Goal: Task Accomplishment & Management: Use online tool/utility

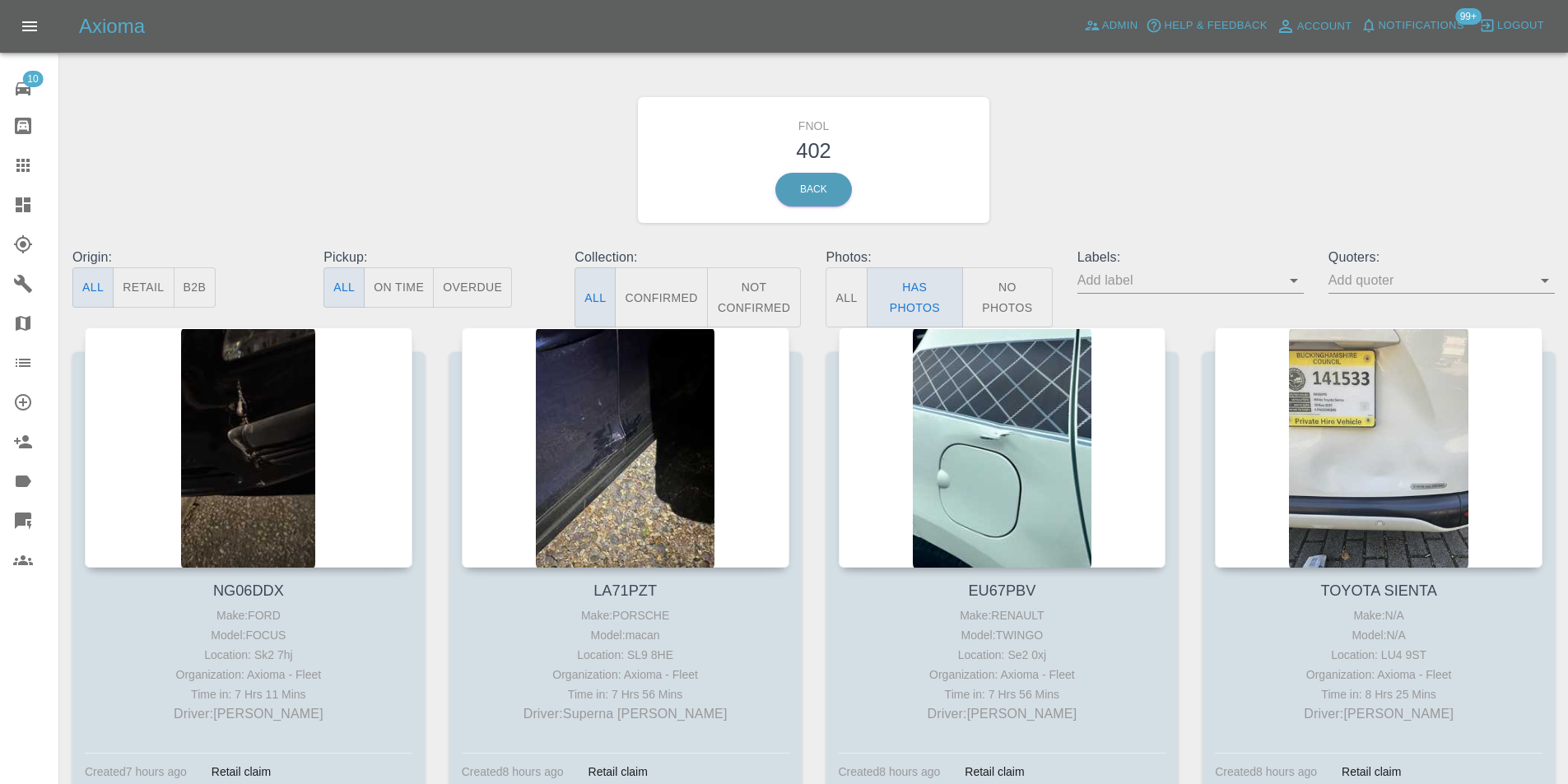
scroll to position [10537, 0]
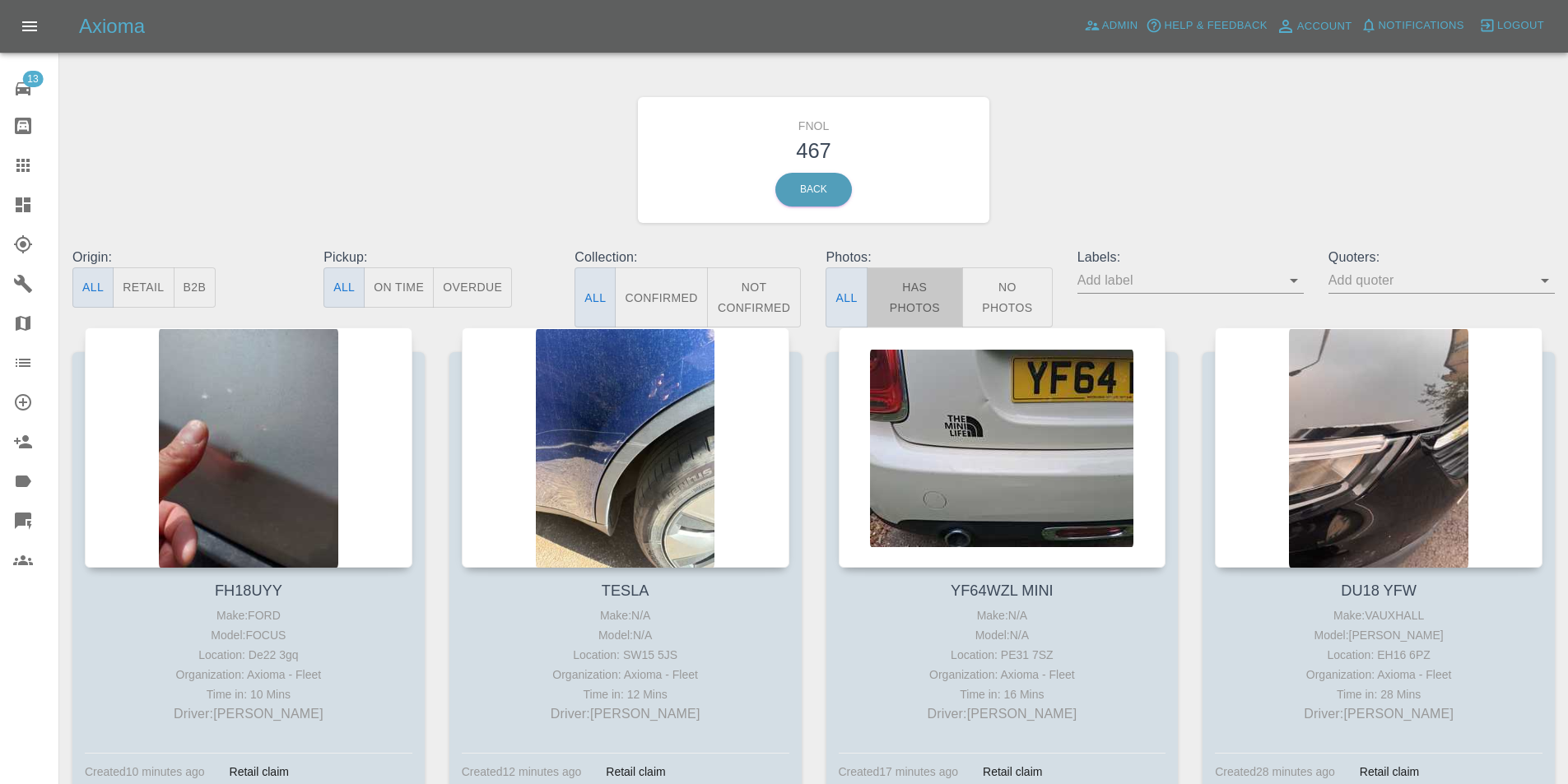
click at [925, 294] on button "Has Photos" at bounding box center [915, 297] width 97 height 60
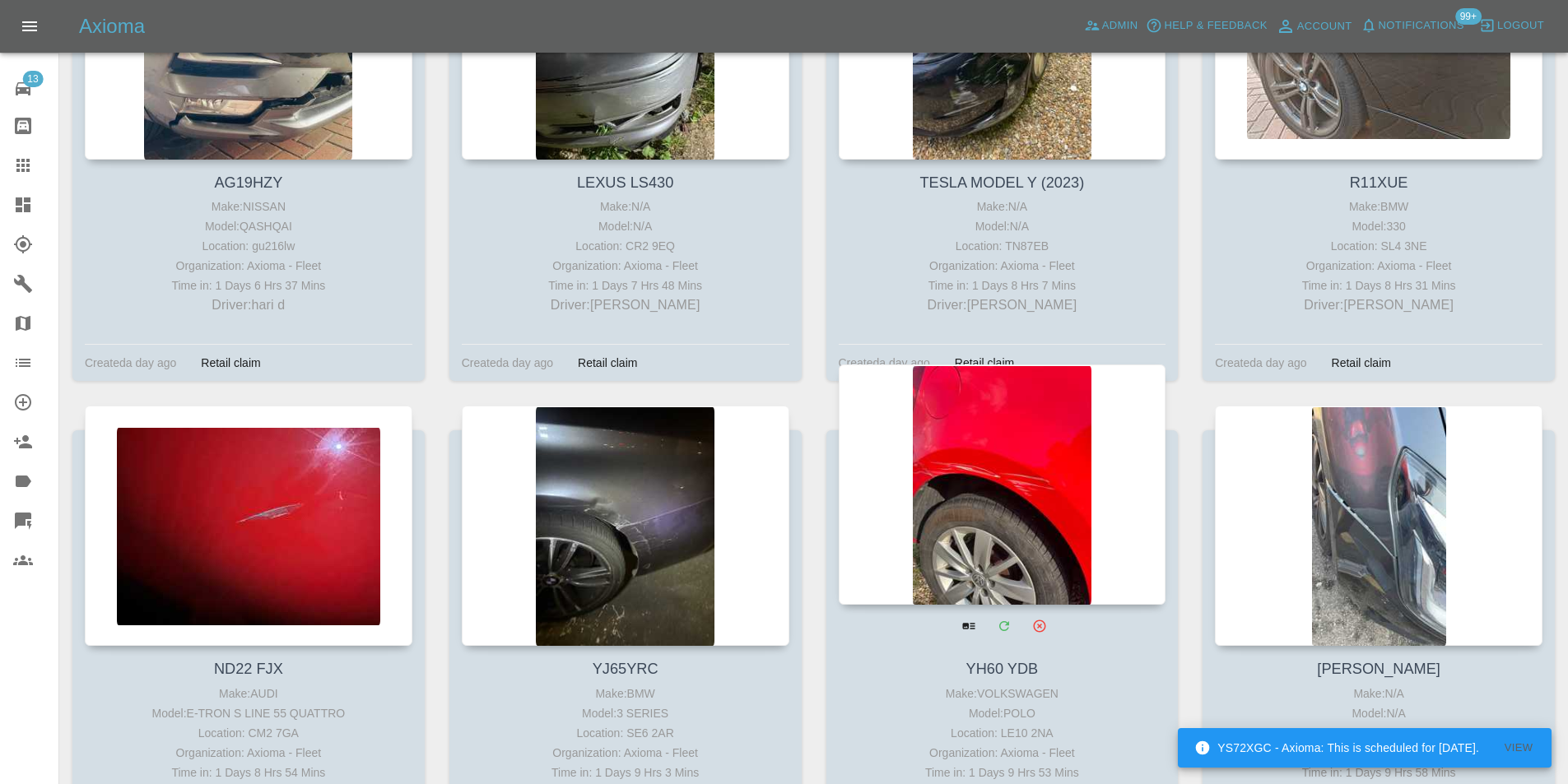
scroll to position [19461, 0]
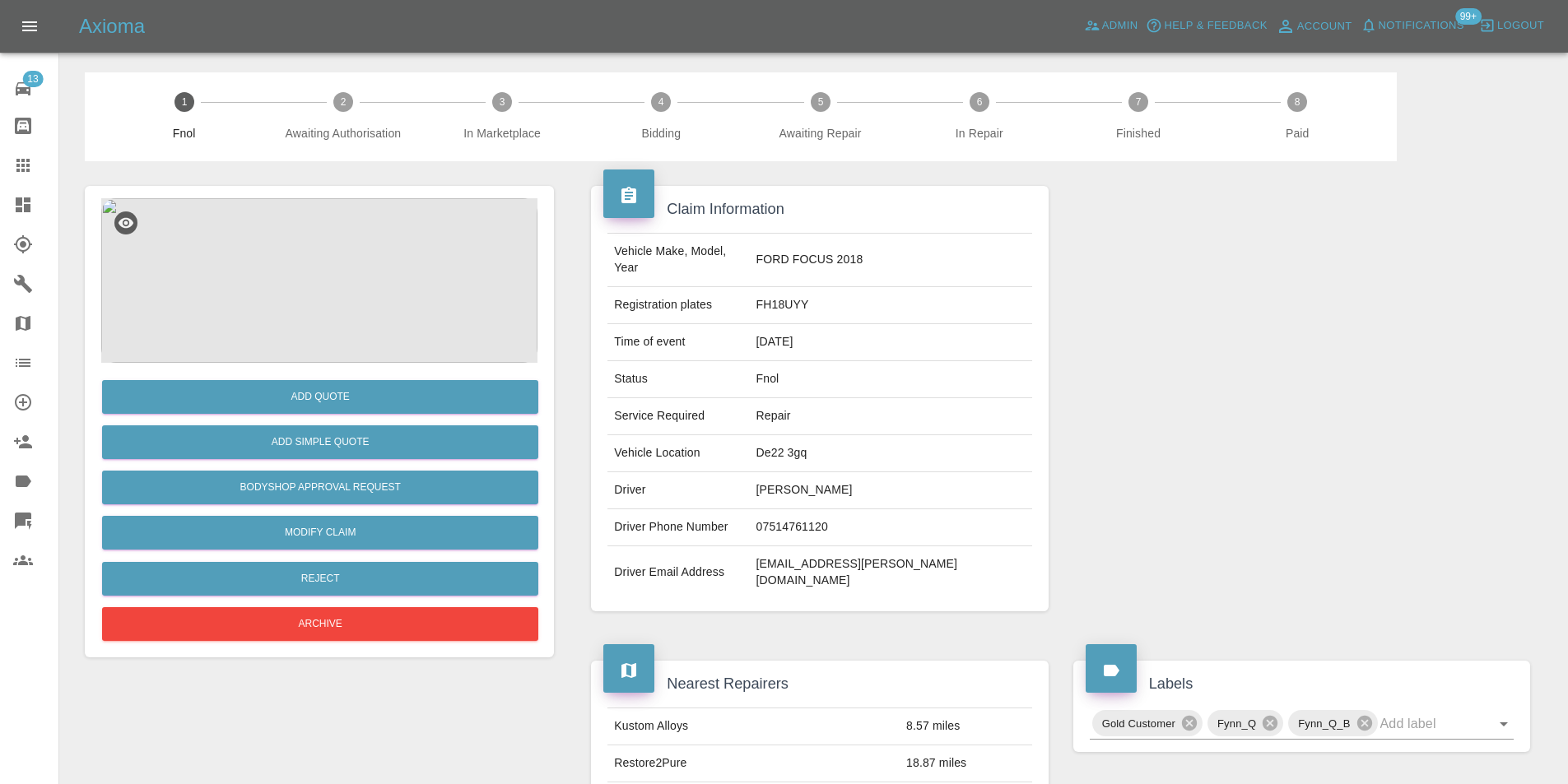
click at [334, 221] on img at bounding box center [319, 281] width 436 height 165
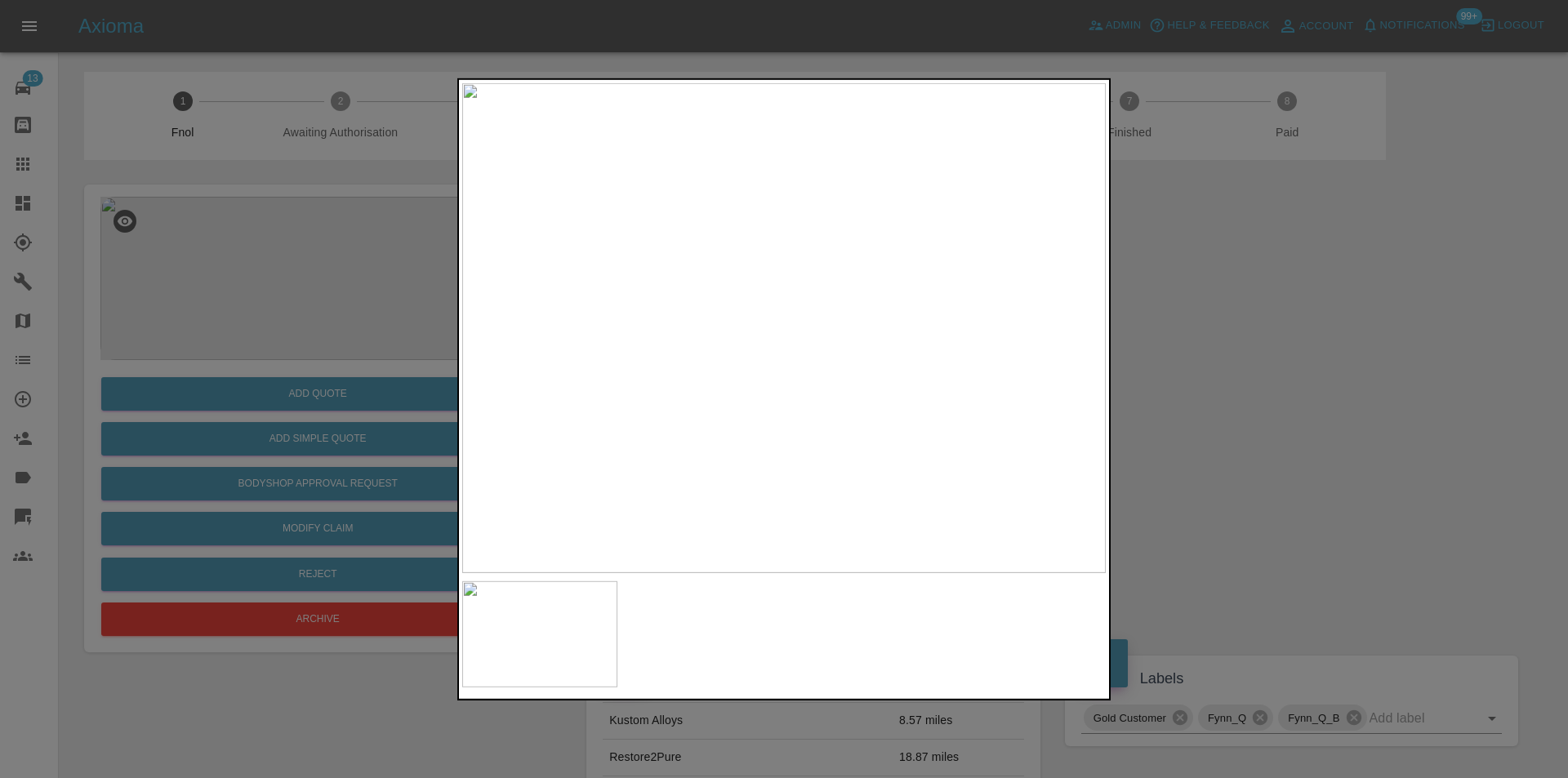
click at [1242, 351] on div at bounding box center [784, 389] width 1568 height 778
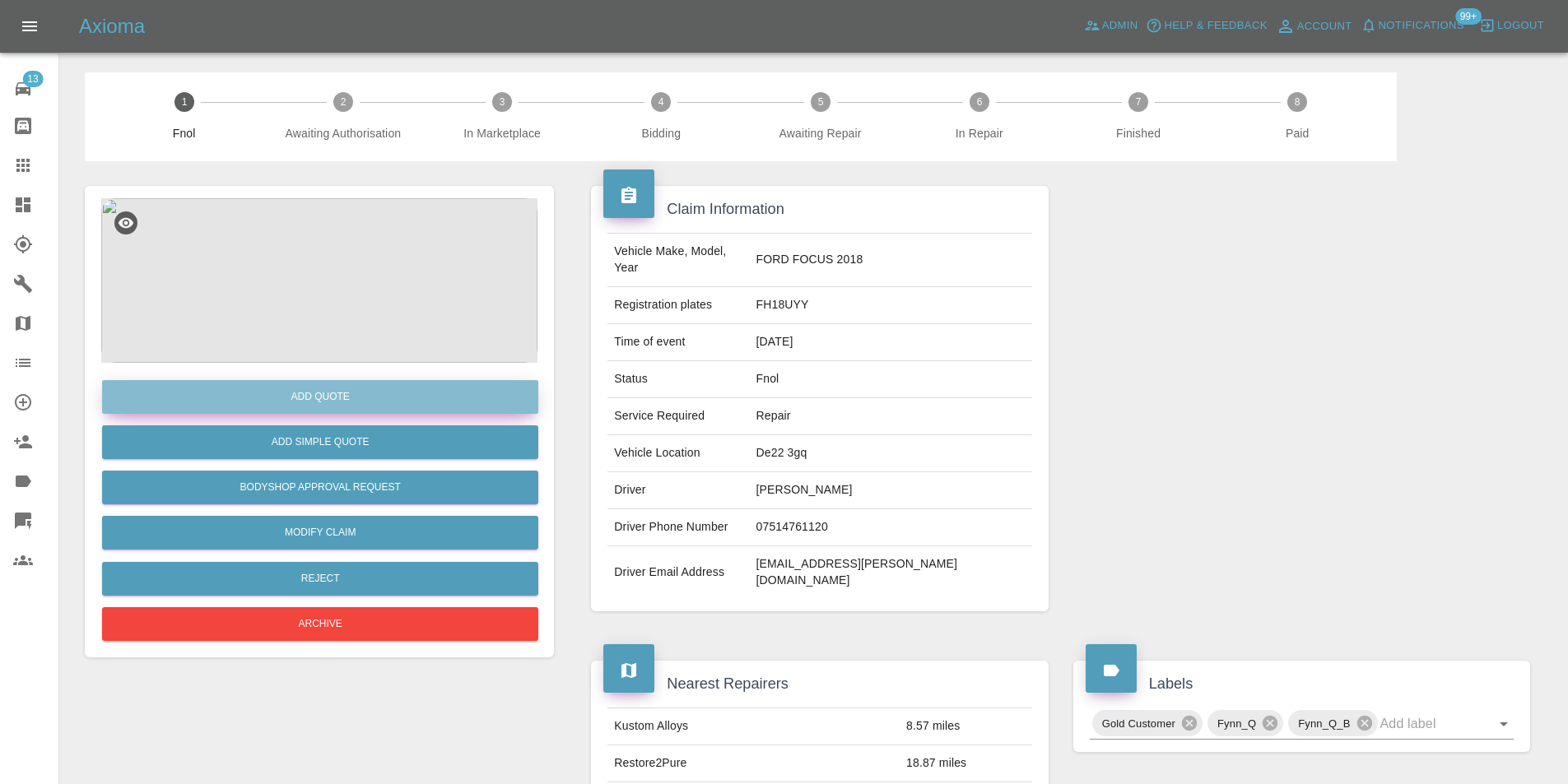
click at [339, 406] on button "Add Quote" at bounding box center [319, 397] width 436 height 34
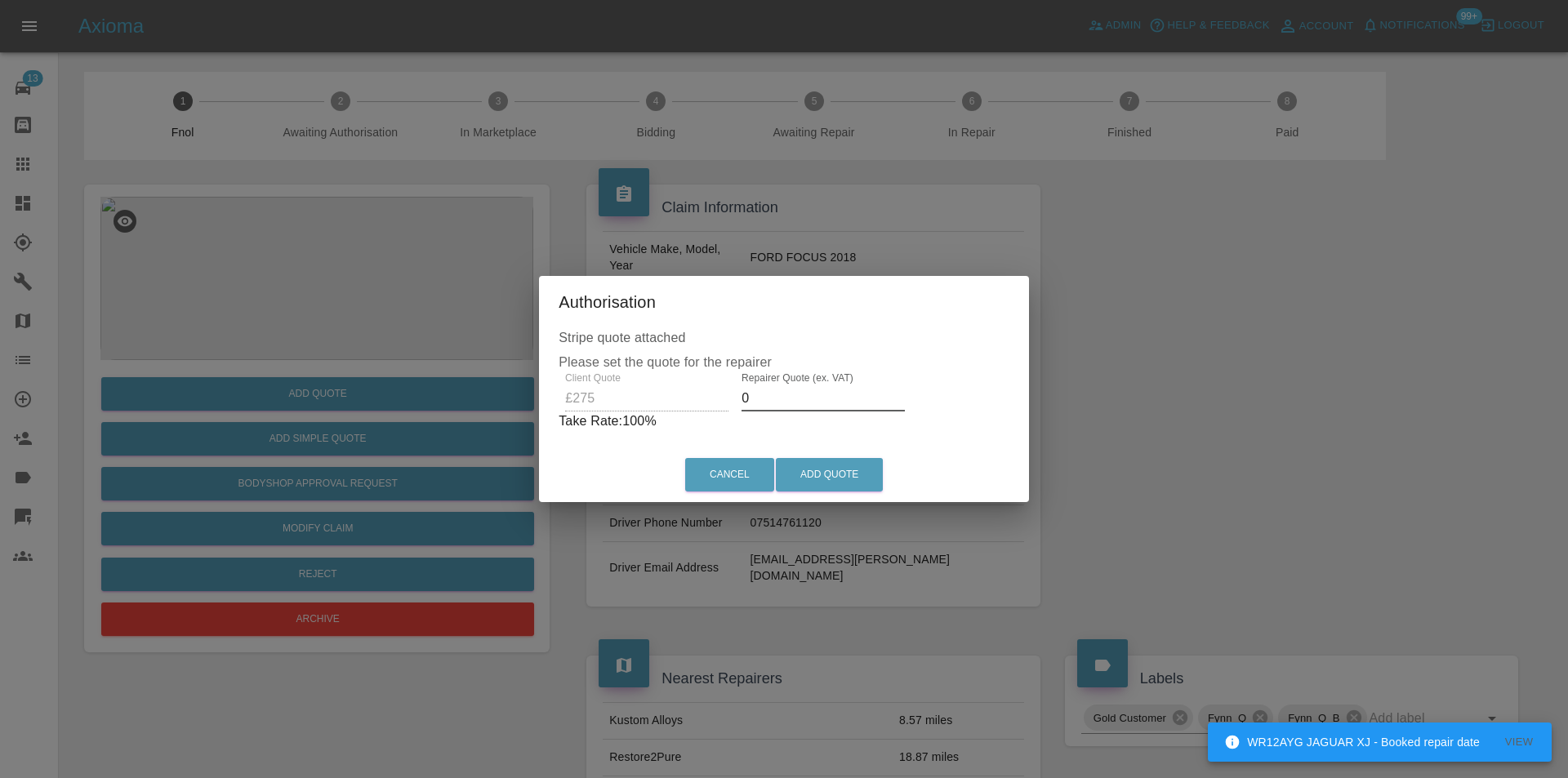
click at [784, 403] on input "0" at bounding box center [822, 399] width 164 height 27
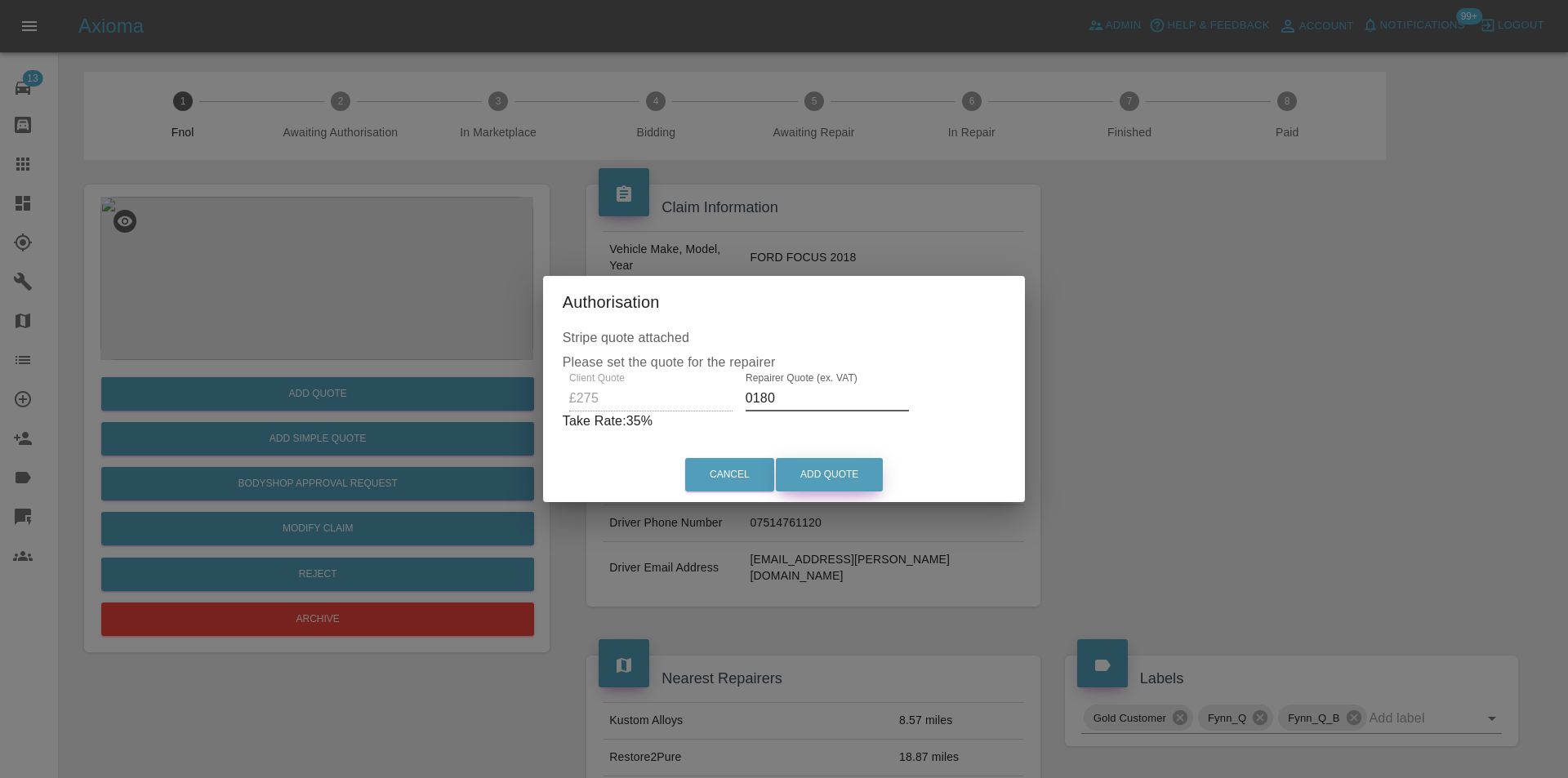
type input "0180"
click at [829, 481] on button "Add Quote" at bounding box center [829, 475] width 107 height 34
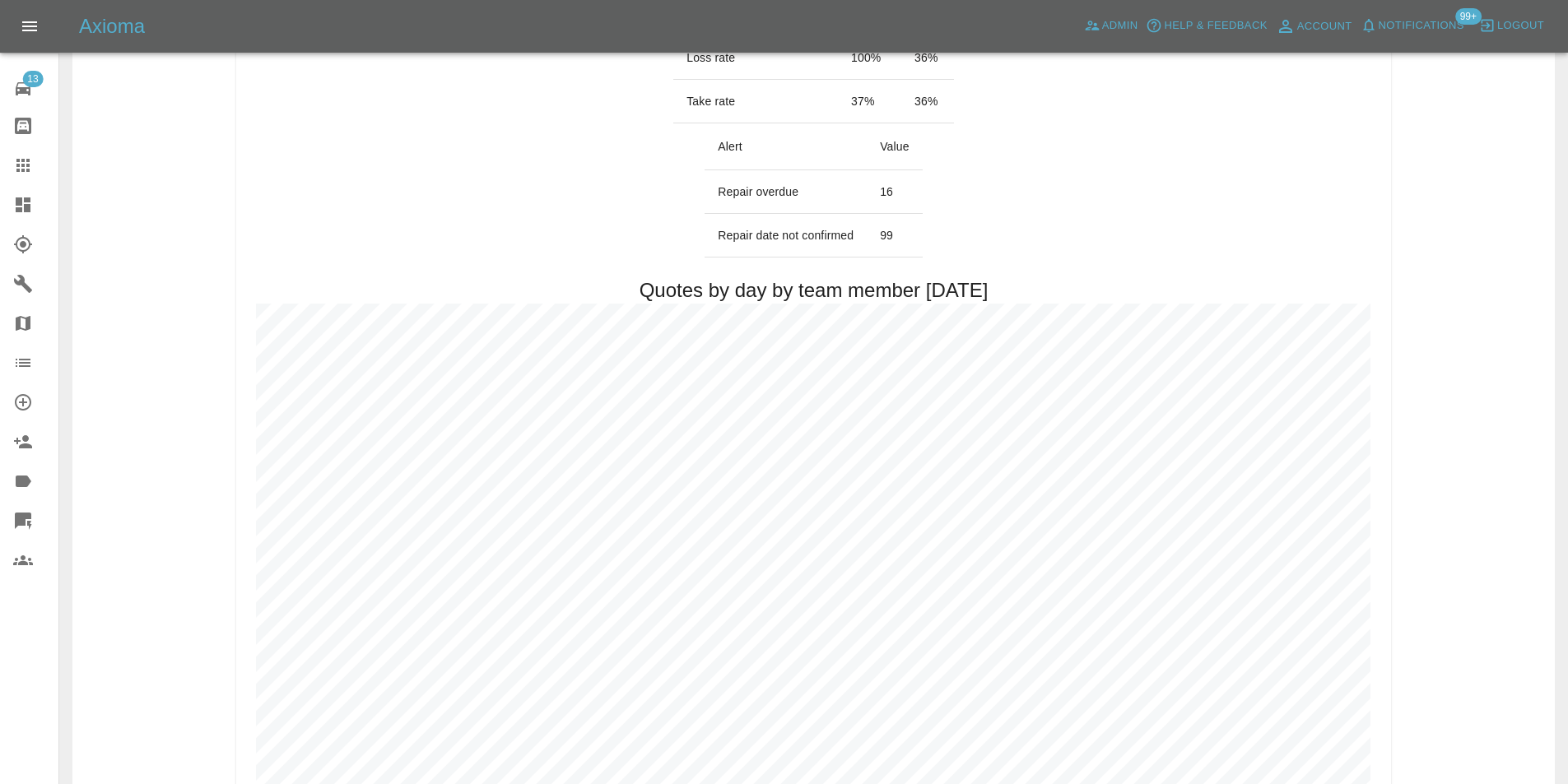
scroll to position [576, 0]
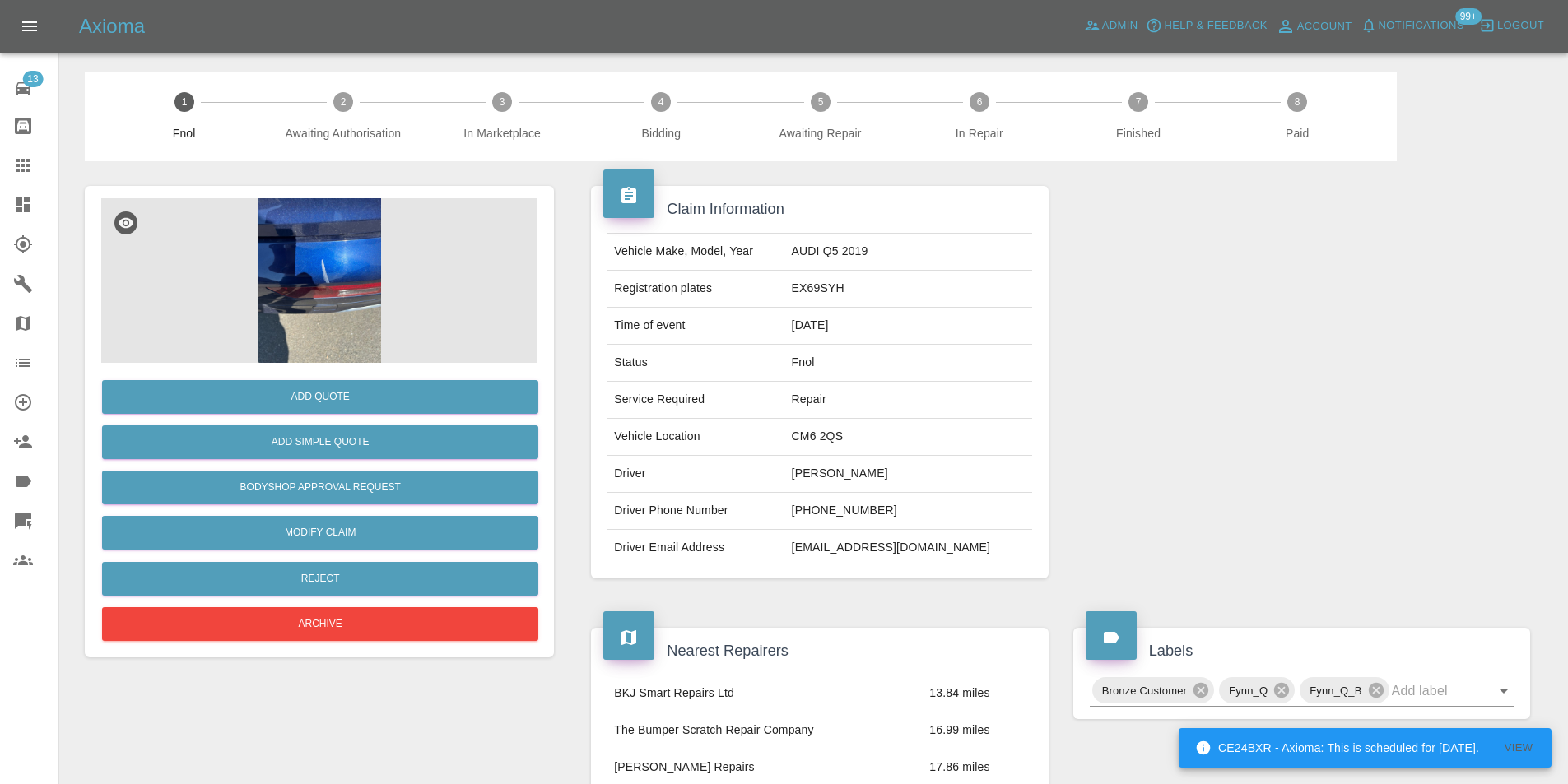
click at [306, 235] on img at bounding box center [319, 281] width 436 height 165
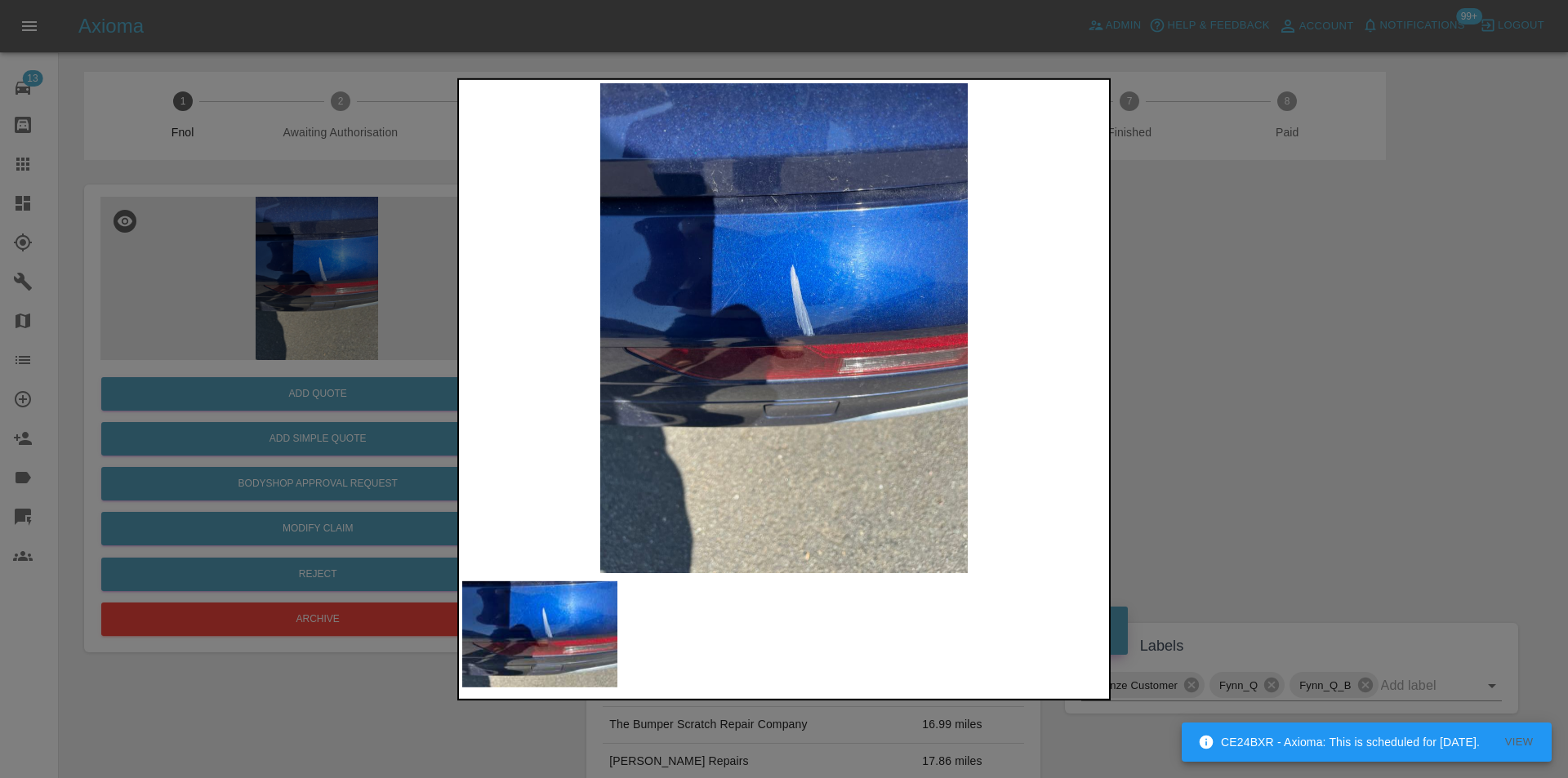
click at [1188, 389] on div at bounding box center [784, 389] width 1568 height 778
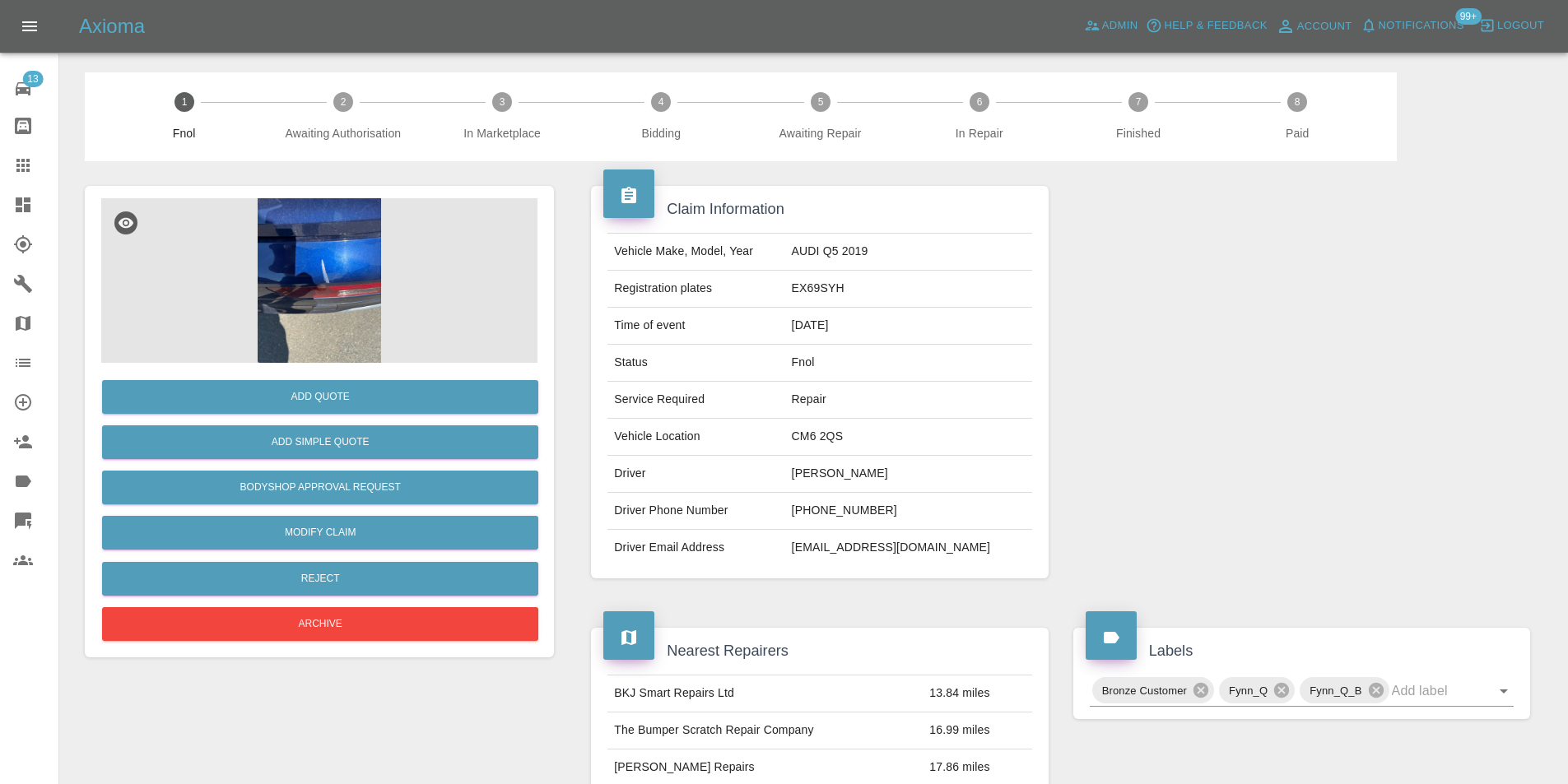
click at [325, 240] on img at bounding box center [319, 281] width 436 height 165
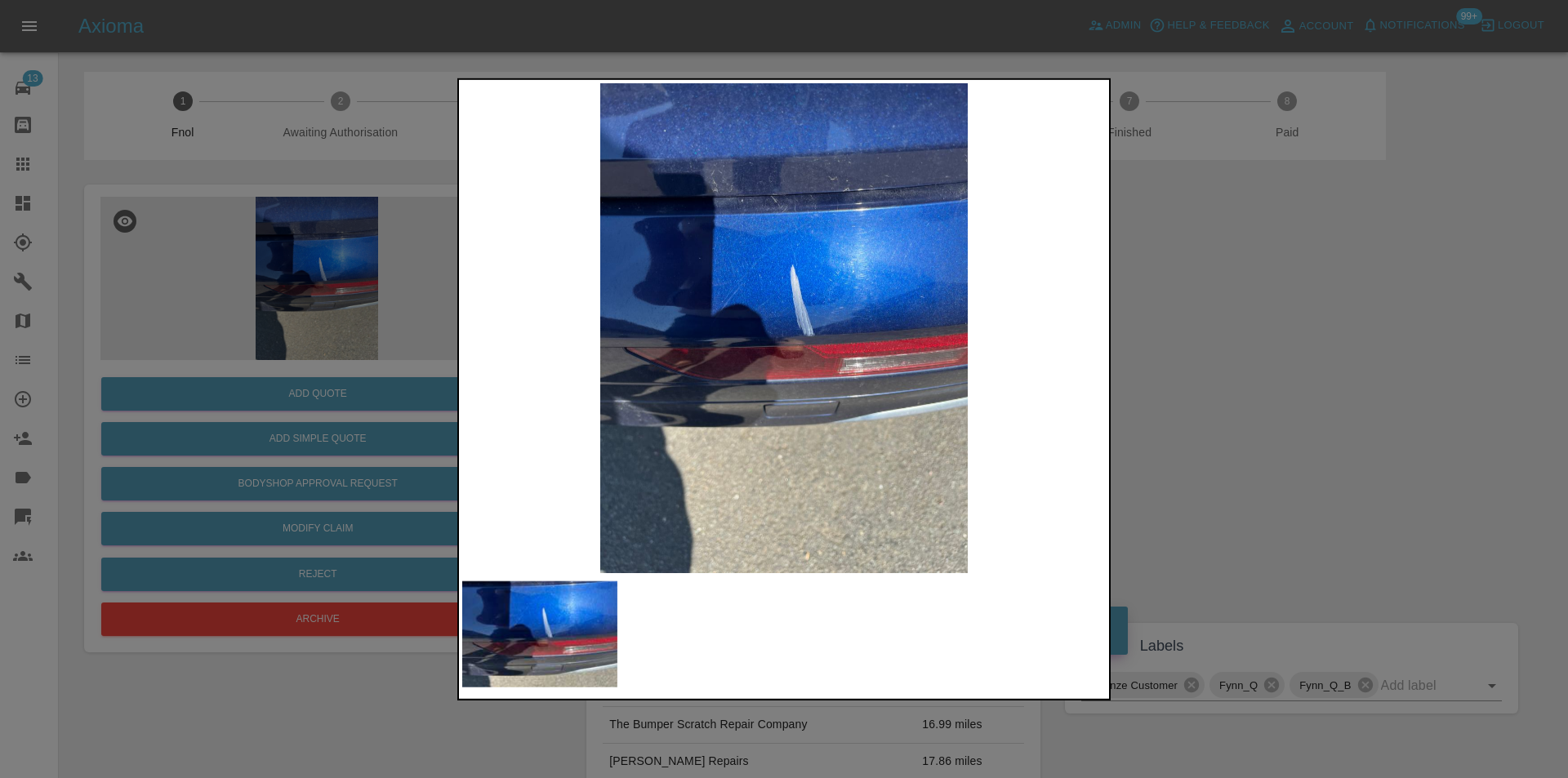
click at [1232, 407] on div at bounding box center [784, 389] width 1568 height 778
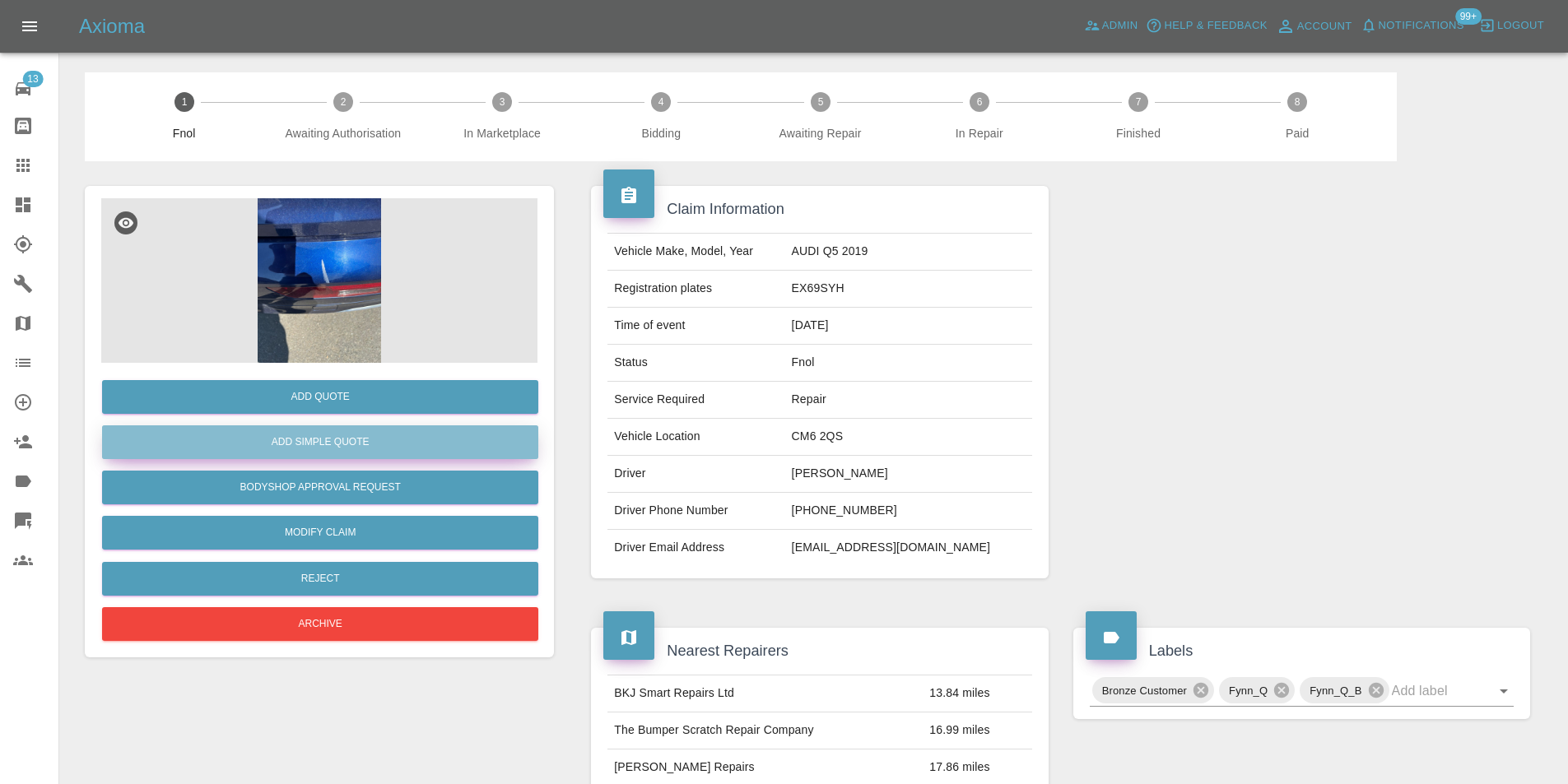
click at [325, 438] on button "Add Simple Quote" at bounding box center [319, 442] width 436 height 34
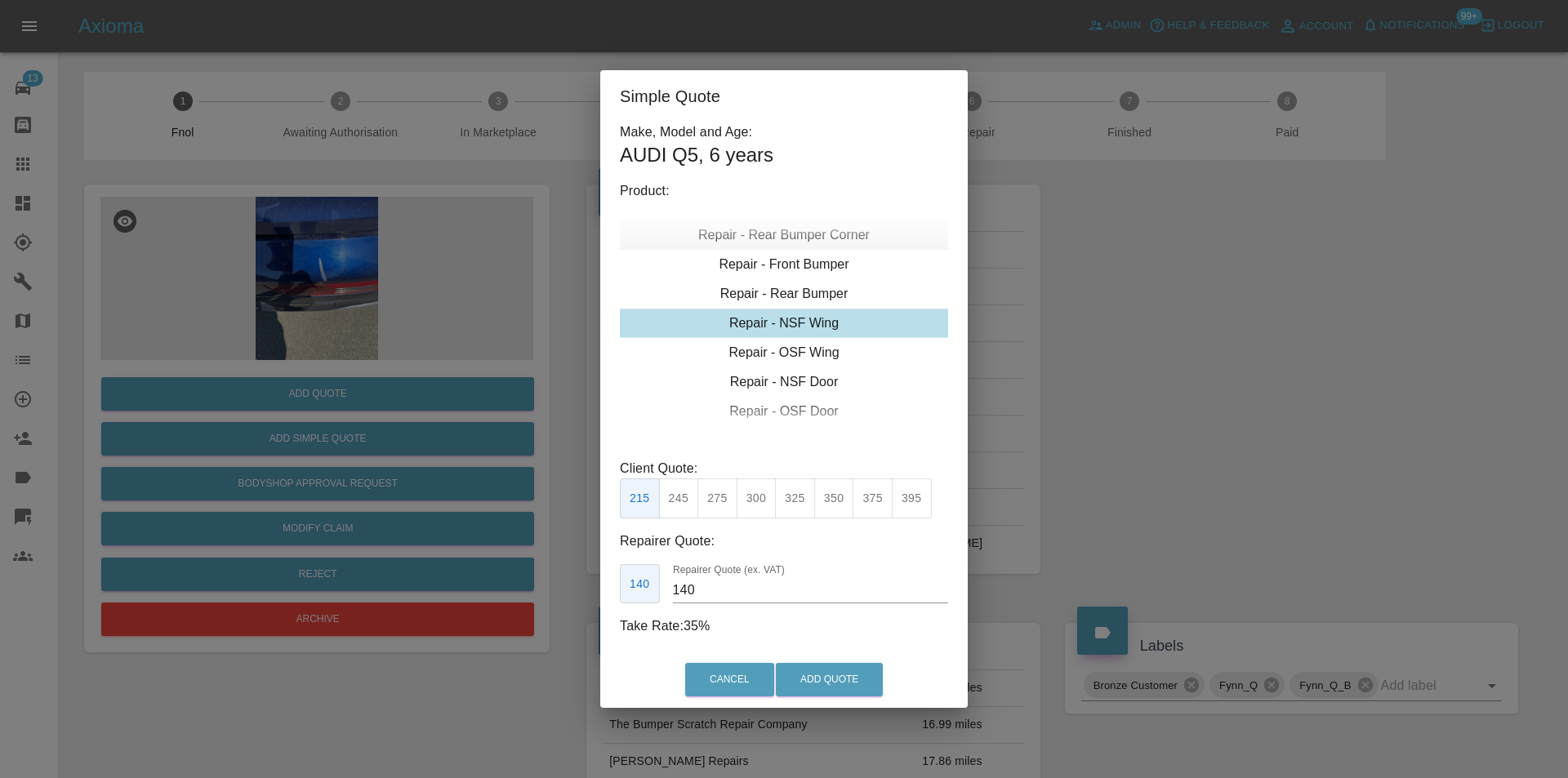
click at [828, 233] on div "Repair - Rear Bumper Corner" at bounding box center [784, 234] width 328 height 29
click at [675, 497] on button "199" at bounding box center [678, 498] width 40 height 40
click at [716, 500] on button "215" at bounding box center [717, 498] width 40 height 40
click at [645, 495] on button "185" at bounding box center [639, 498] width 40 height 40
type input "120"
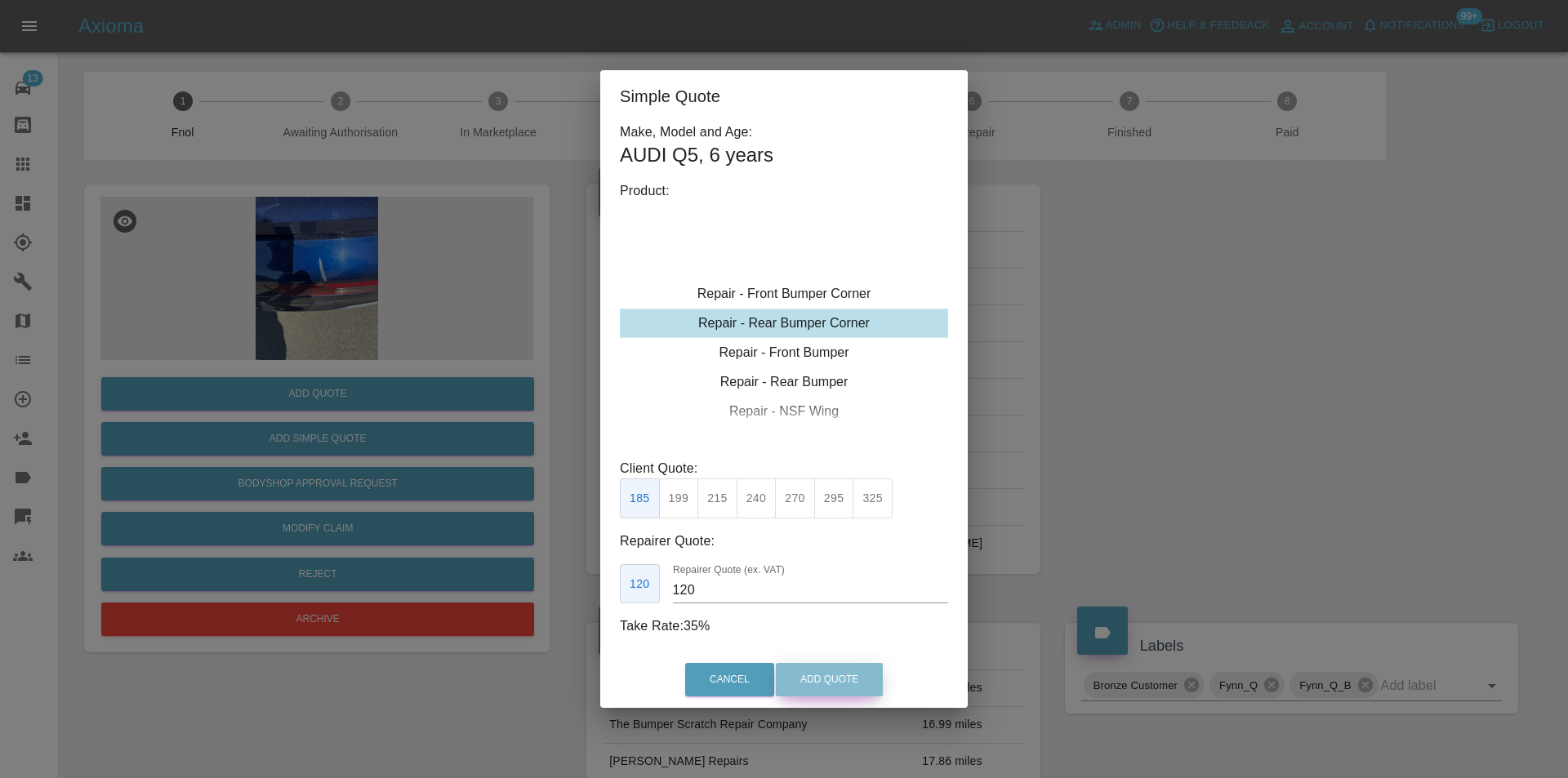
drag, startPoint x: 800, startPoint y: 674, endPoint x: 883, endPoint y: 498, distance: 194.6
click at [803, 673] on button "Add Quote" at bounding box center [829, 680] width 107 height 34
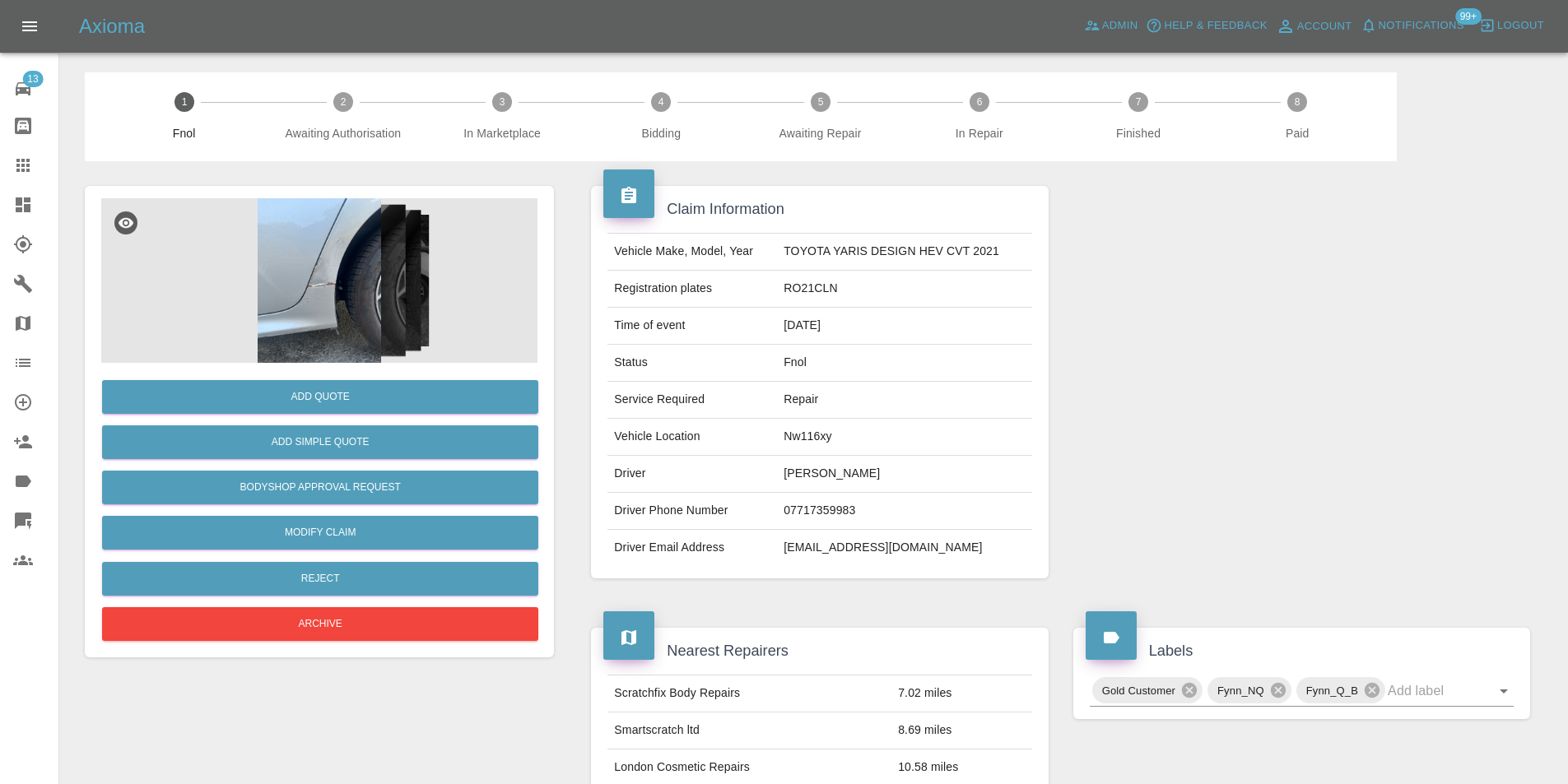
click at [342, 268] on img at bounding box center [319, 281] width 436 height 165
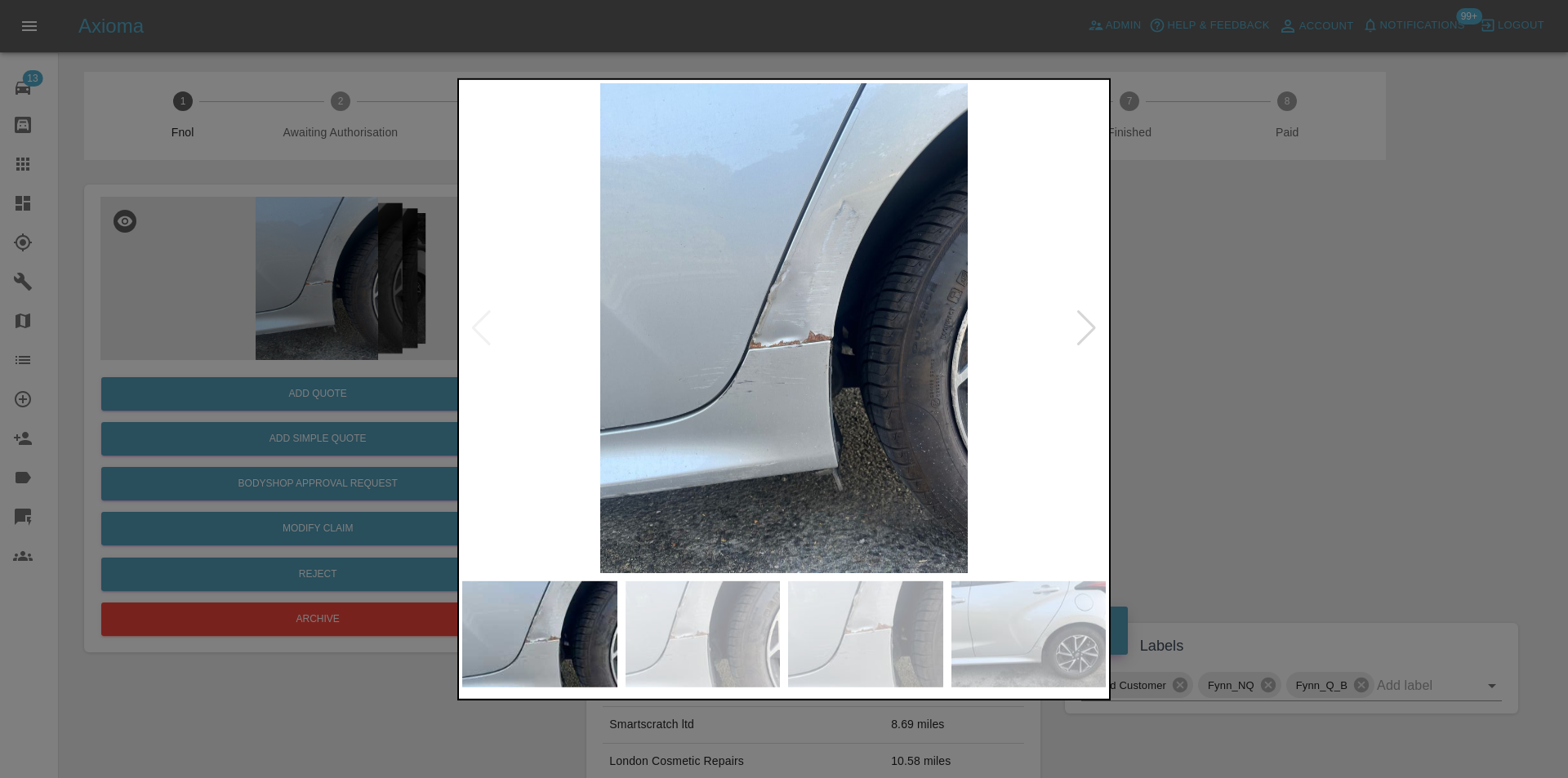
click at [814, 346] on img at bounding box center [784, 327] width 644 height 490
click at [813, 346] on img at bounding box center [784, 327] width 644 height 490
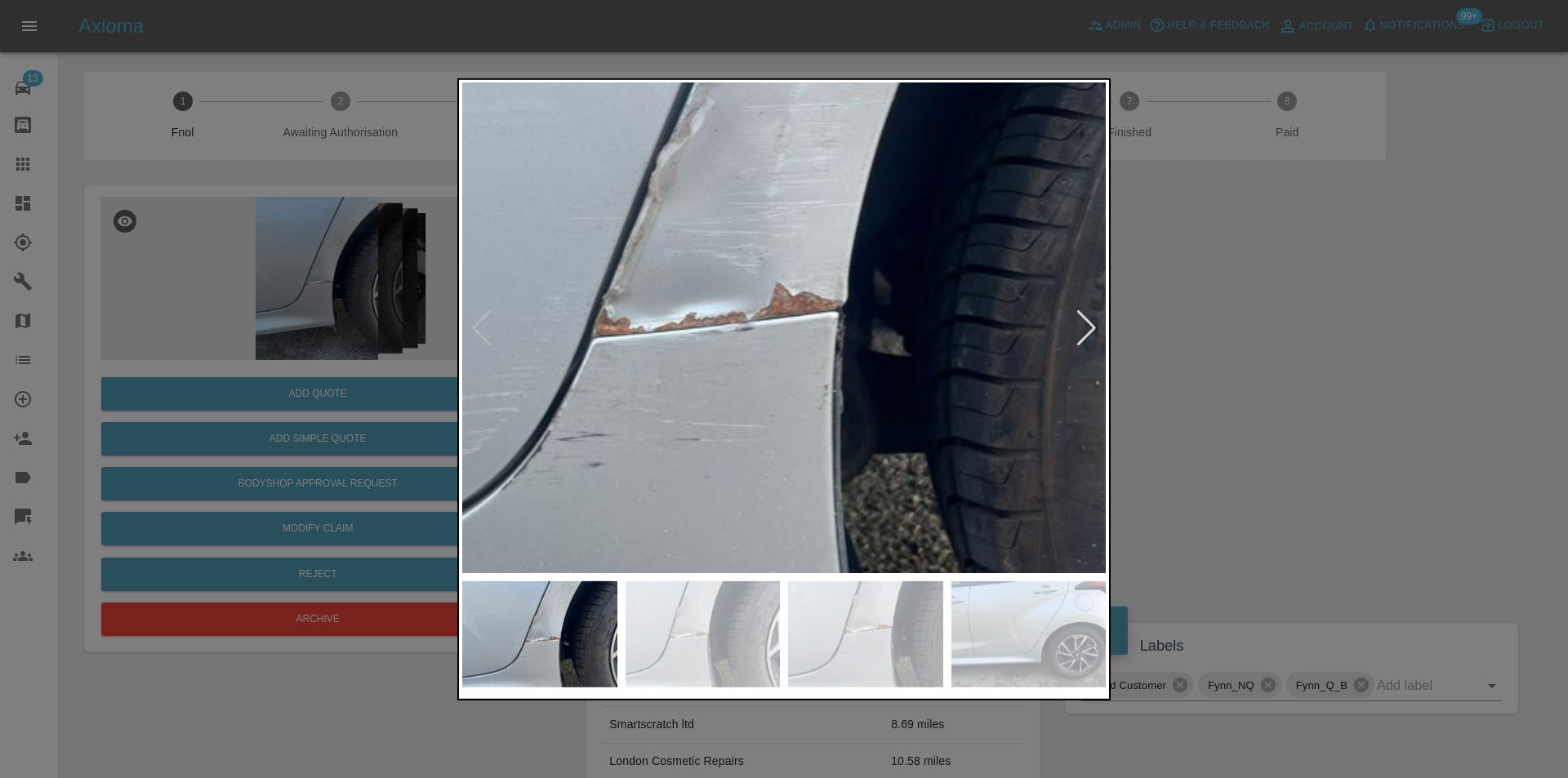
drag, startPoint x: 1189, startPoint y: 347, endPoint x: 963, endPoint y: 144, distance: 303.8
click at [1182, 336] on div at bounding box center [784, 389] width 1568 height 778
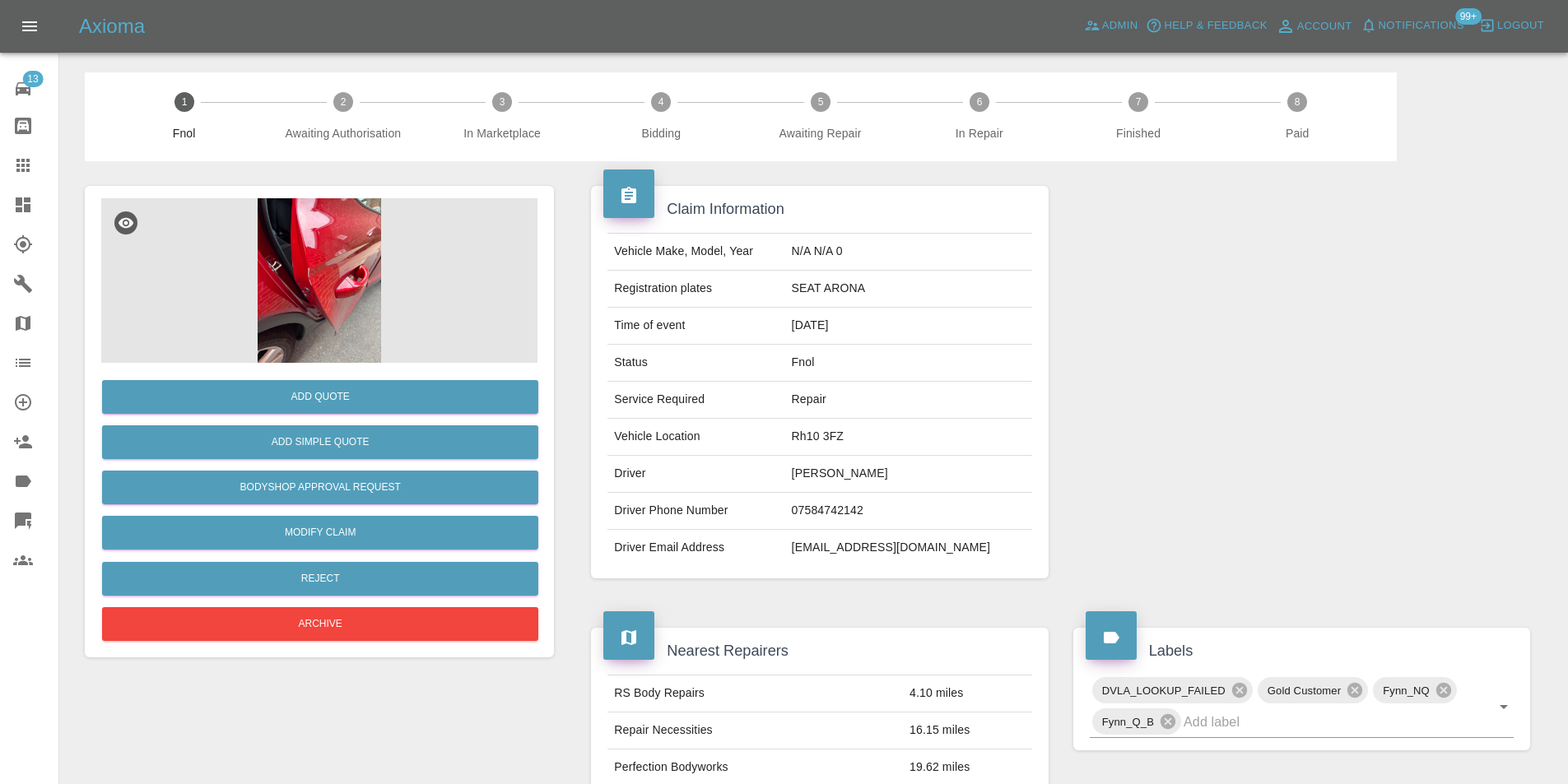
click at [323, 272] on img at bounding box center [319, 281] width 436 height 165
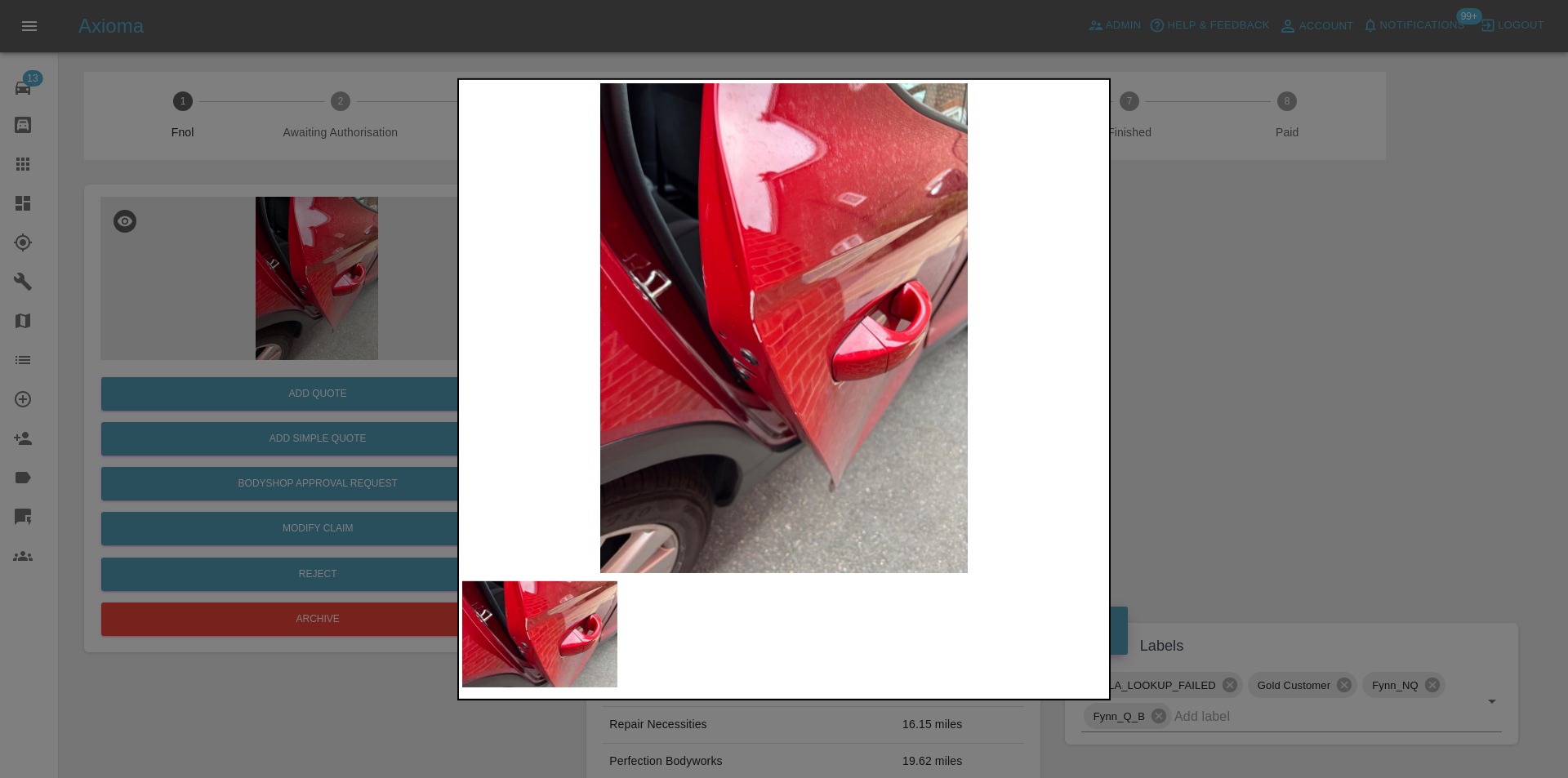
click at [1220, 394] on div at bounding box center [784, 389] width 1568 height 778
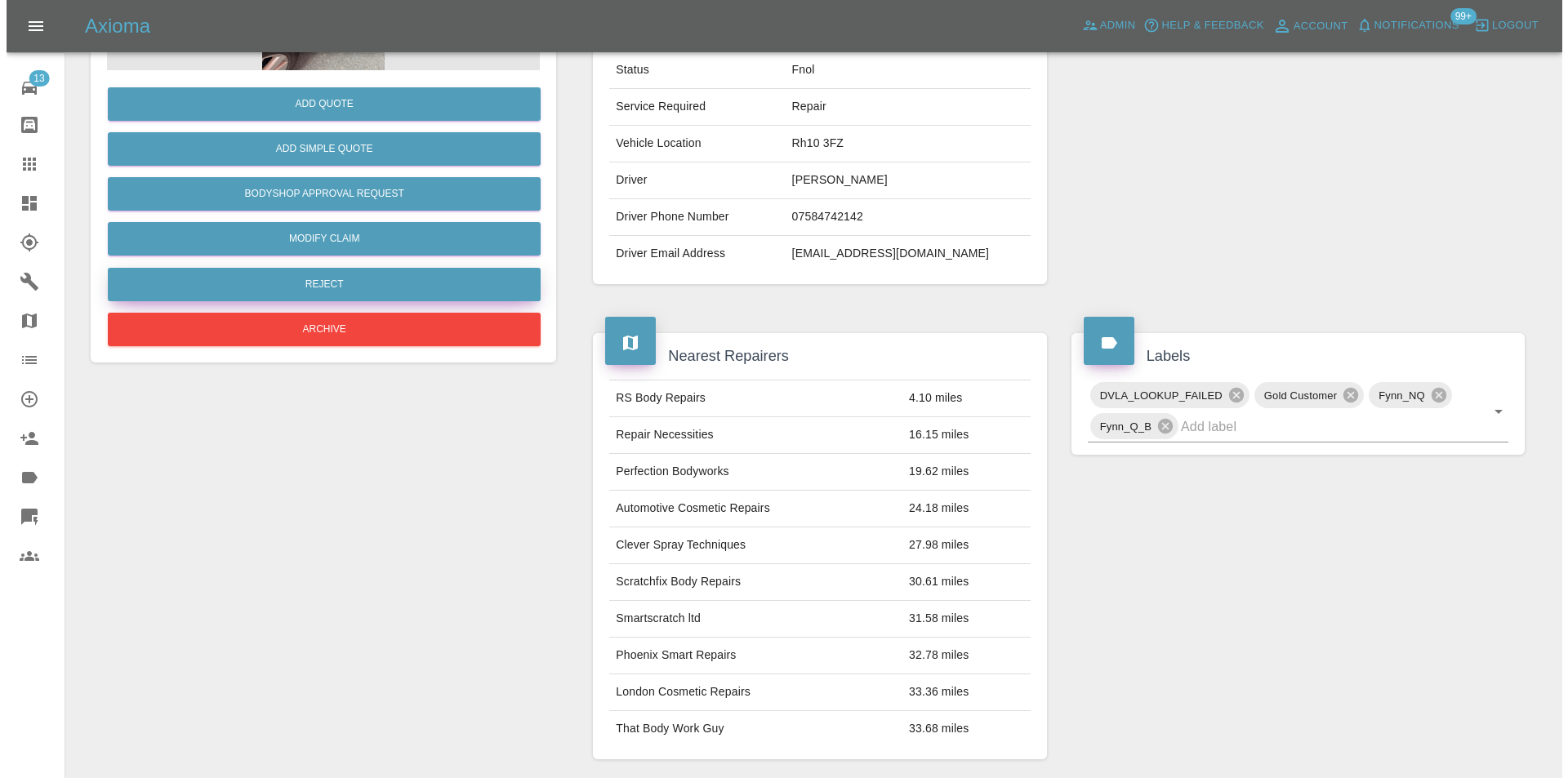
scroll to position [164, 0]
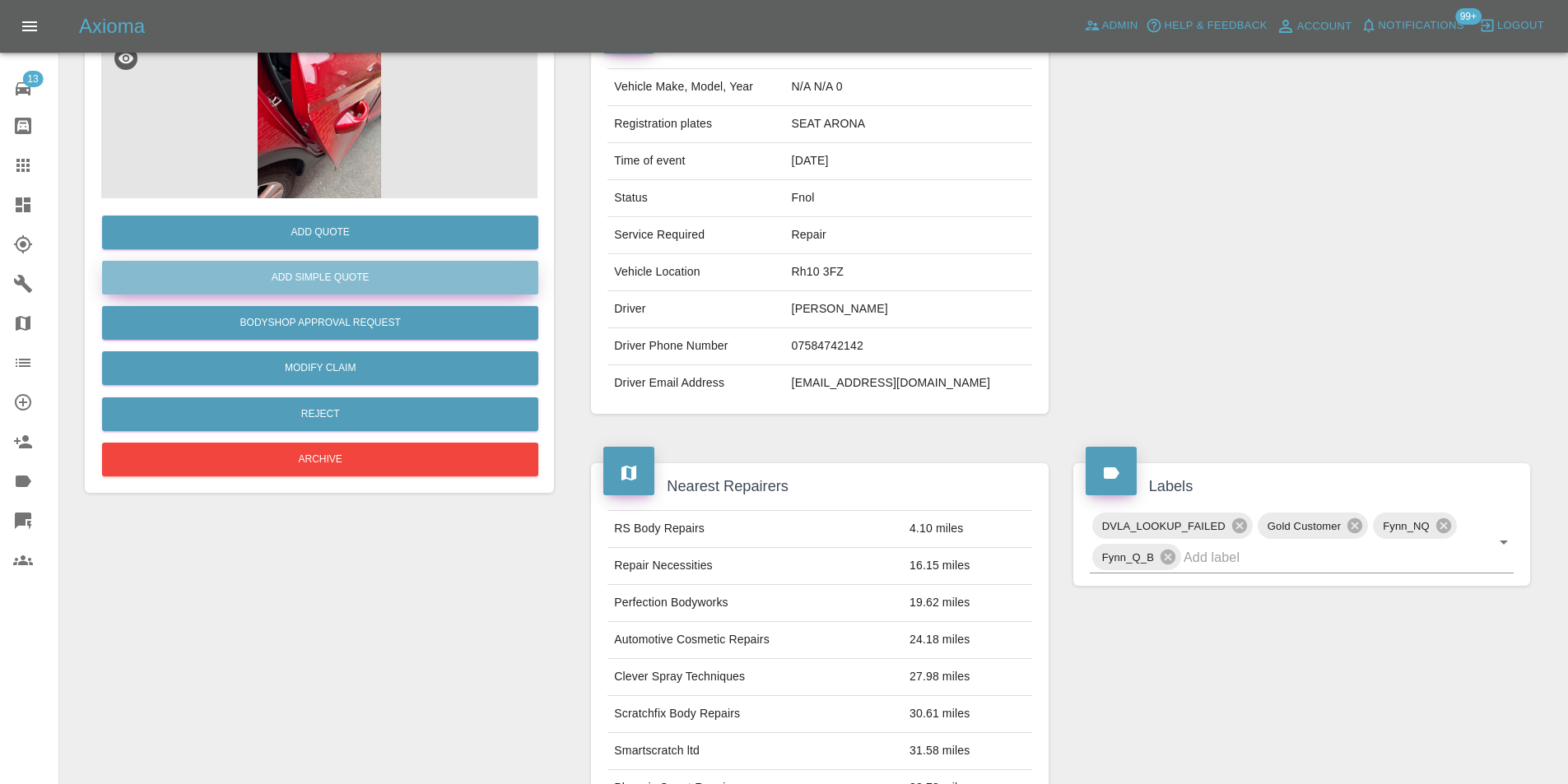
click at [329, 280] on button "Add Simple Quote" at bounding box center [319, 278] width 436 height 34
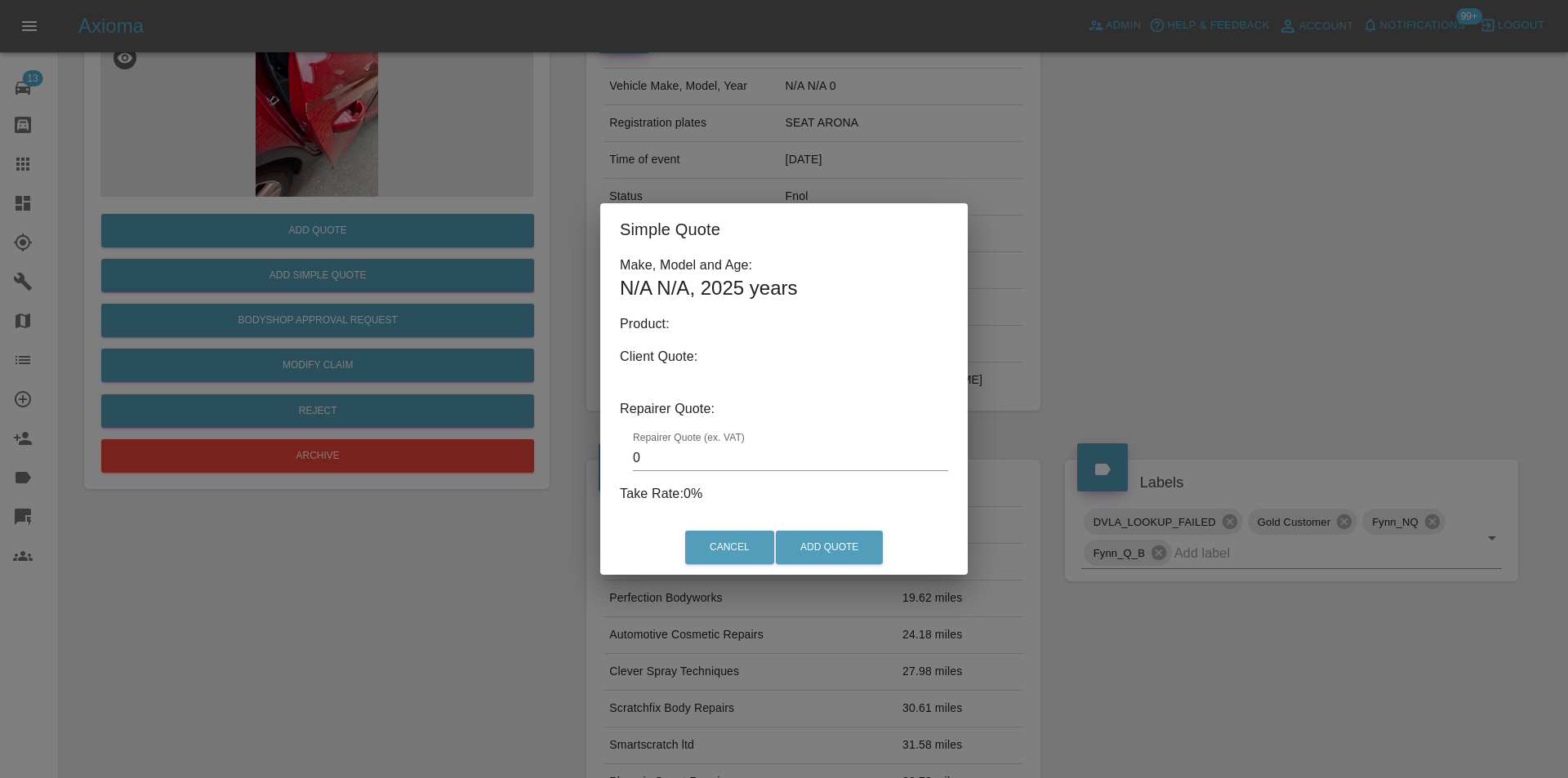
type input "140"
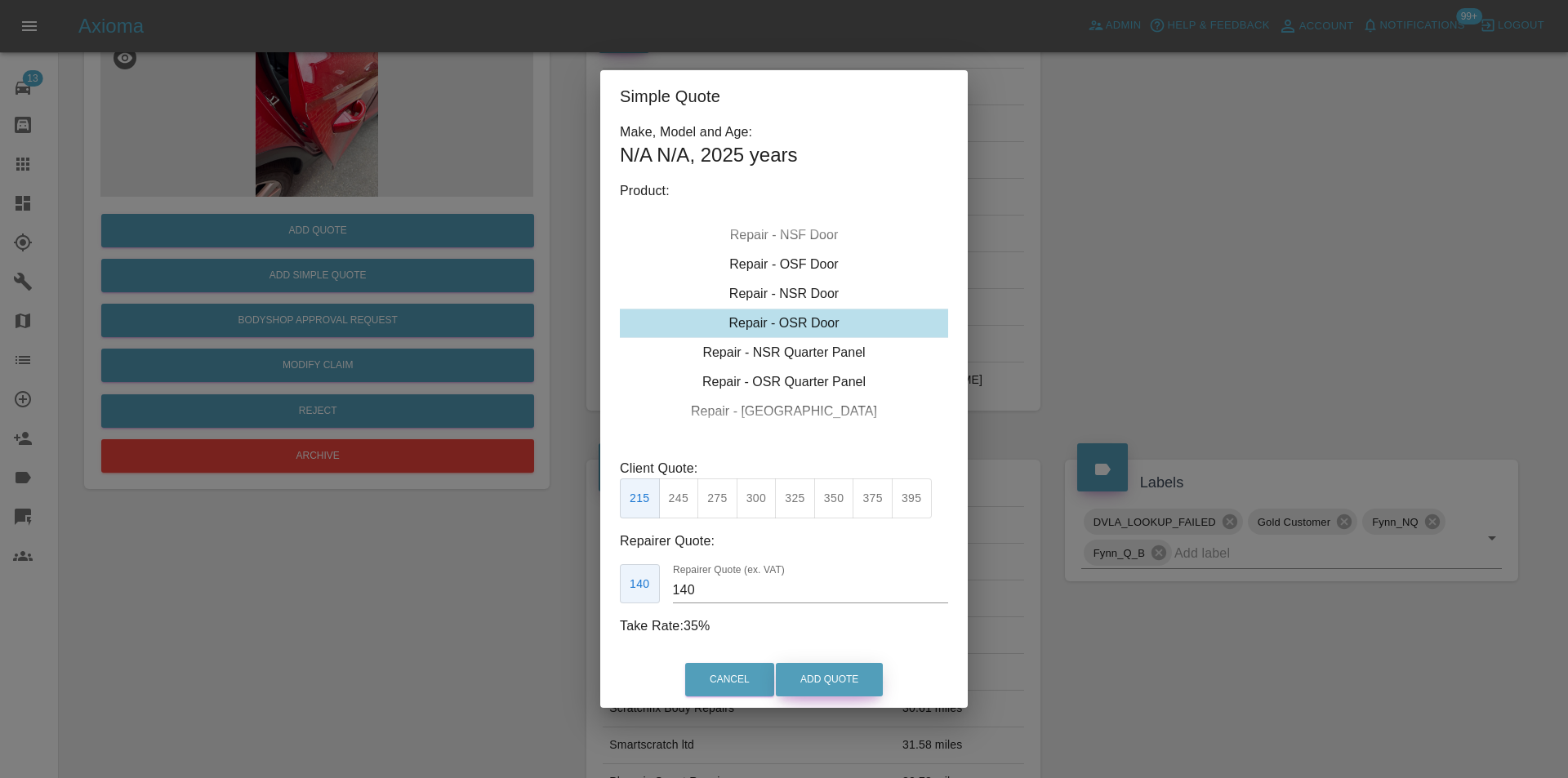
click at [826, 677] on button "Add Quote" at bounding box center [829, 680] width 107 height 34
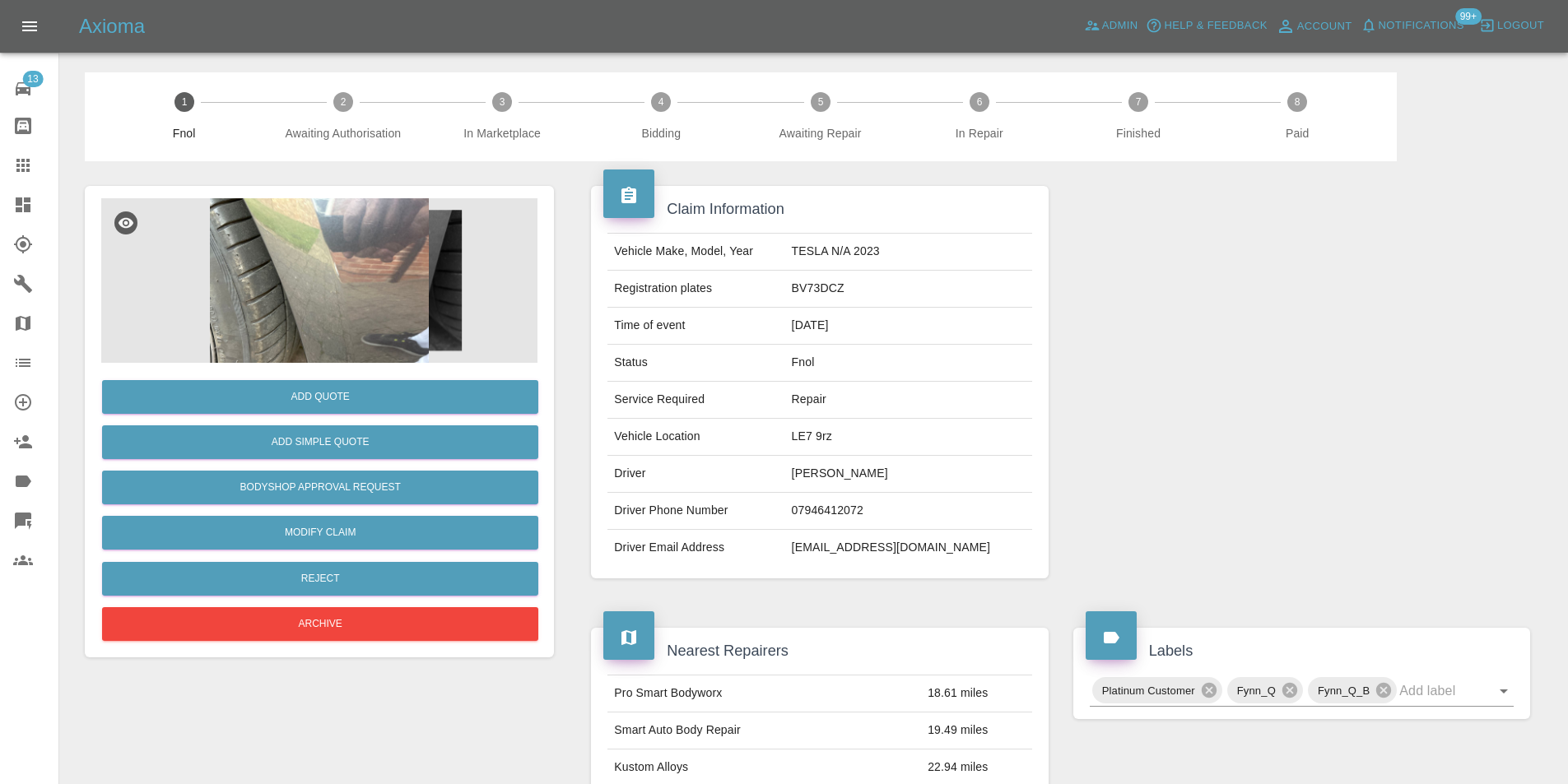
click at [343, 266] on img at bounding box center [319, 281] width 436 height 165
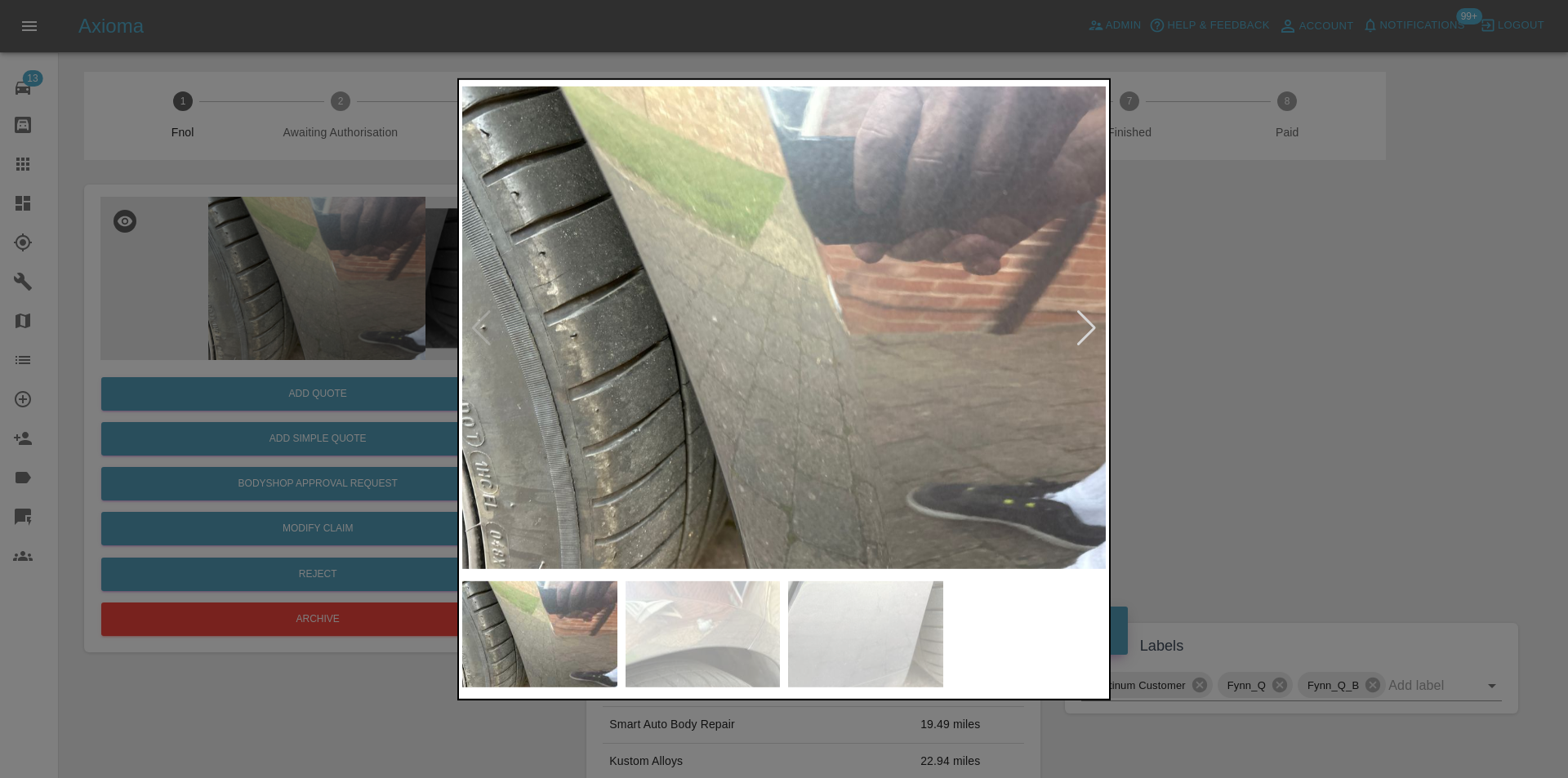
click at [1082, 328] on div at bounding box center [1086, 327] width 22 height 36
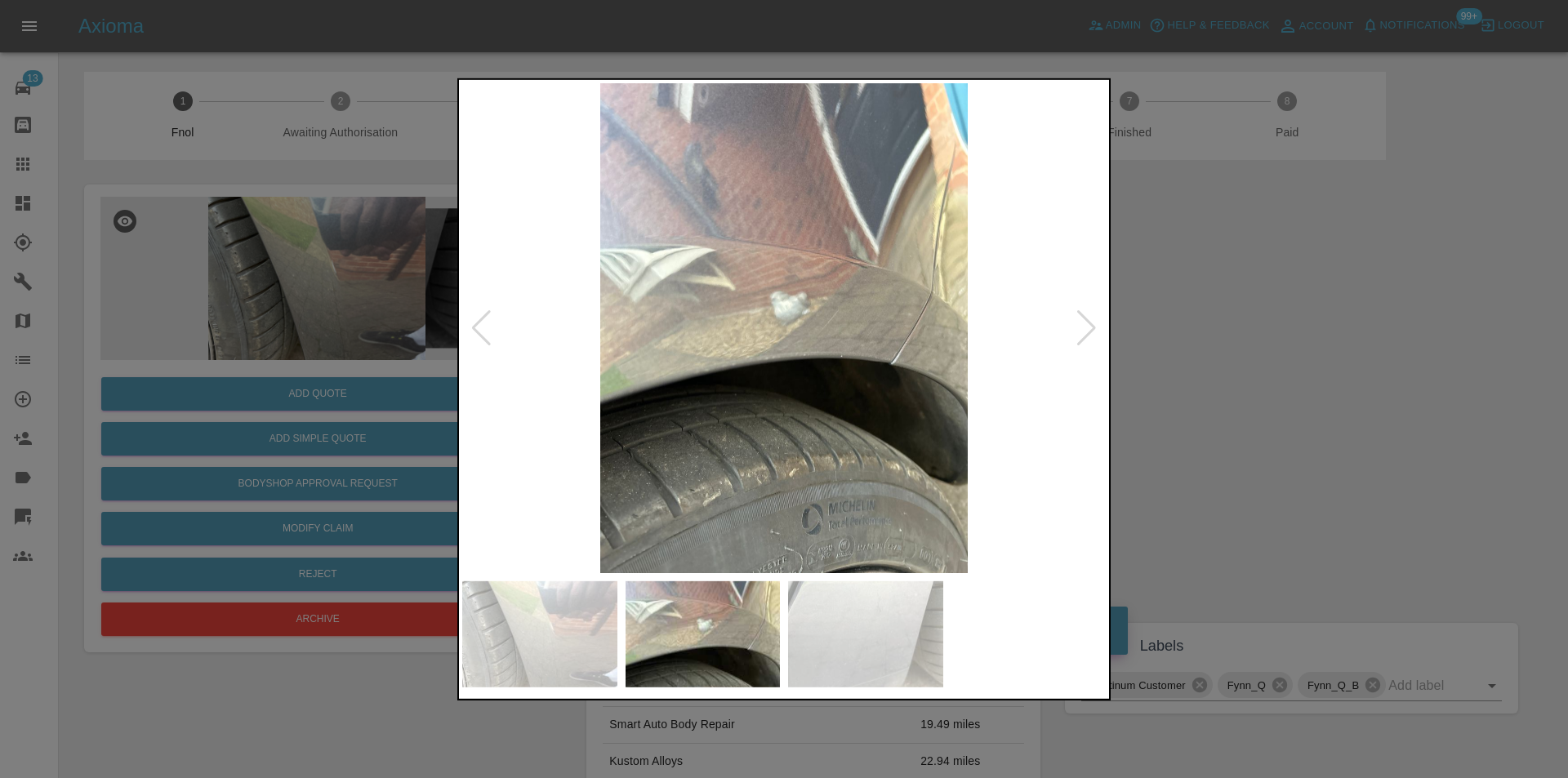
click at [1082, 328] on div at bounding box center [1086, 327] width 22 height 36
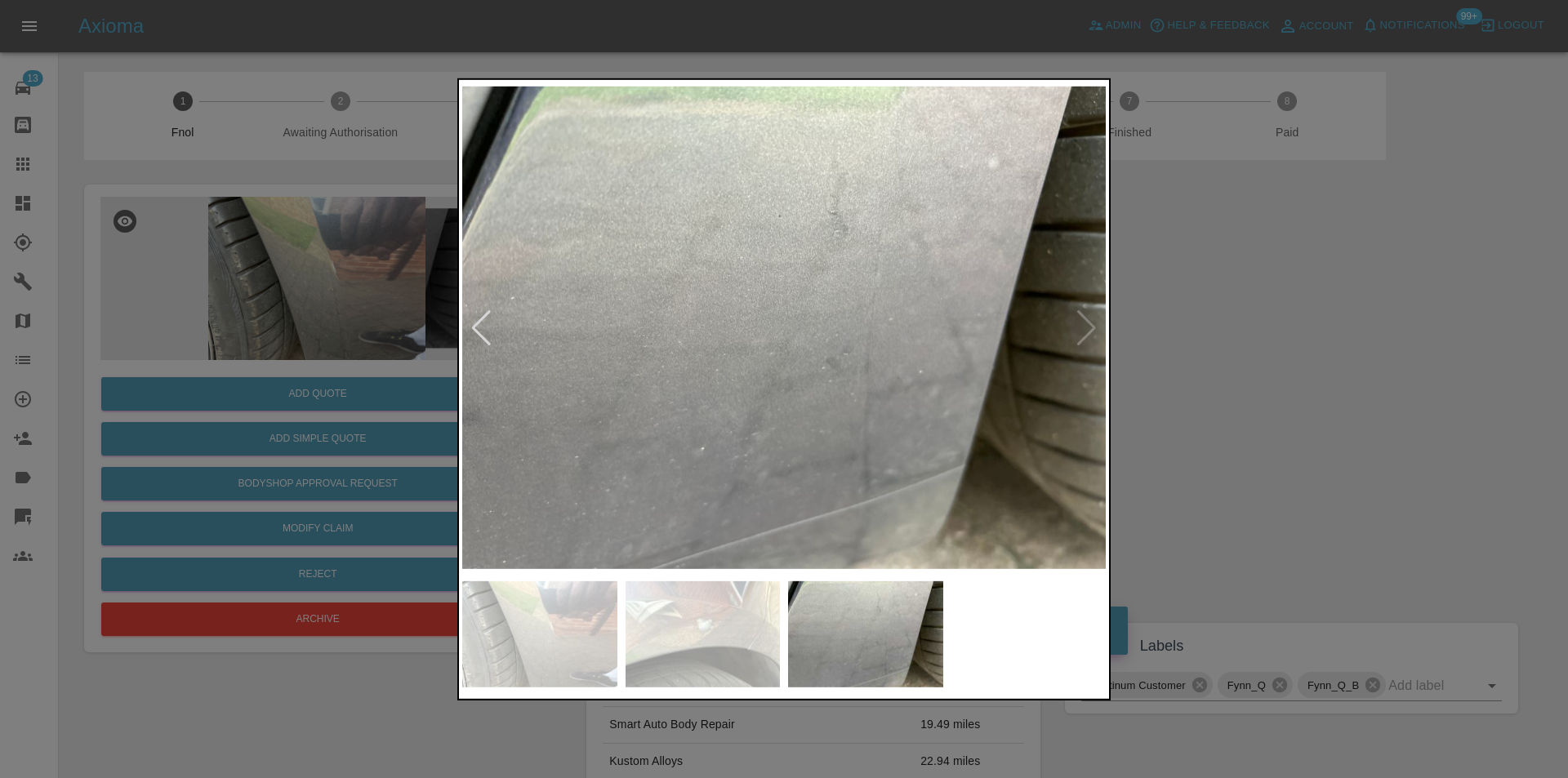
click at [1082, 328] on img at bounding box center [784, 327] width 644 height 490
drag, startPoint x: 1218, startPoint y: 299, endPoint x: 868, endPoint y: 80, distance: 412.9
click at [1218, 298] on div at bounding box center [784, 389] width 1568 height 778
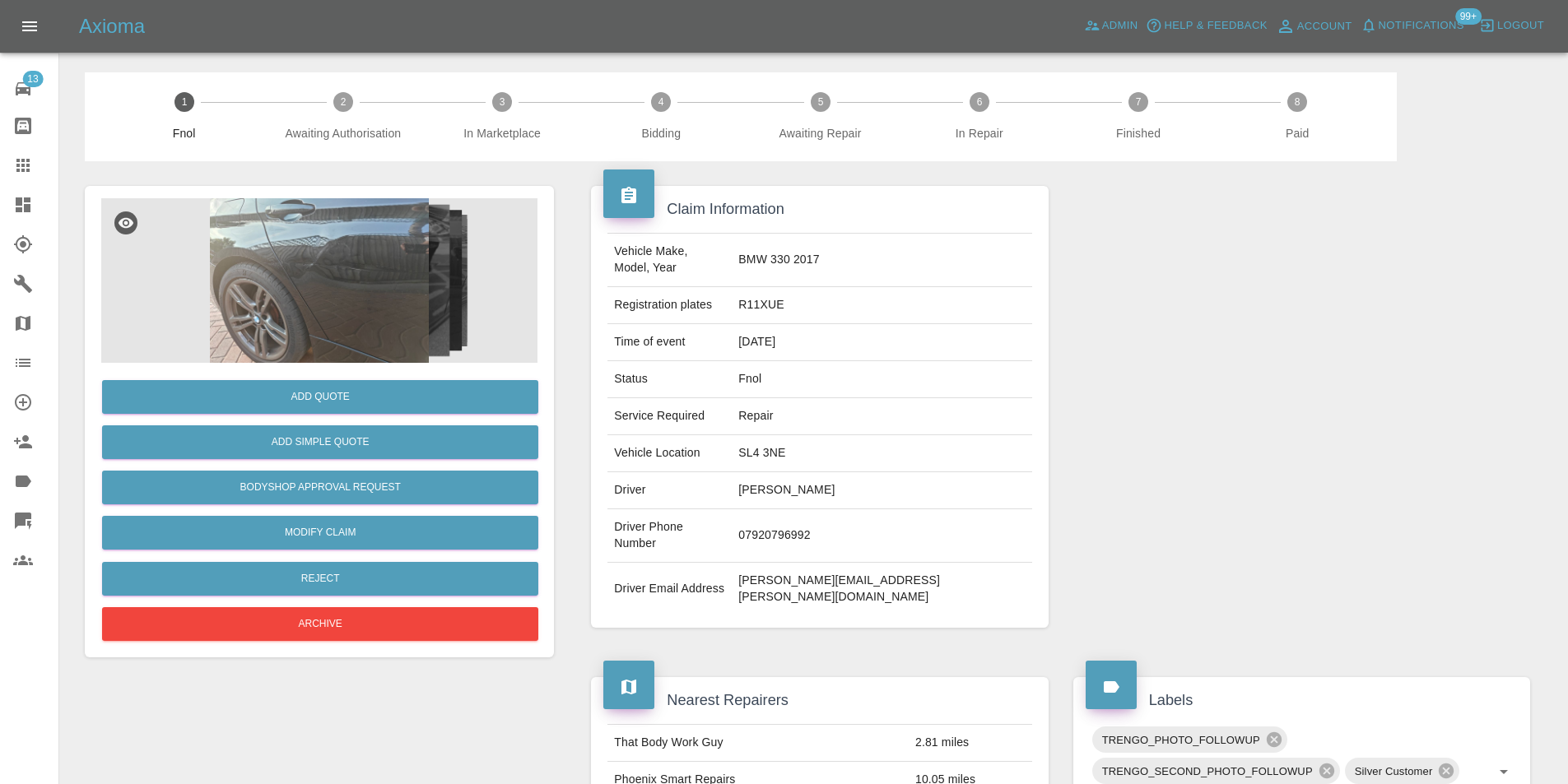
click at [343, 284] on img at bounding box center [319, 281] width 436 height 165
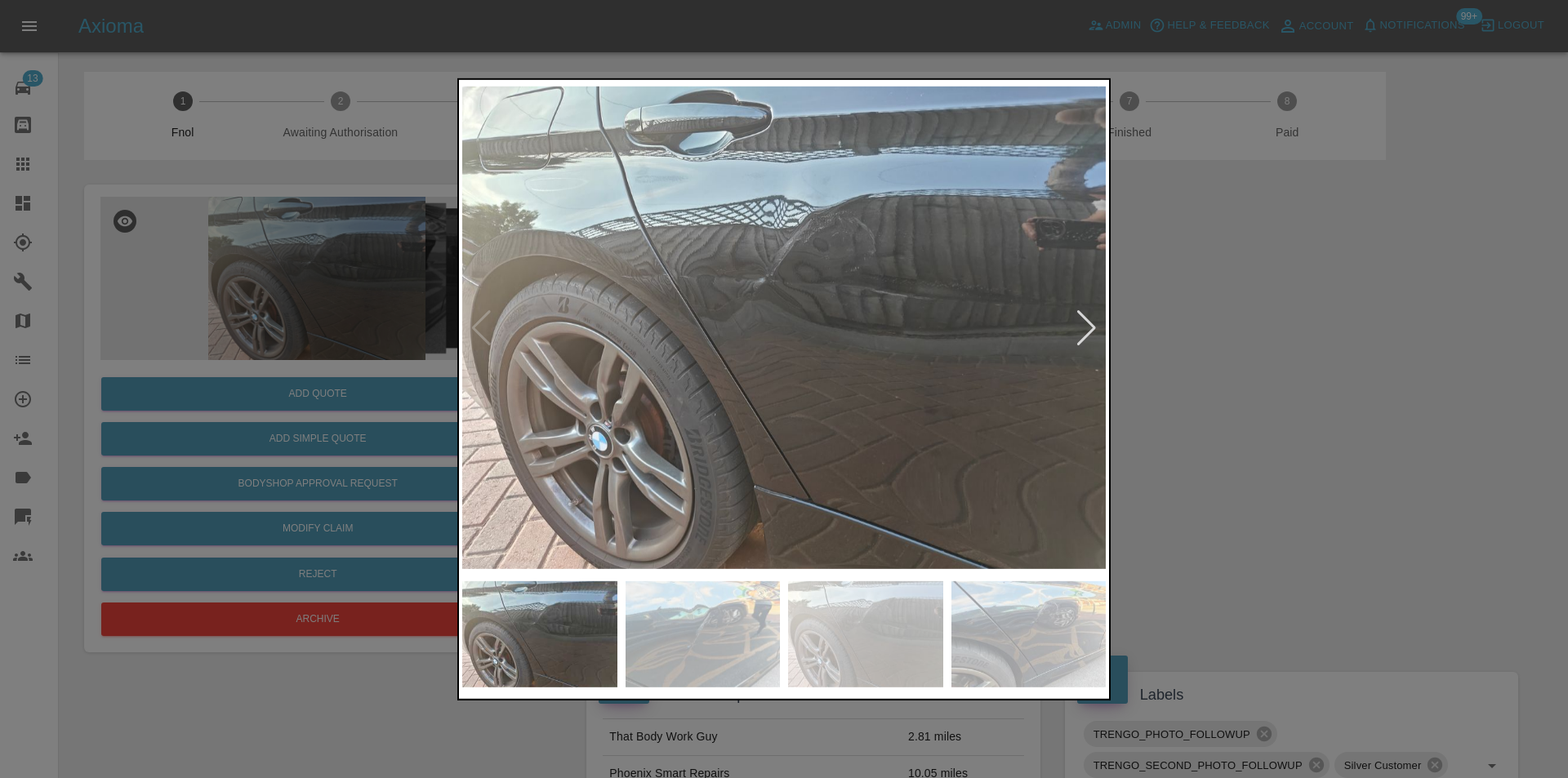
click at [1089, 331] on div at bounding box center [1086, 327] width 22 height 36
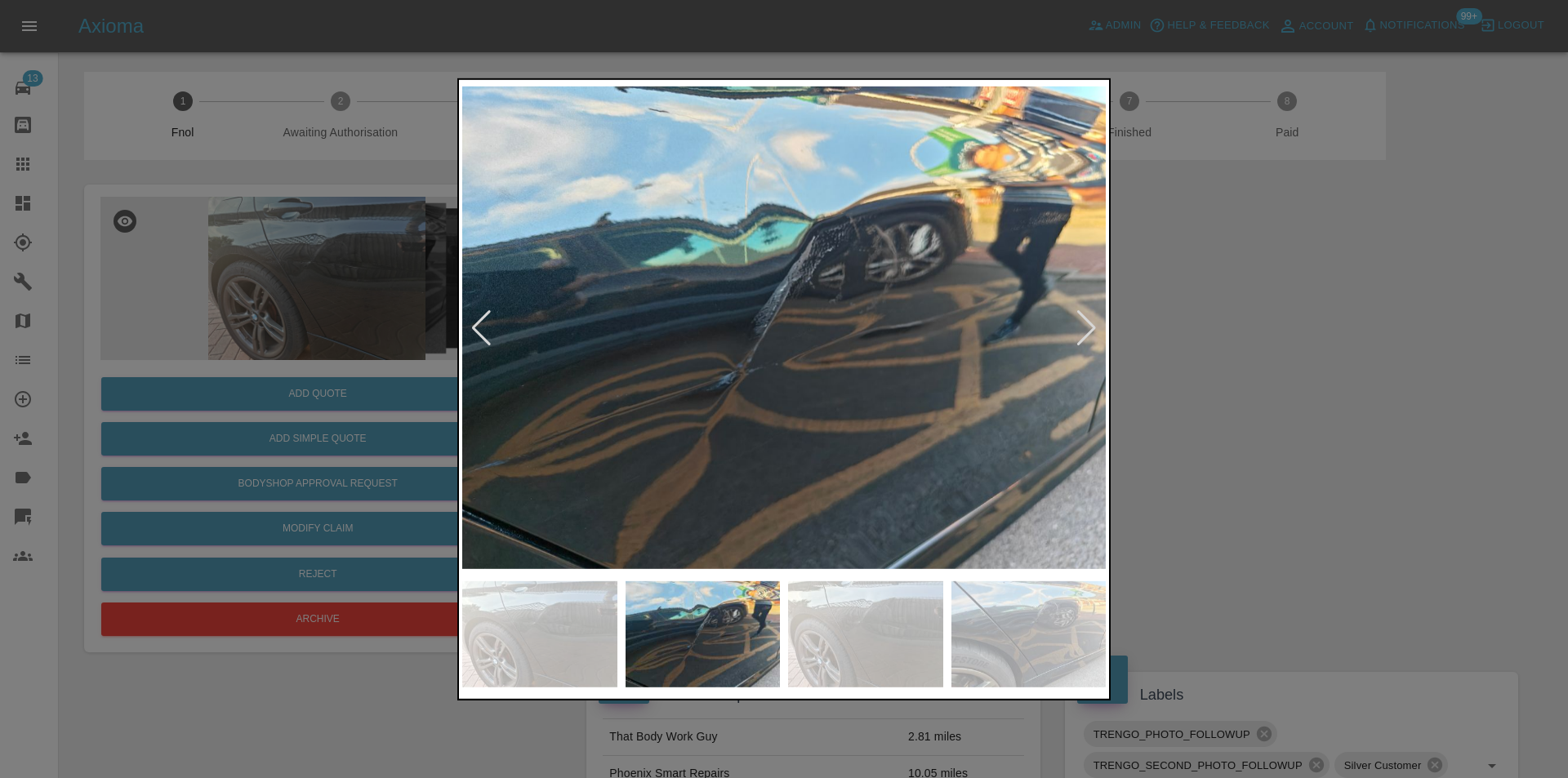
click at [1086, 328] on div at bounding box center [1086, 327] width 22 height 36
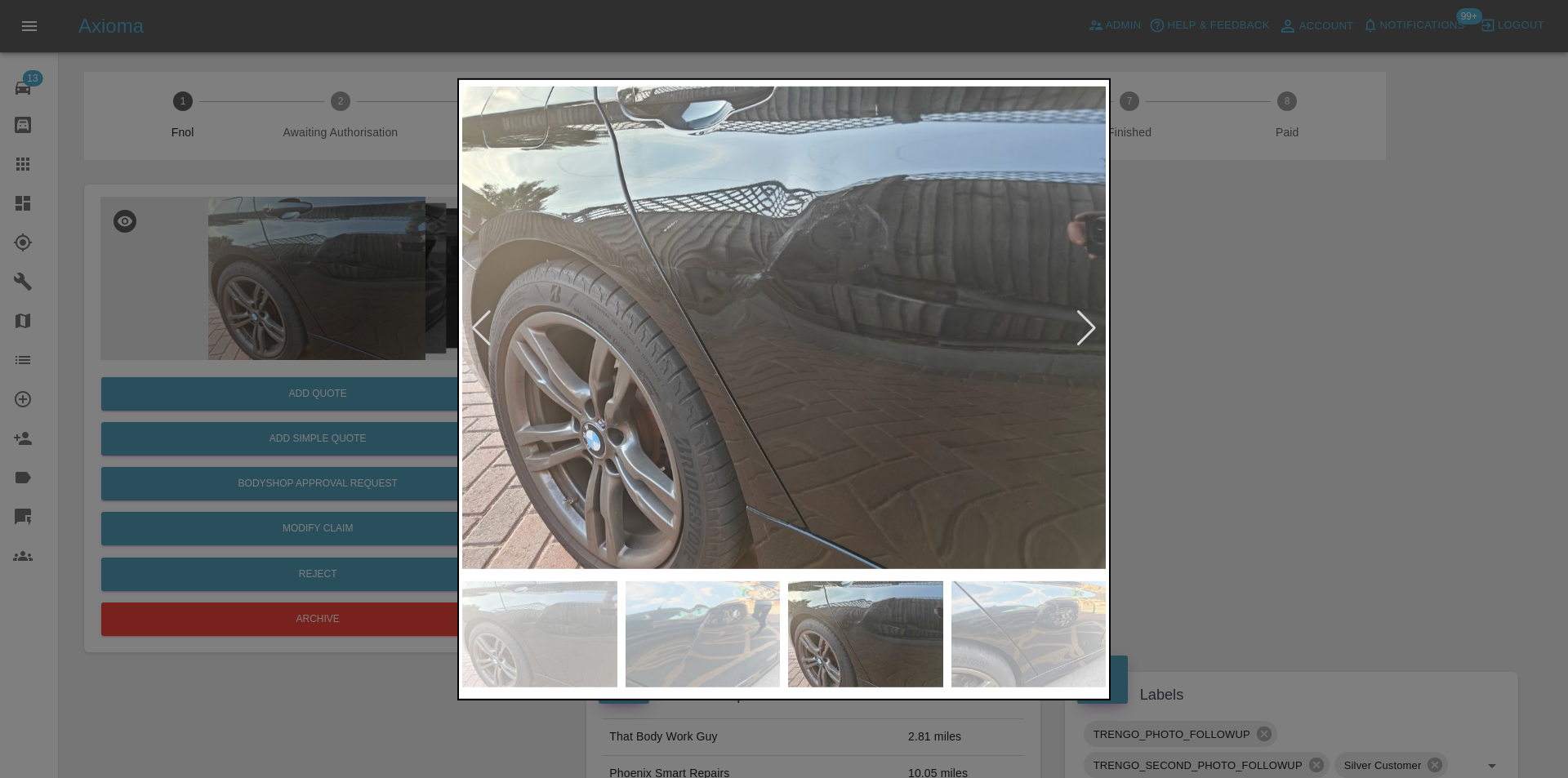
click at [1086, 327] on div at bounding box center [1086, 327] width 22 height 36
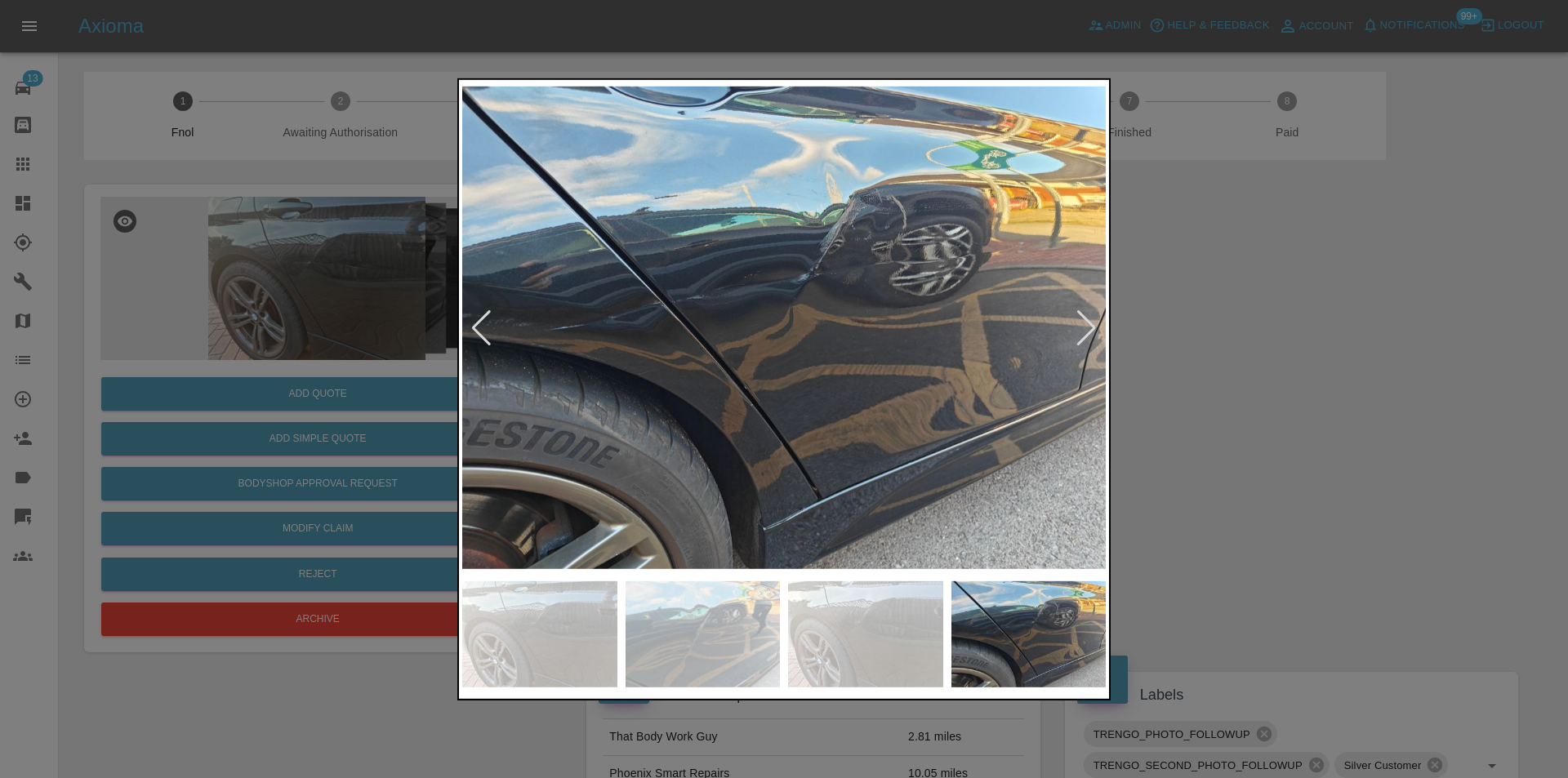
click at [1086, 327] on div at bounding box center [1086, 327] width 22 height 36
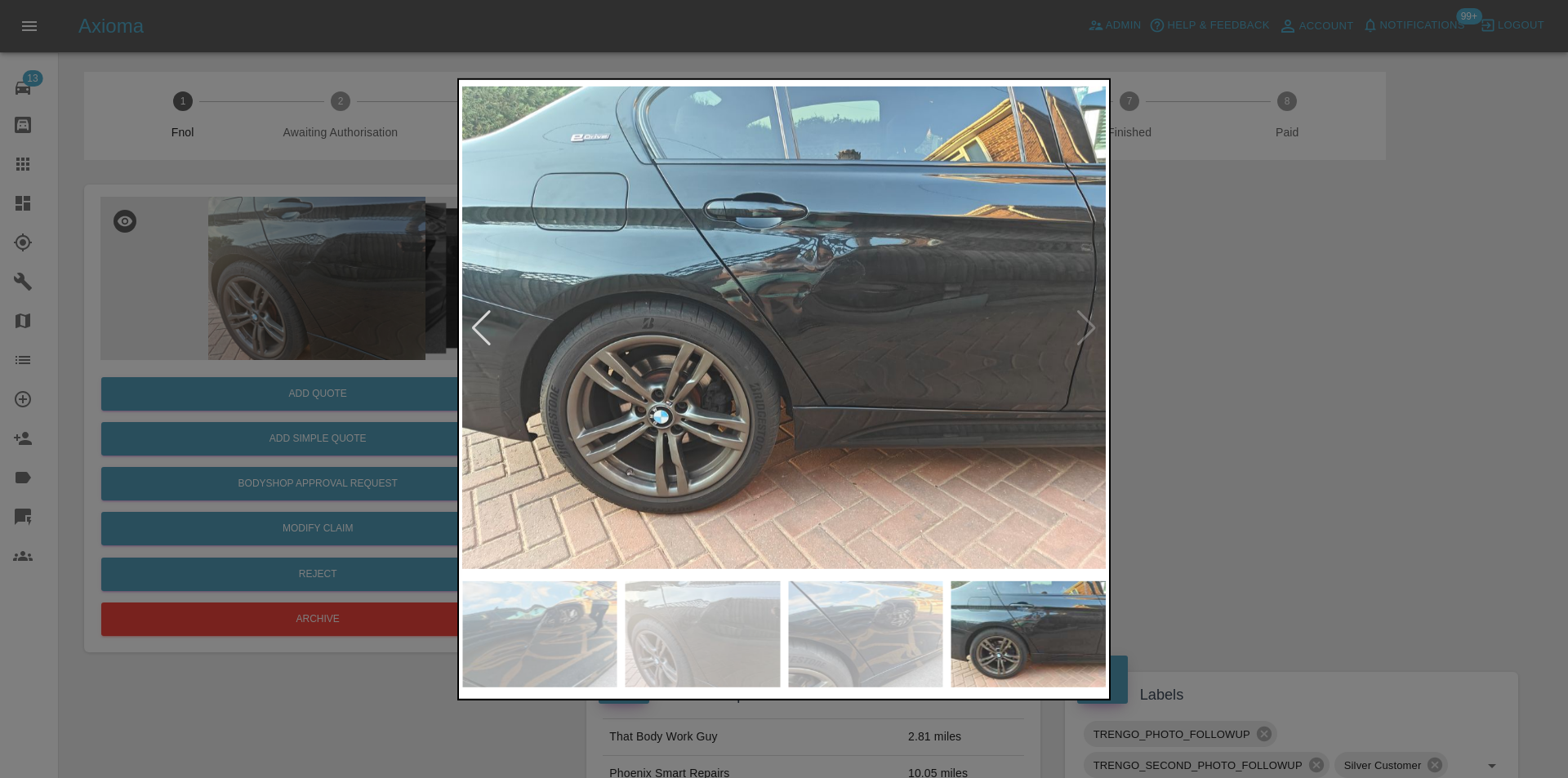
click at [1086, 327] on img at bounding box center [784, 327] width 644 height 490
click at [1086, 326] on img at bounding box center [784, 327] width 644 height 490
drag, startPoint x: 1296, startPoint y: 363, endPoint x: 784, endPoint y: 419, distance: 515.1
click at [1282, 362] on div at bounding box center [784, 389] width 1568 height 778
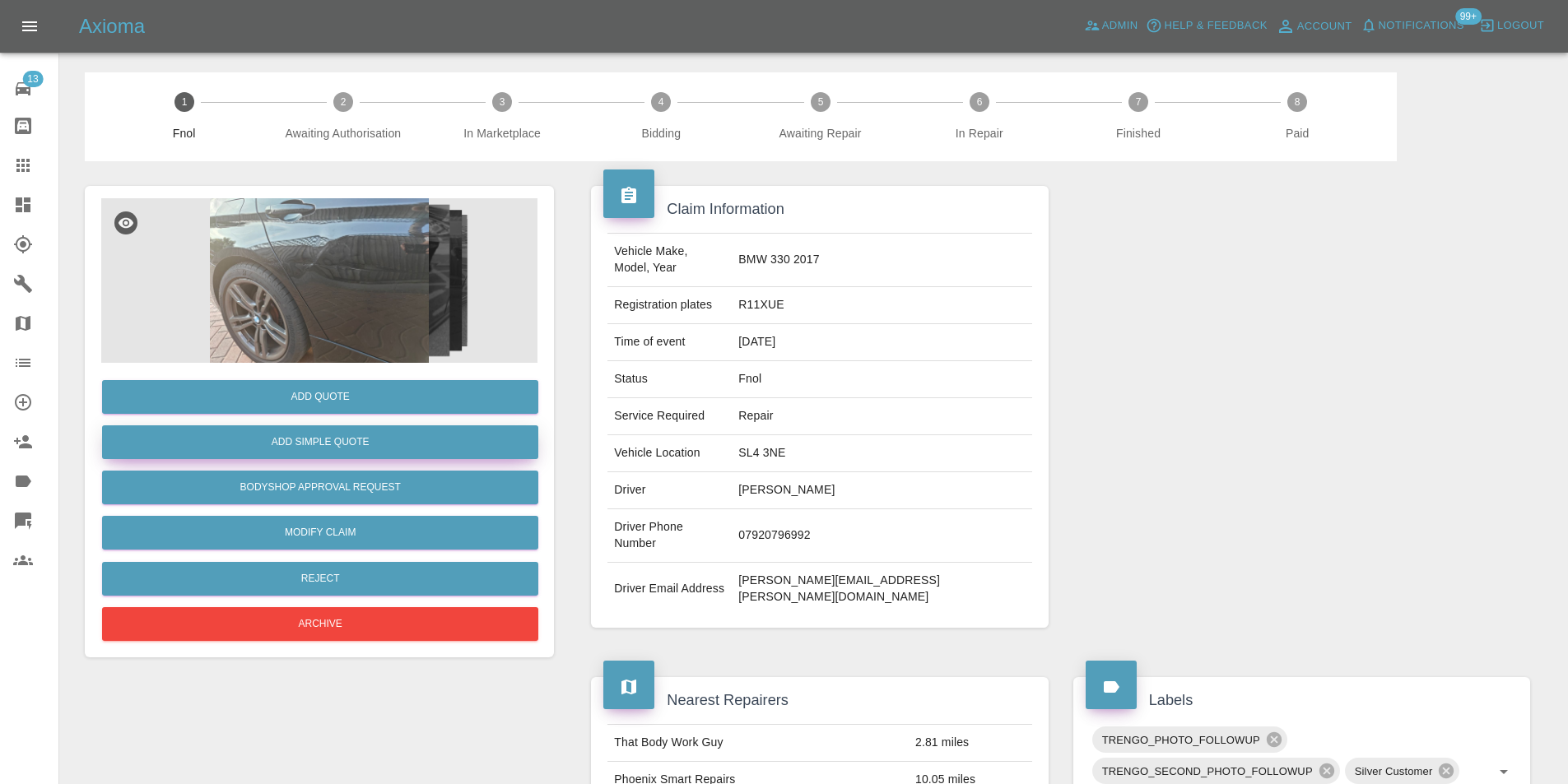
click at [392, 452] on button "Add Simple Quote" at bounding box center [319, 442] width 436 height 34
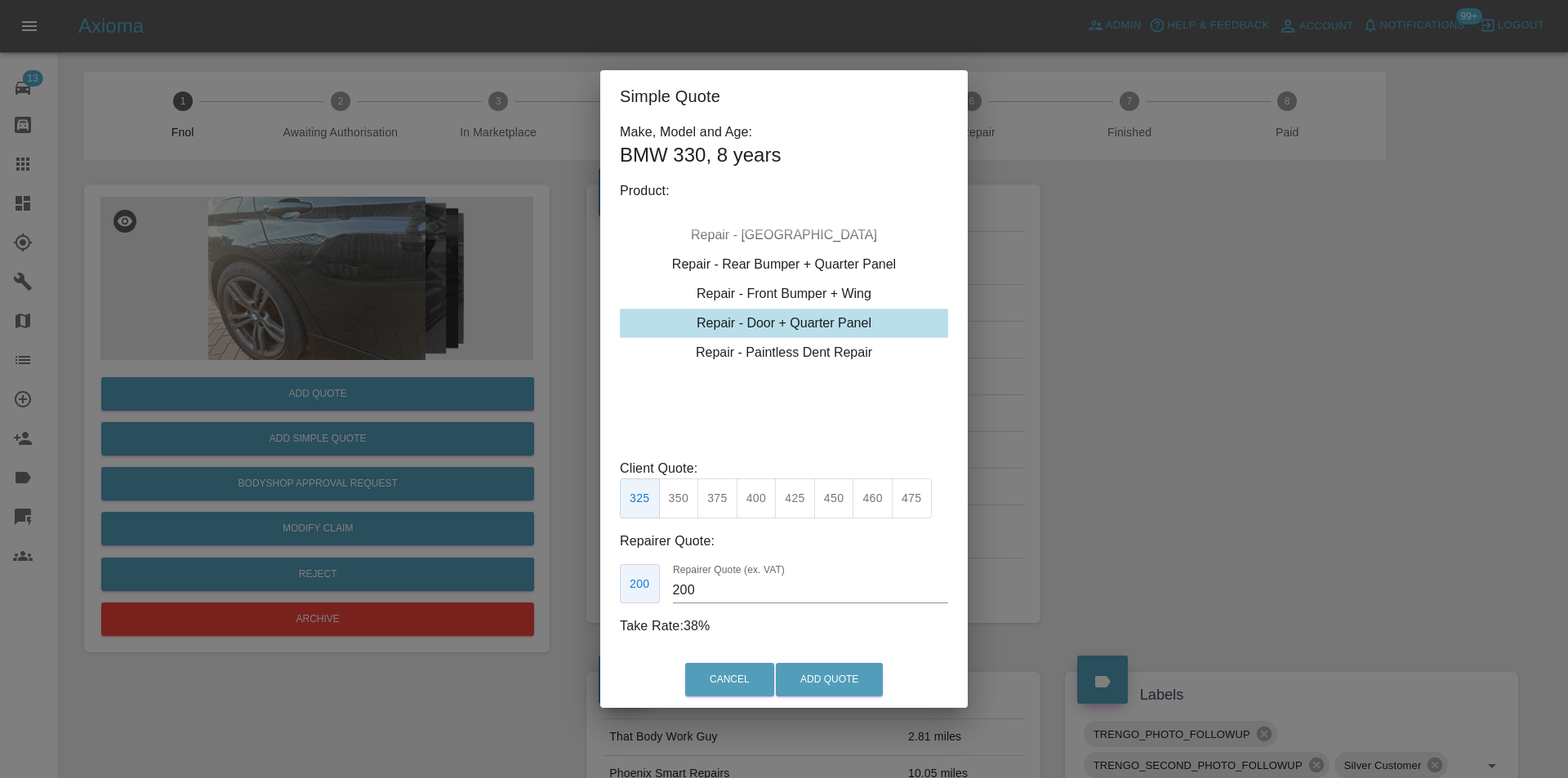
click at [836, 326] on div "Repair - Door + Quarter Panel" at bounding box center [784, 323] width 328 height 29
click at [835, 500] on button "450" at bounding box center [834, 498] width 40 height 40
type input "280"
drag, startPoint x: 851, startPoint y: 678, endPoint x: 853, endPoint y: 667, distance: 11.2
click at [850, 679] on button "Add Quote" at bounding box center [829, 680] width 107 height 34
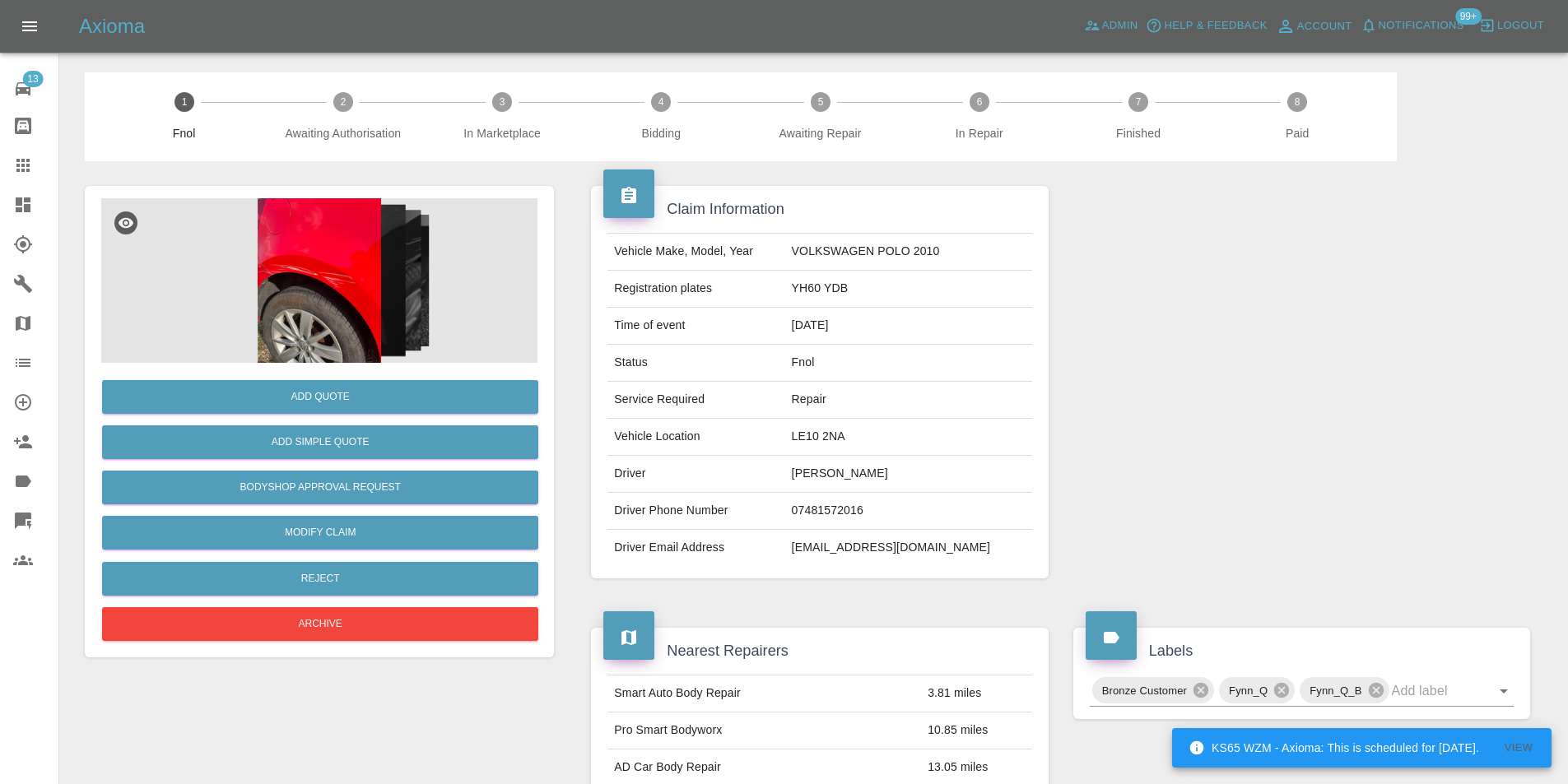
click at [291, 282] on img at bounding box center [319, 281] width 436 height 165
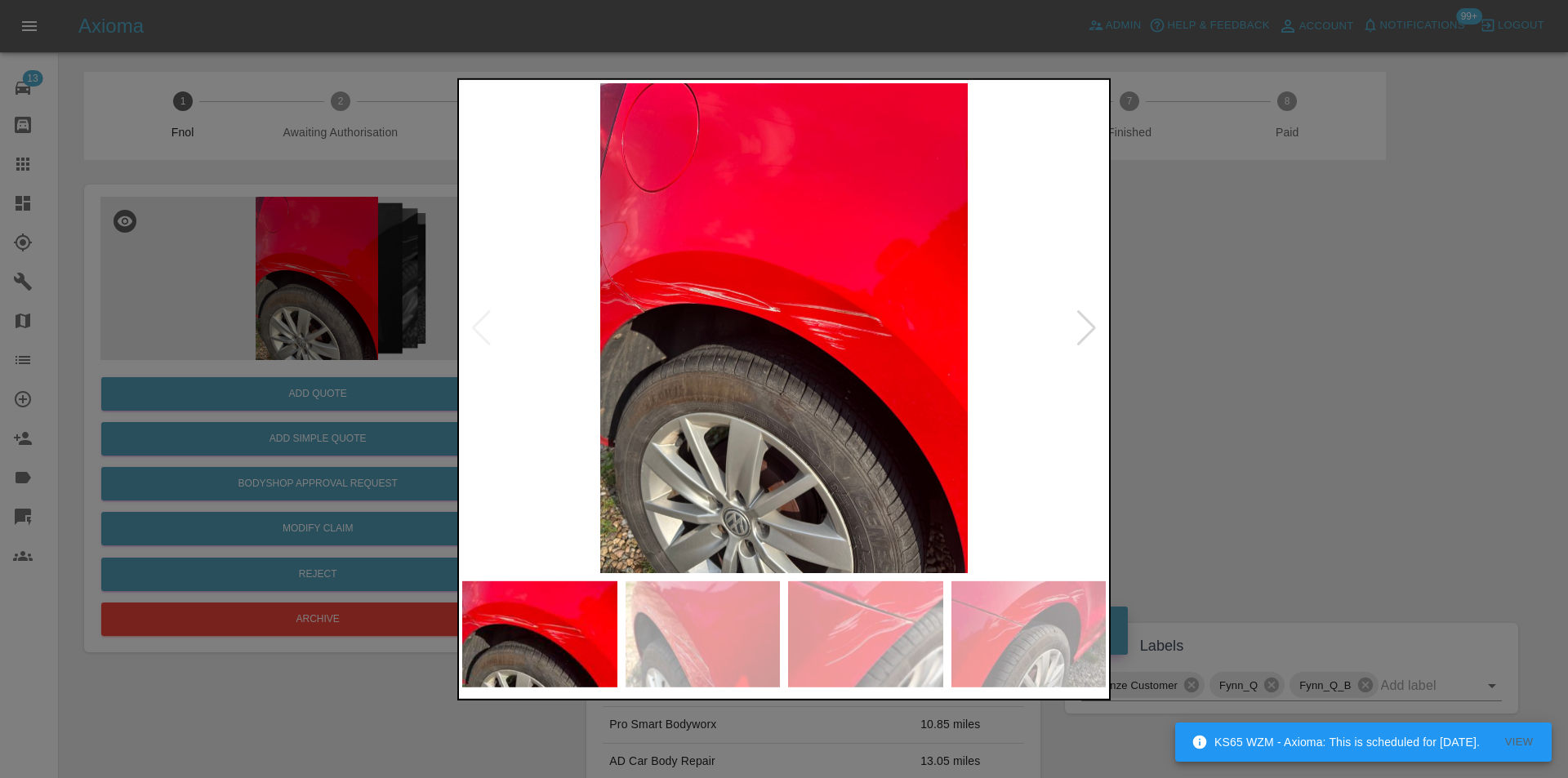
click at [1074, 325] on img at bounding box center [784, 327] width 644 height 490
click at [1086, 326] on div at bounding box center [1086, 327] width 22 height 36
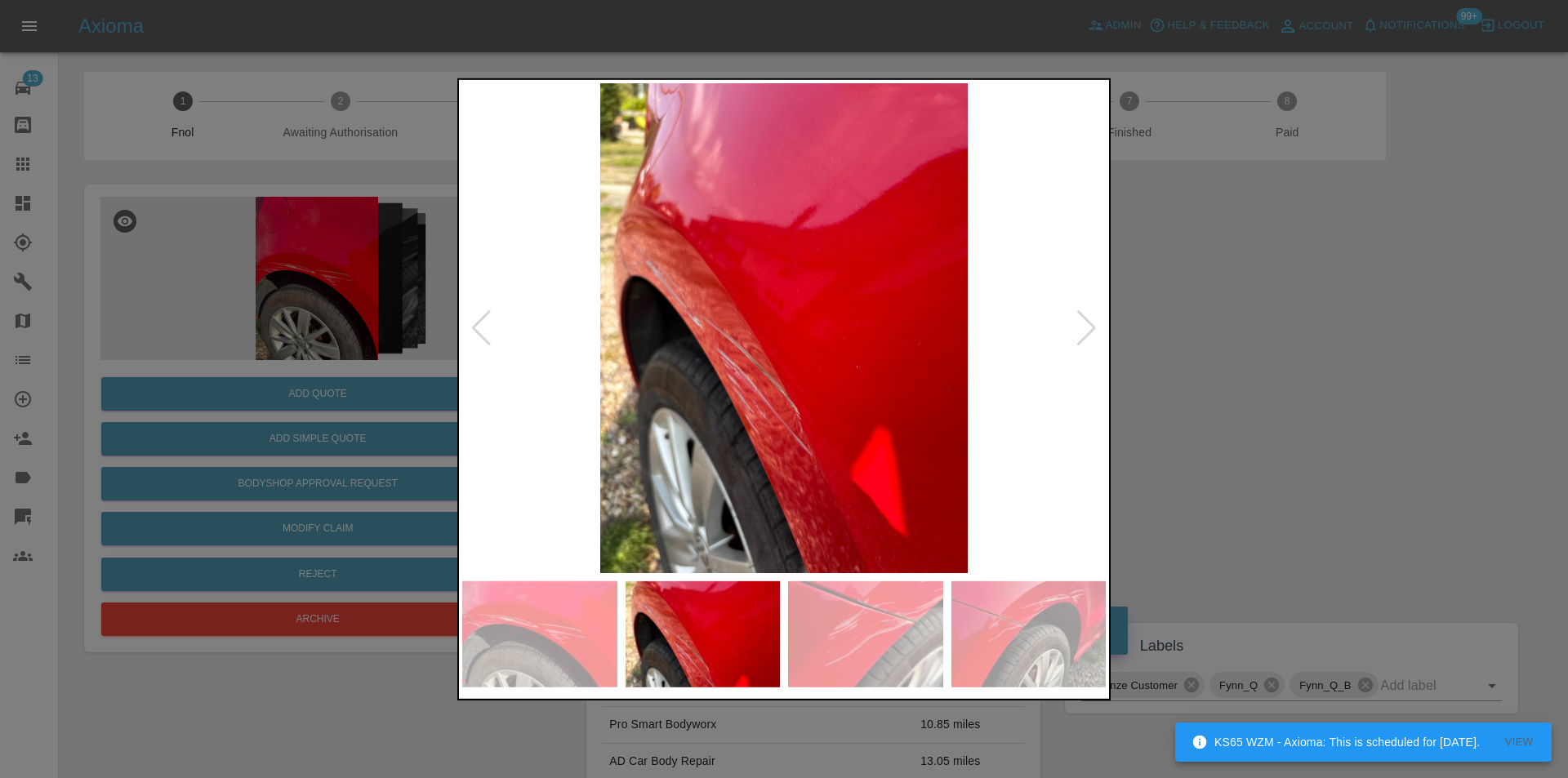
click at [1086, 326] on div at bounding box center [1086, 327] width 22 height 36
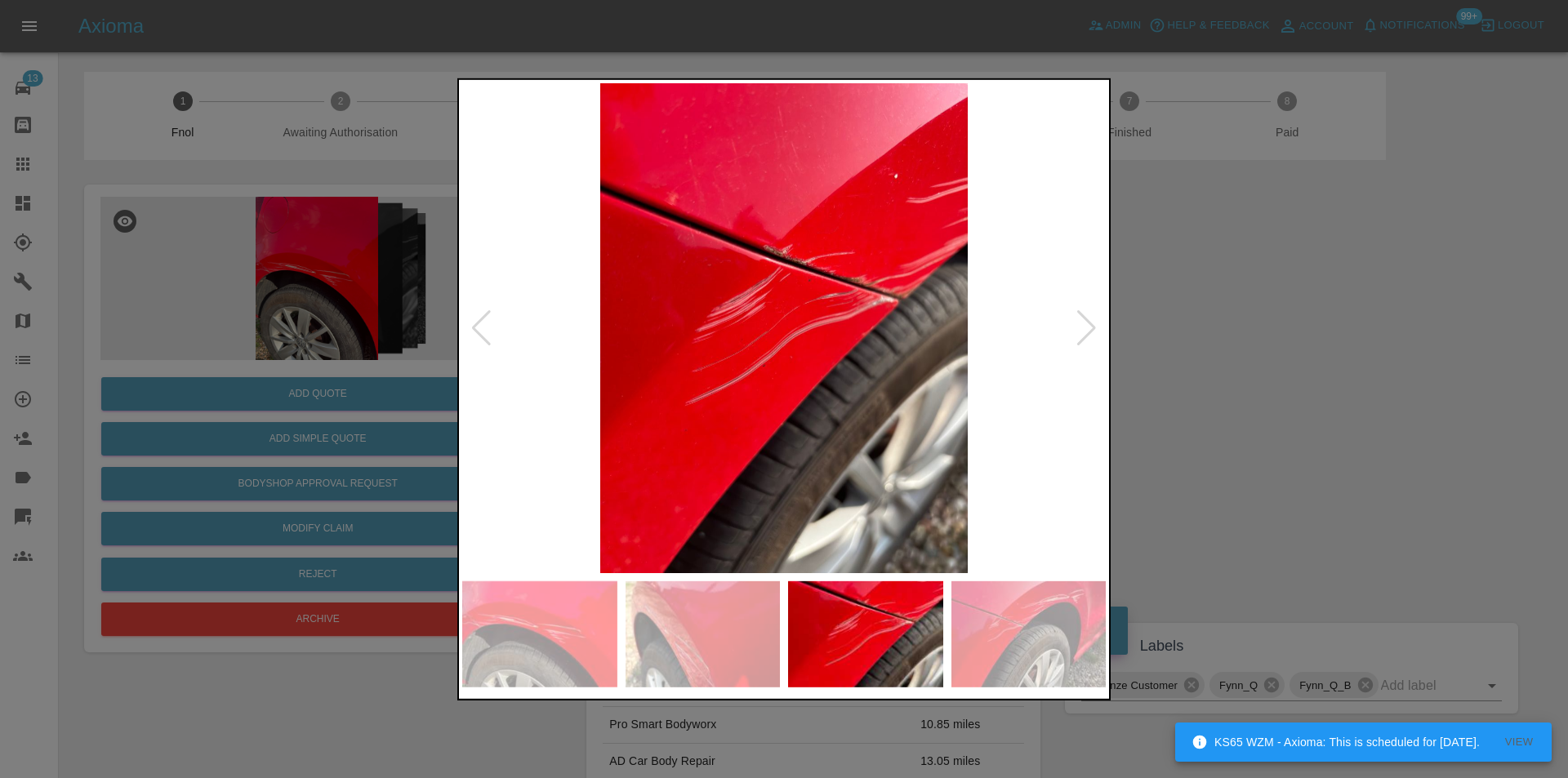
click at [1086, 326] on div at bounding box center [1086, 327] width 22 height 36
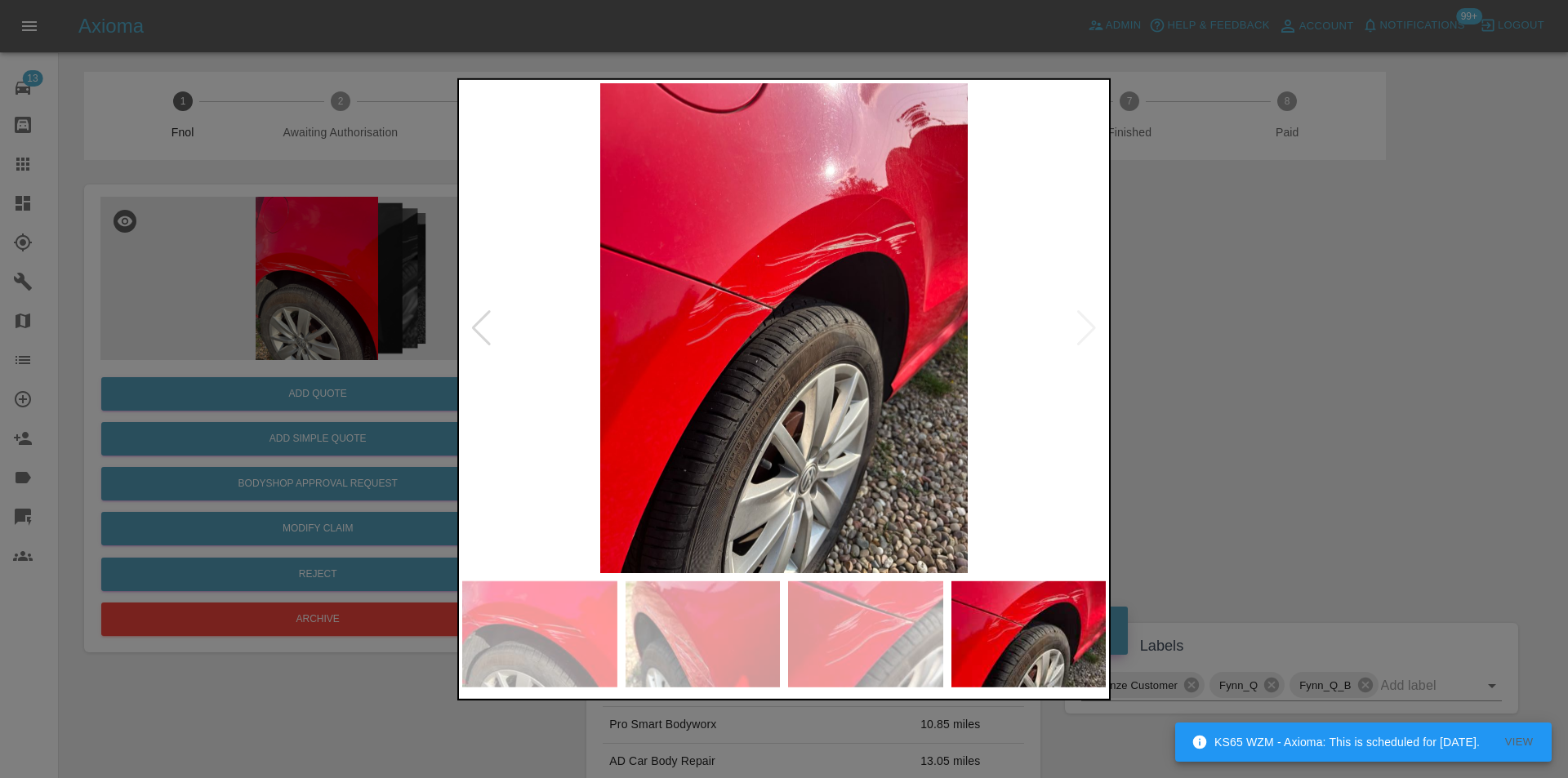
click at [1086, 326] on img at bounding box center [784, 327] width 644 height 490
drag, startPoint x: 1276, startPoint y: 359, endPoint x: 998, endPoint y: 423, distance: 285.3
click at [1261, 359] on div at bounding box center [784, 389] width 1568 height 778
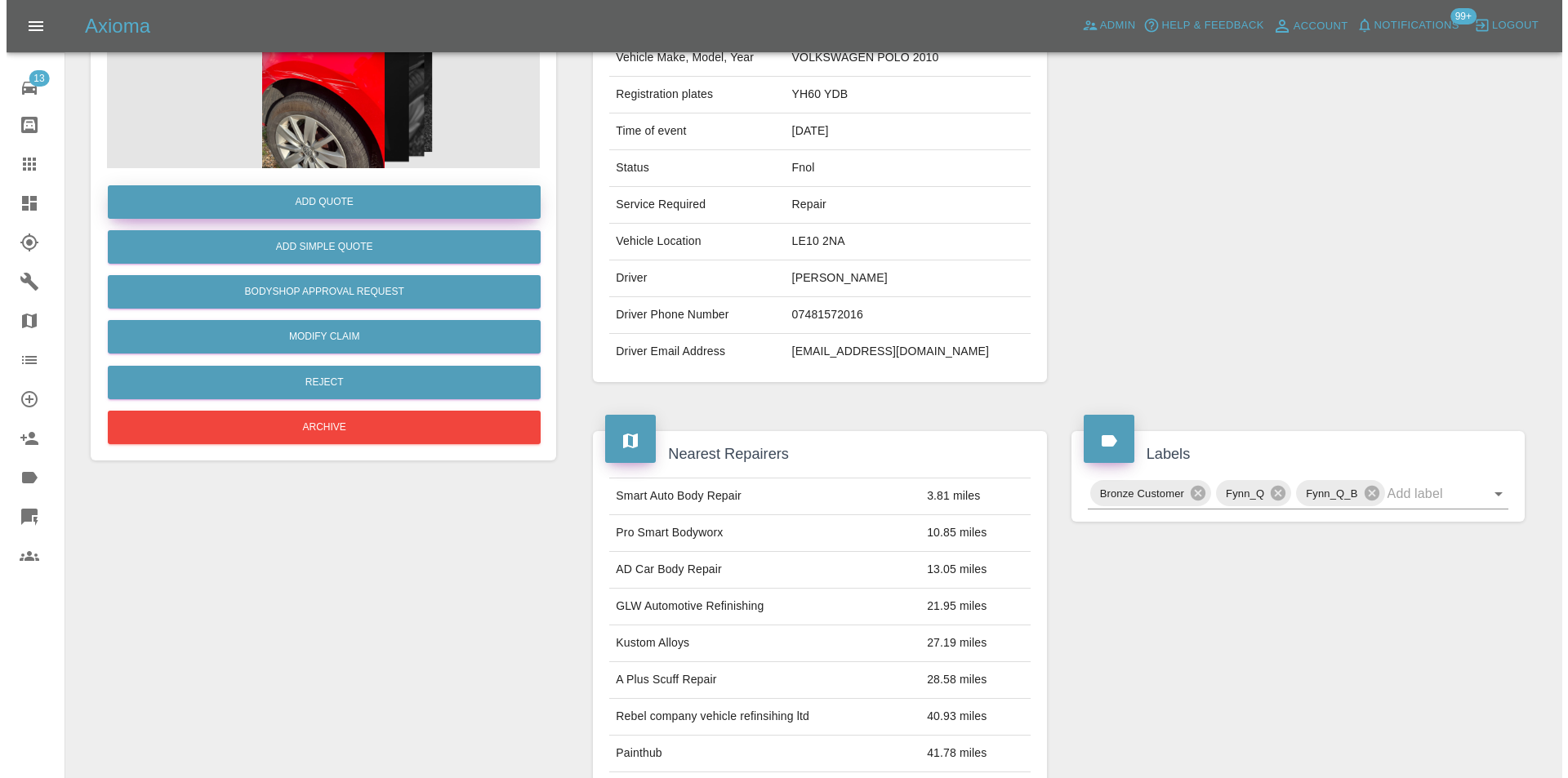
scroll to position [7, 0]
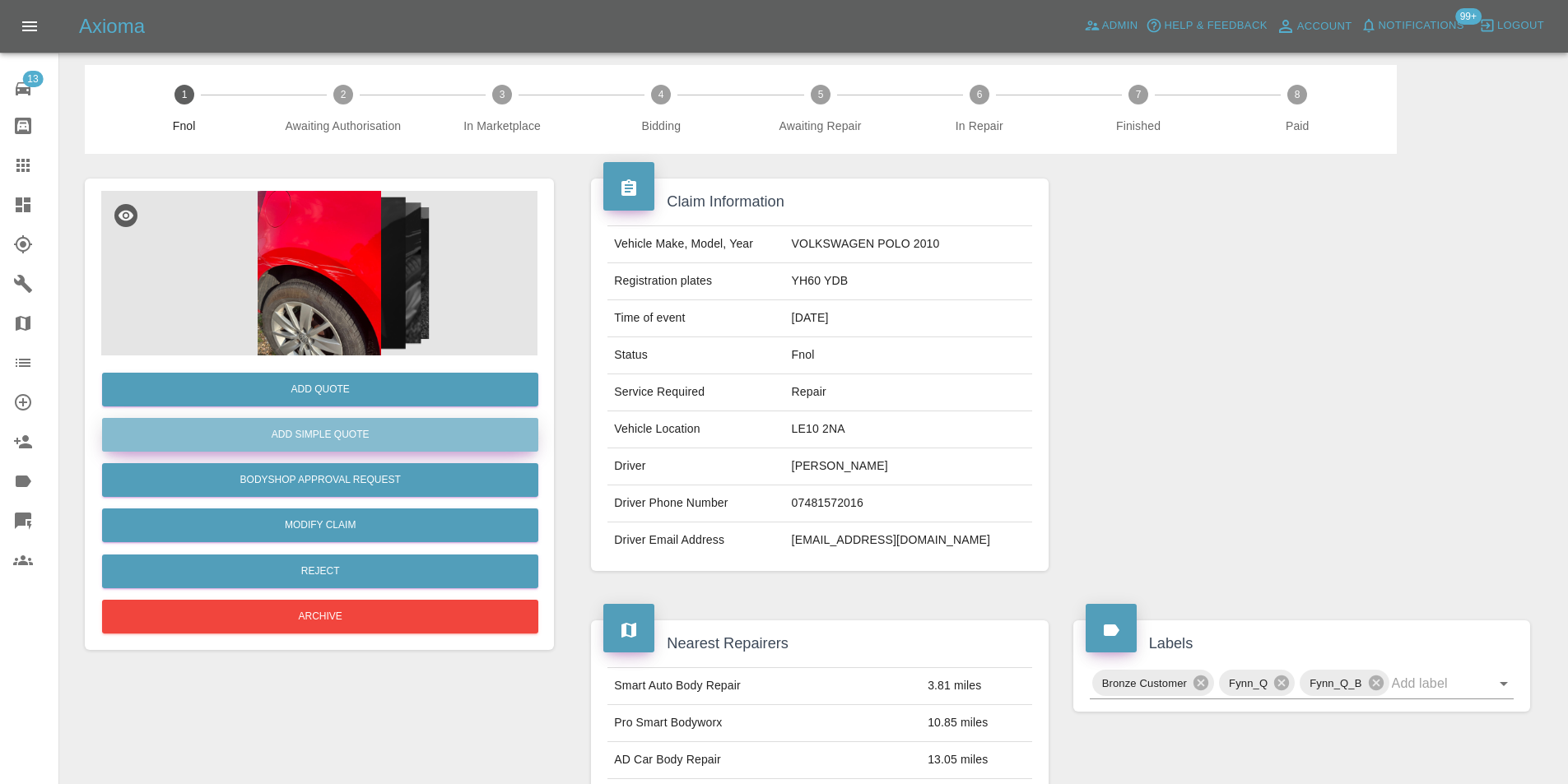
click at [337, 436] on button "Add Simple Quote" at bounding box center [319, 435] width 436 height 34
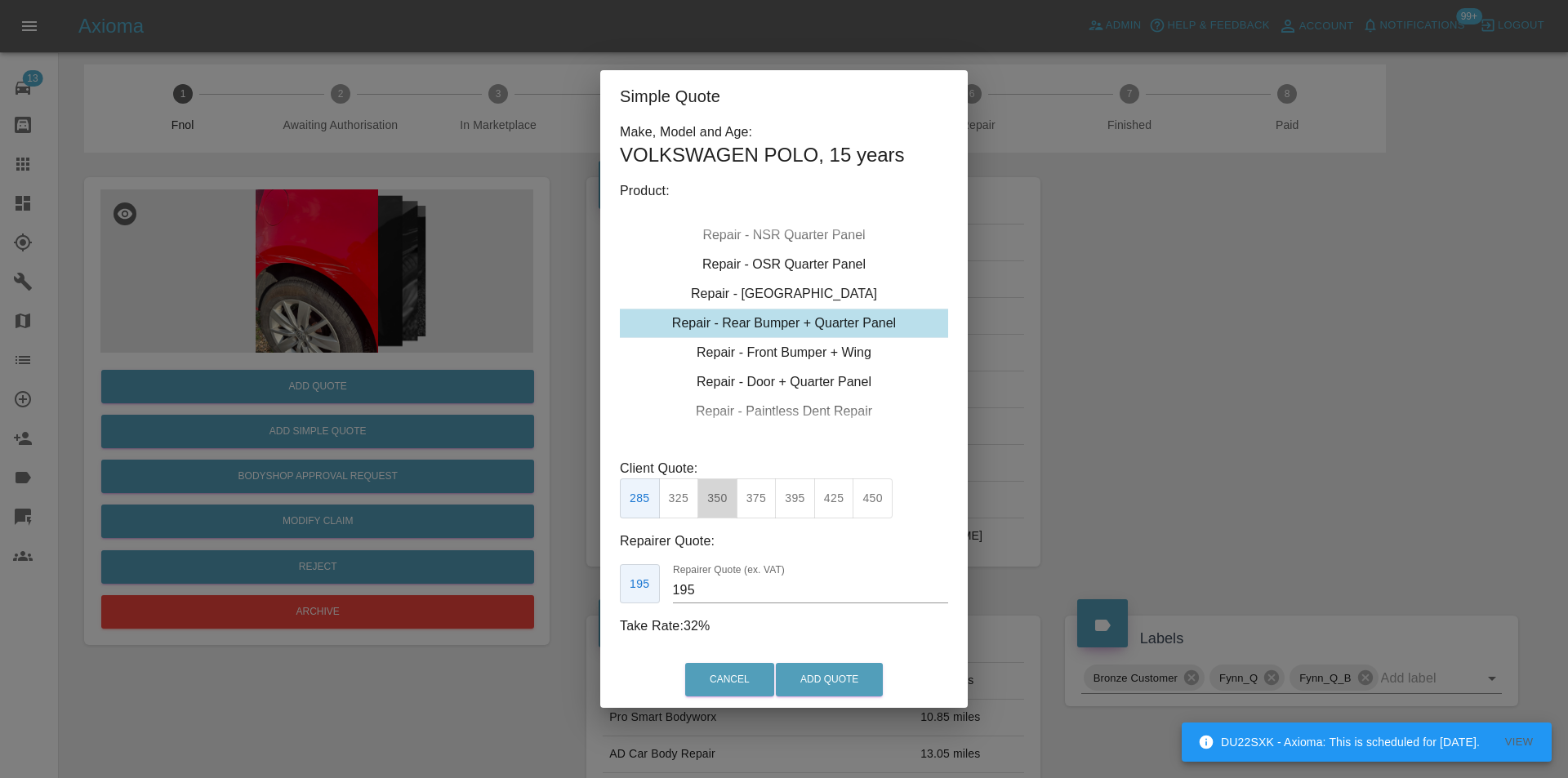
click at [721, 499] on button "350" at bounding box center [717, 498] width 40 height 40
type input "210"
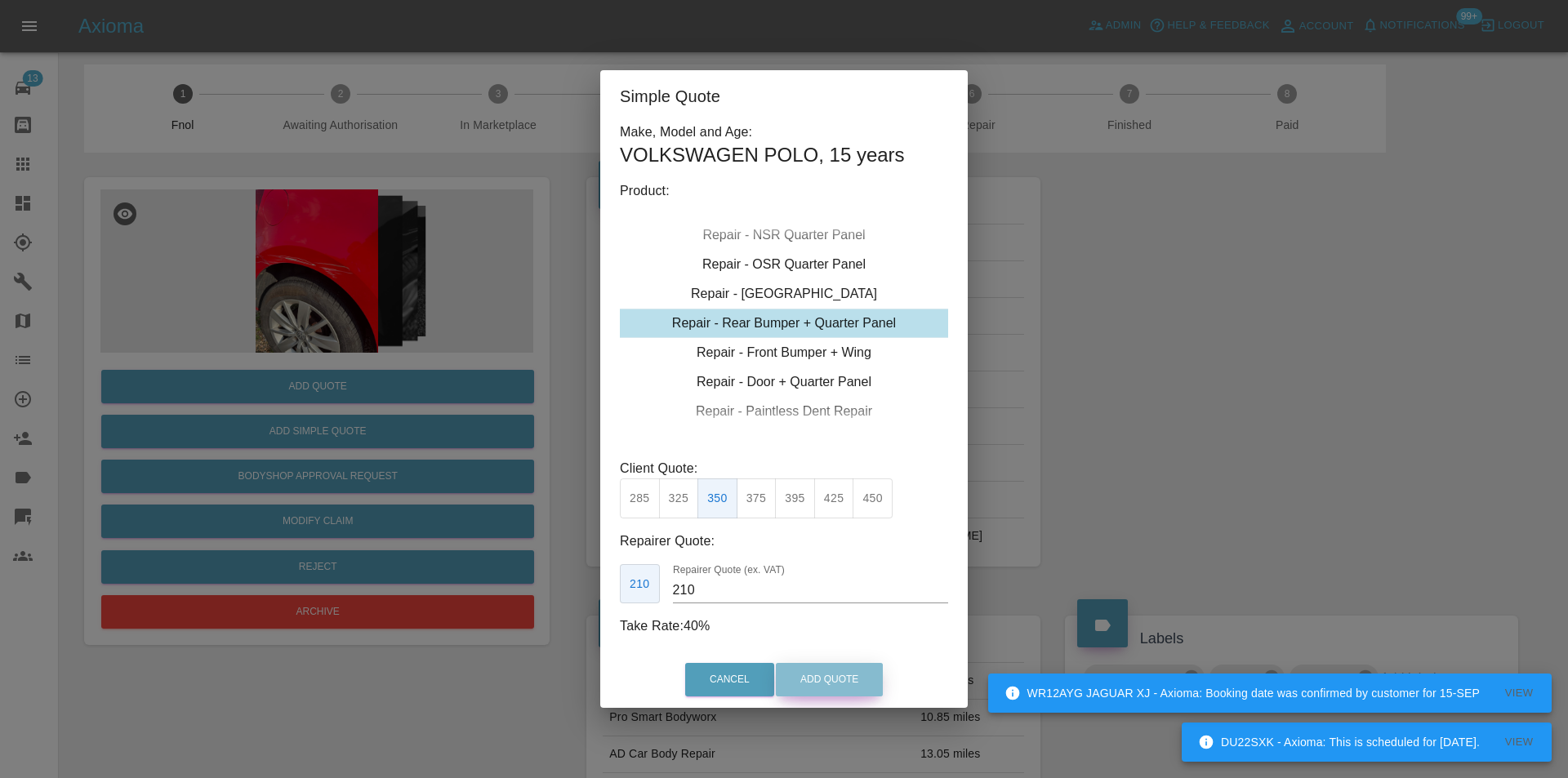
click at [828, 671] on button "Add Quote" at bounding box center [829, 680] width 107 height 34
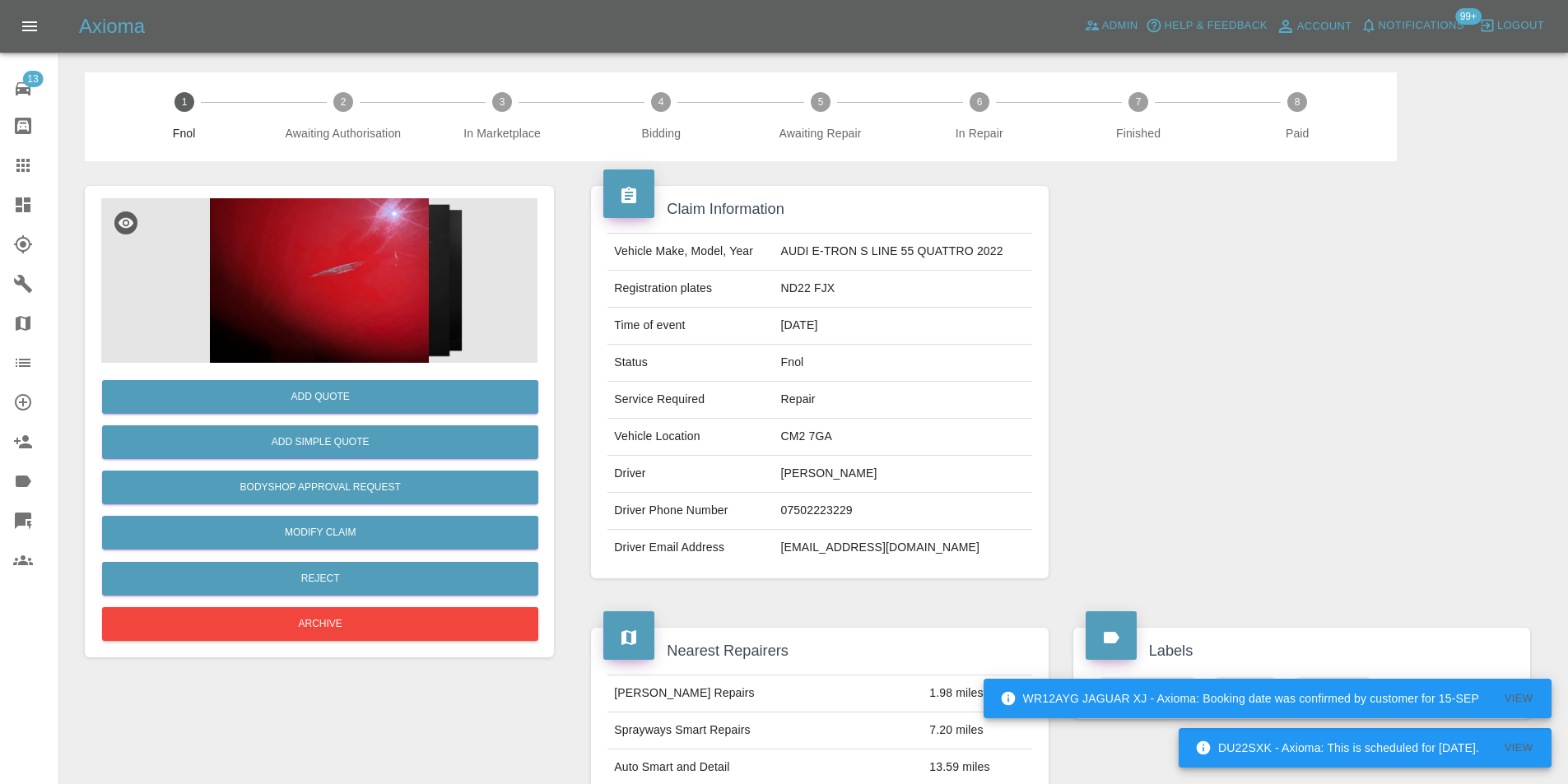
click at [376, 286] on img at bounding box center [319, 281] width 436 height 165
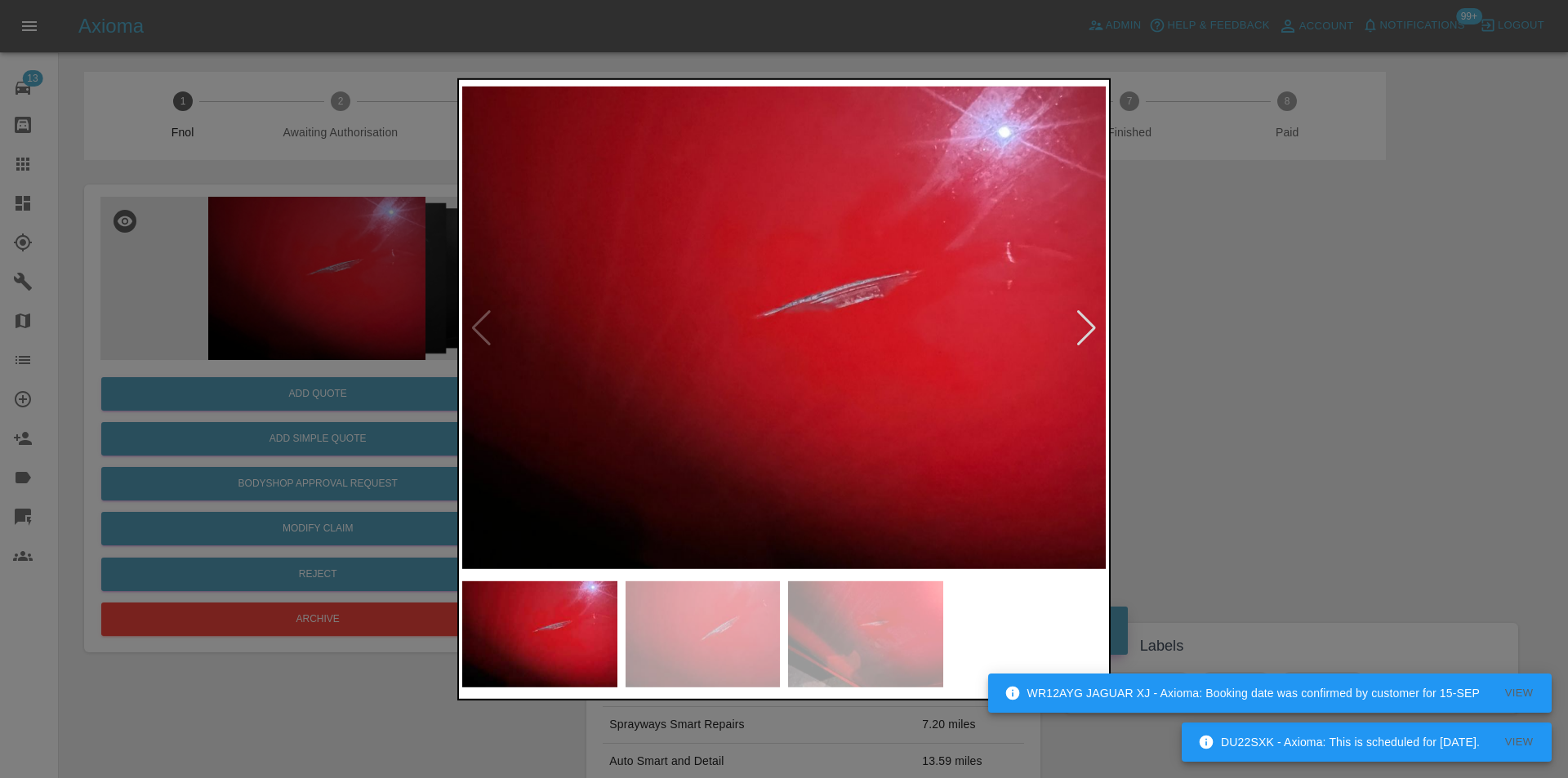
click at [1093, 324] on div at bounding box center [1086, 327] width 22 height 36
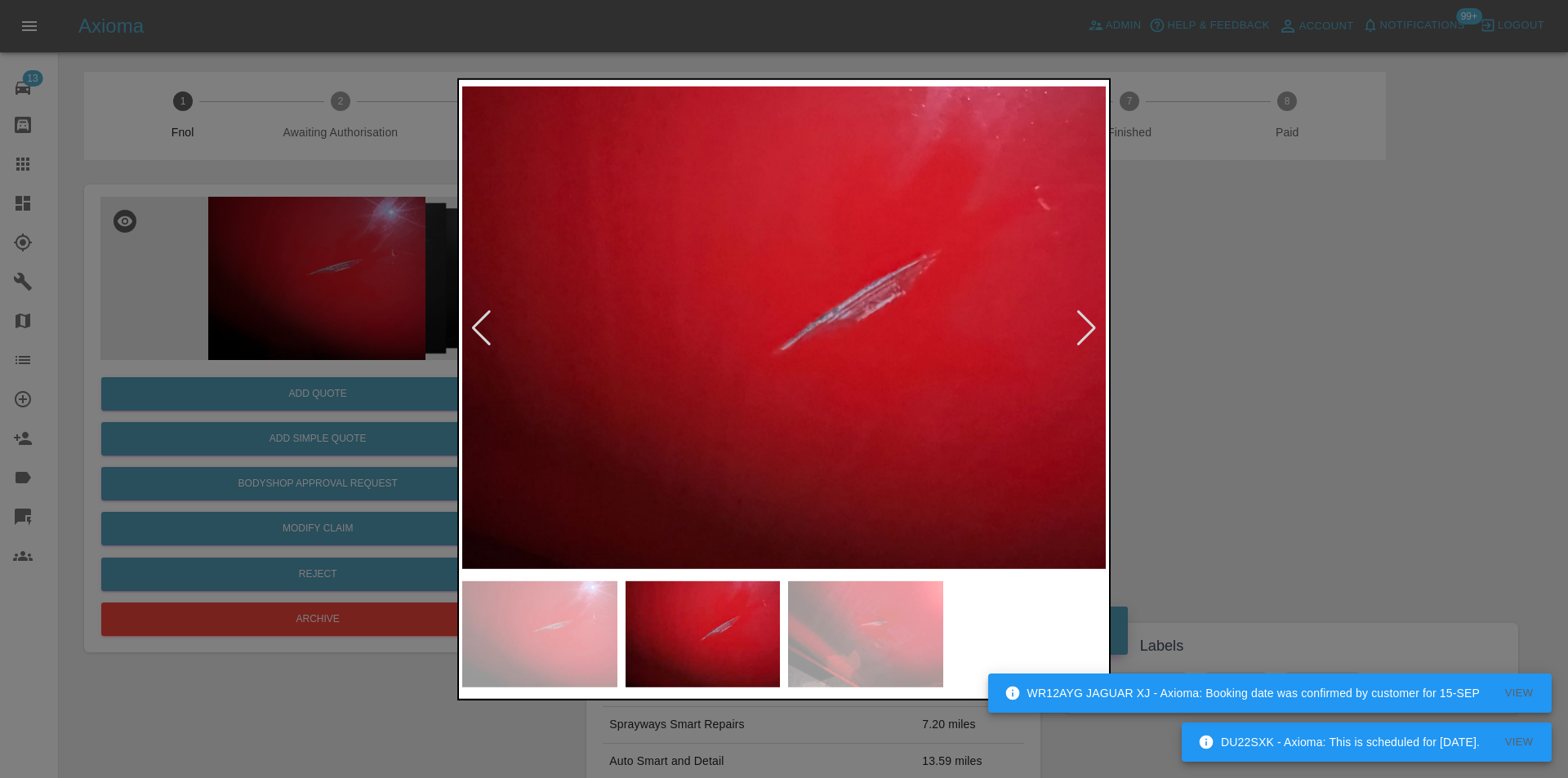
click at [1093, 324] on div at bounding box center [1086, 327] width 22 height 36
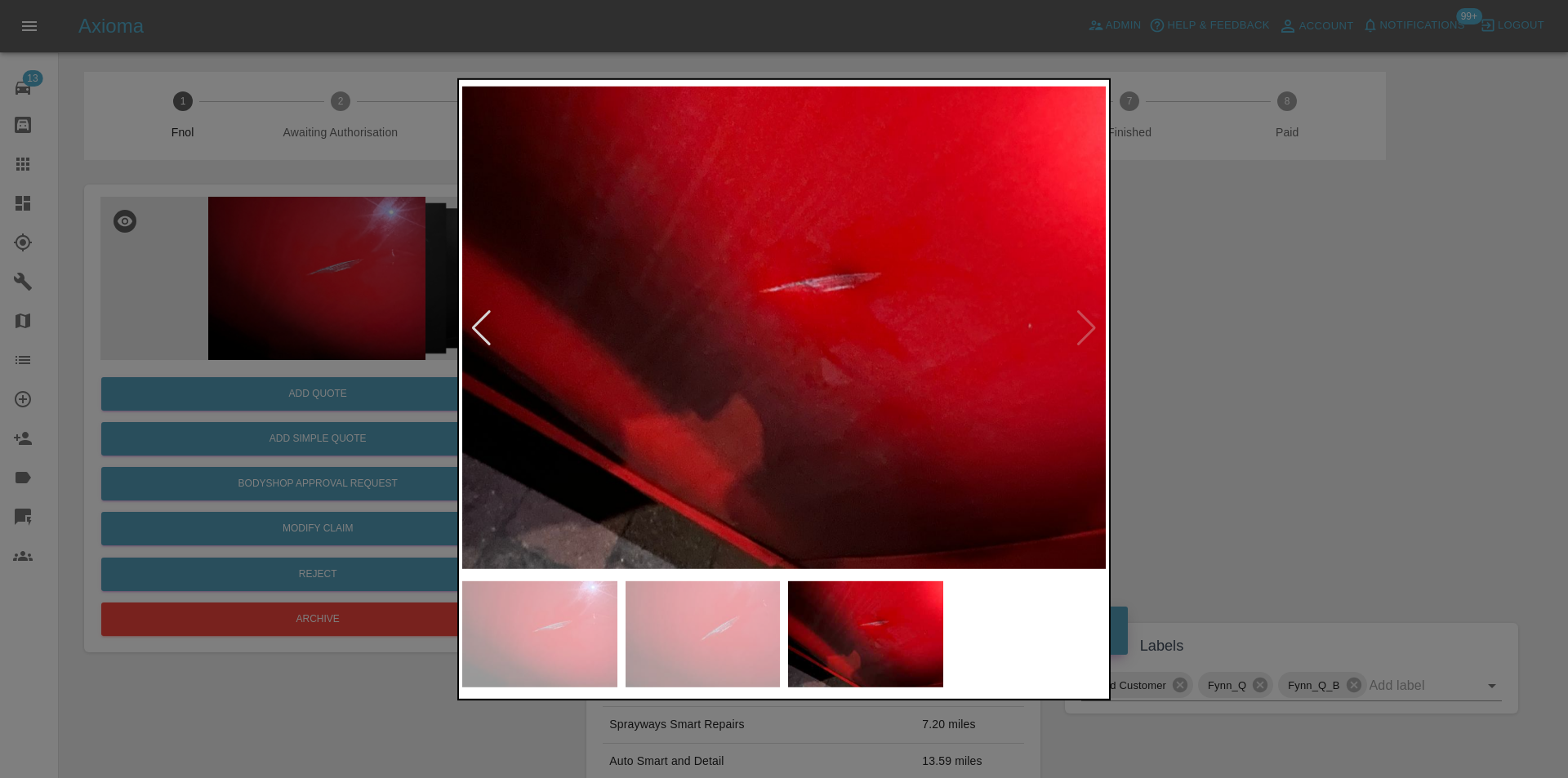
click at [1094, 324] on img at bounding box center [784, 327] width 644 height 490
click at [1284, 341] on div at bounding box center [784, 389] width 1568 height 778
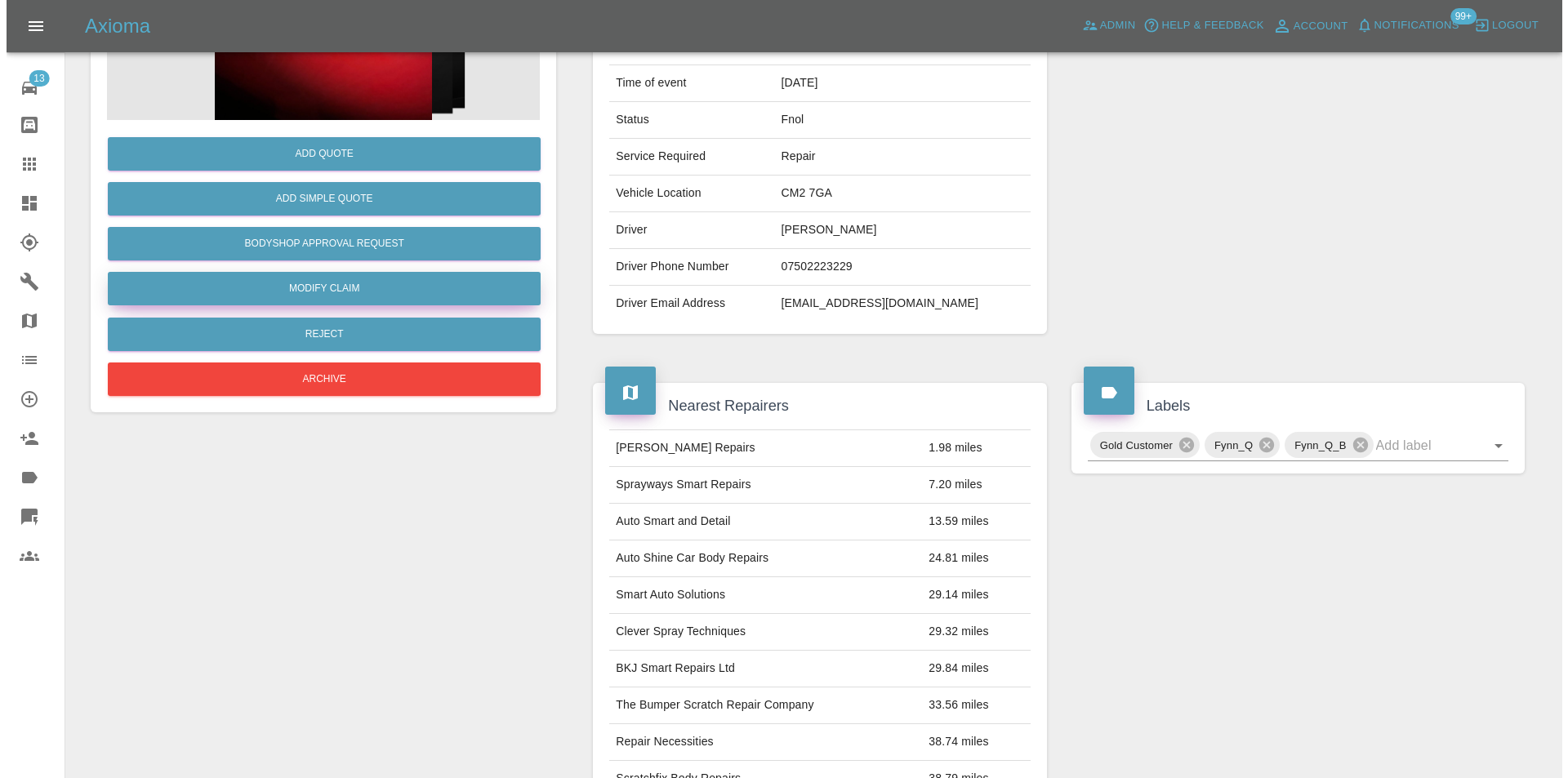
scroll to position [171, 0]
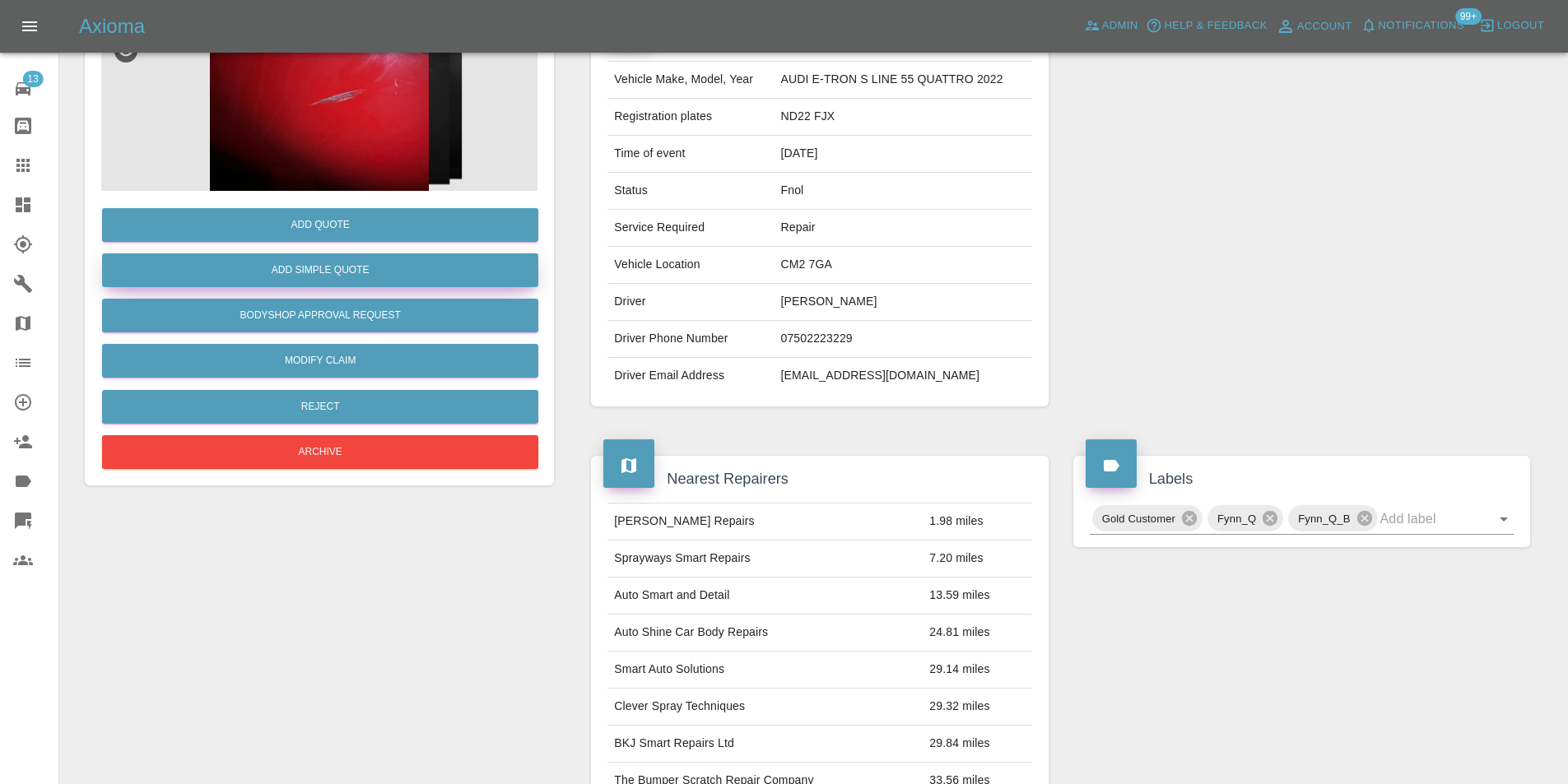
click at [336, 274] on button "Add Simple Quote" at bounding box center [319, 270] width 436 height 34
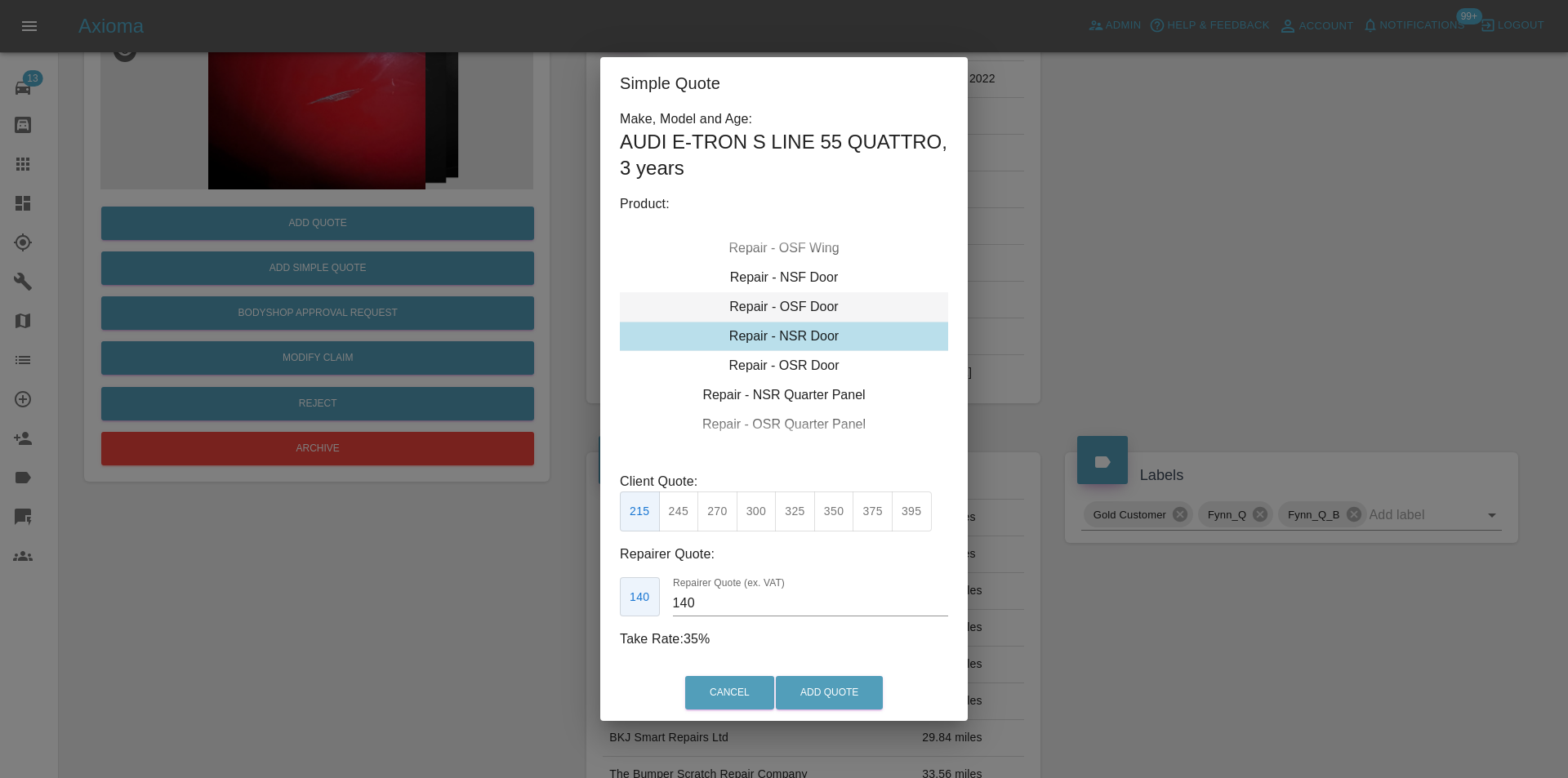
click at [824, 305] on div "Repair - OSF Door" at bounding box center [784, 307] width 328 height 29
click at [715, 511] on button "275" at bounding box center [717, 511] width 40 height 40
type input "185"
click at [838, 675] on div "Cancel Add Quote" at bounding box center [784, 693] width 368 height 55
click at [833, 683] on button "Add Quote" at bounding box center [829, 693] width 107 height 34
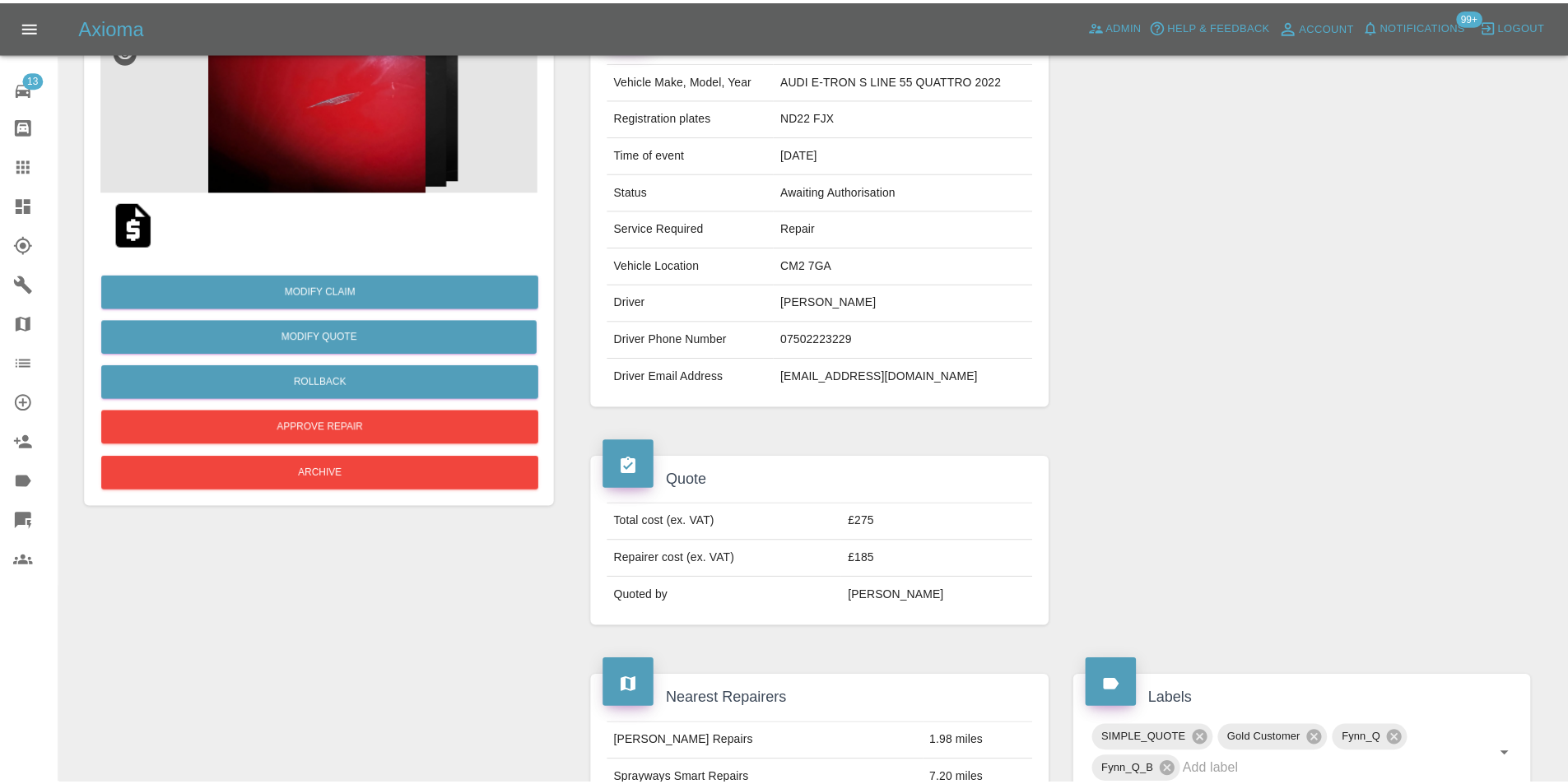
scroll to position [0, 0]
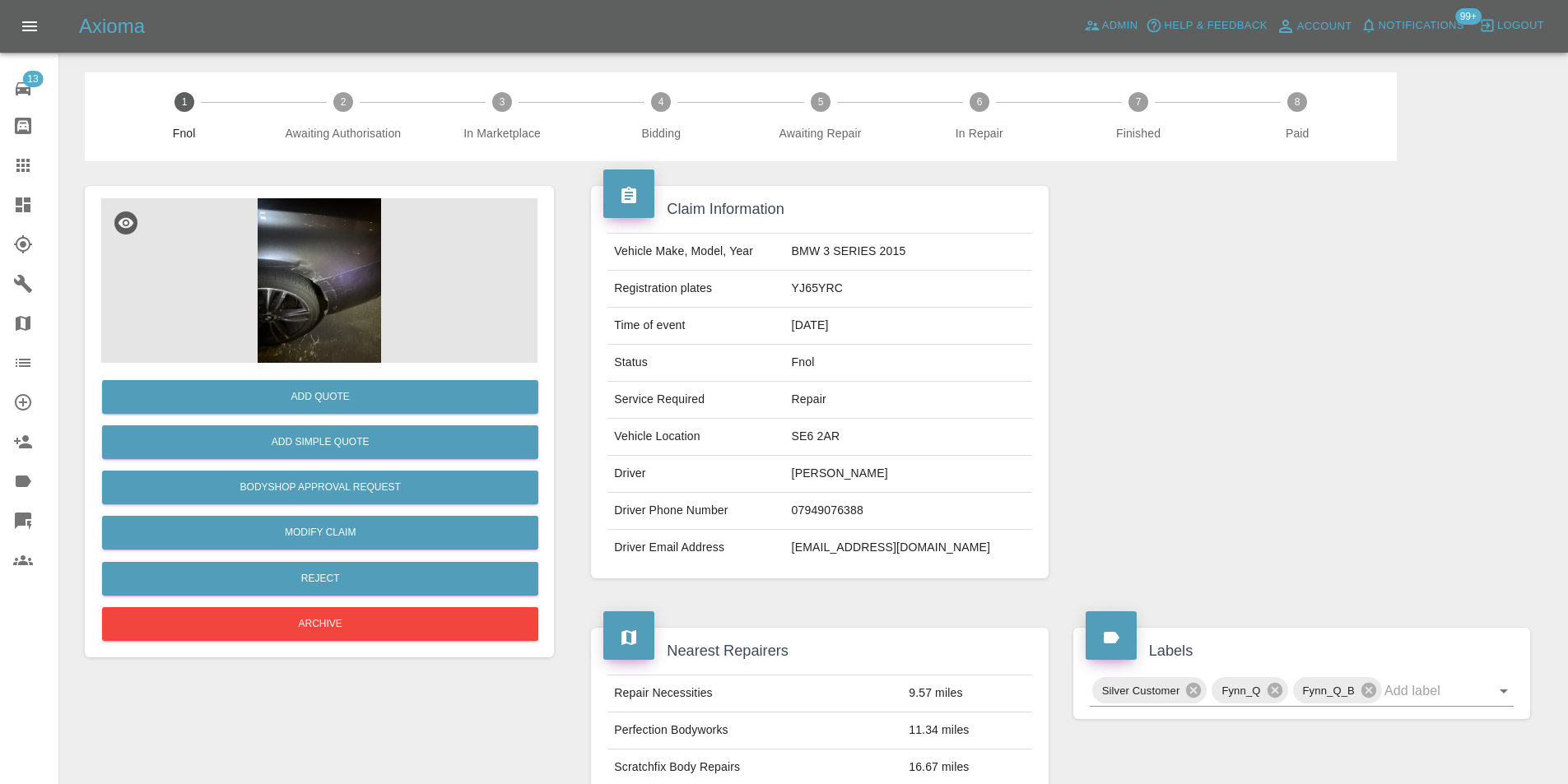
click at [346, 249] on img at bounding box center [319, 281] width 436 height 165
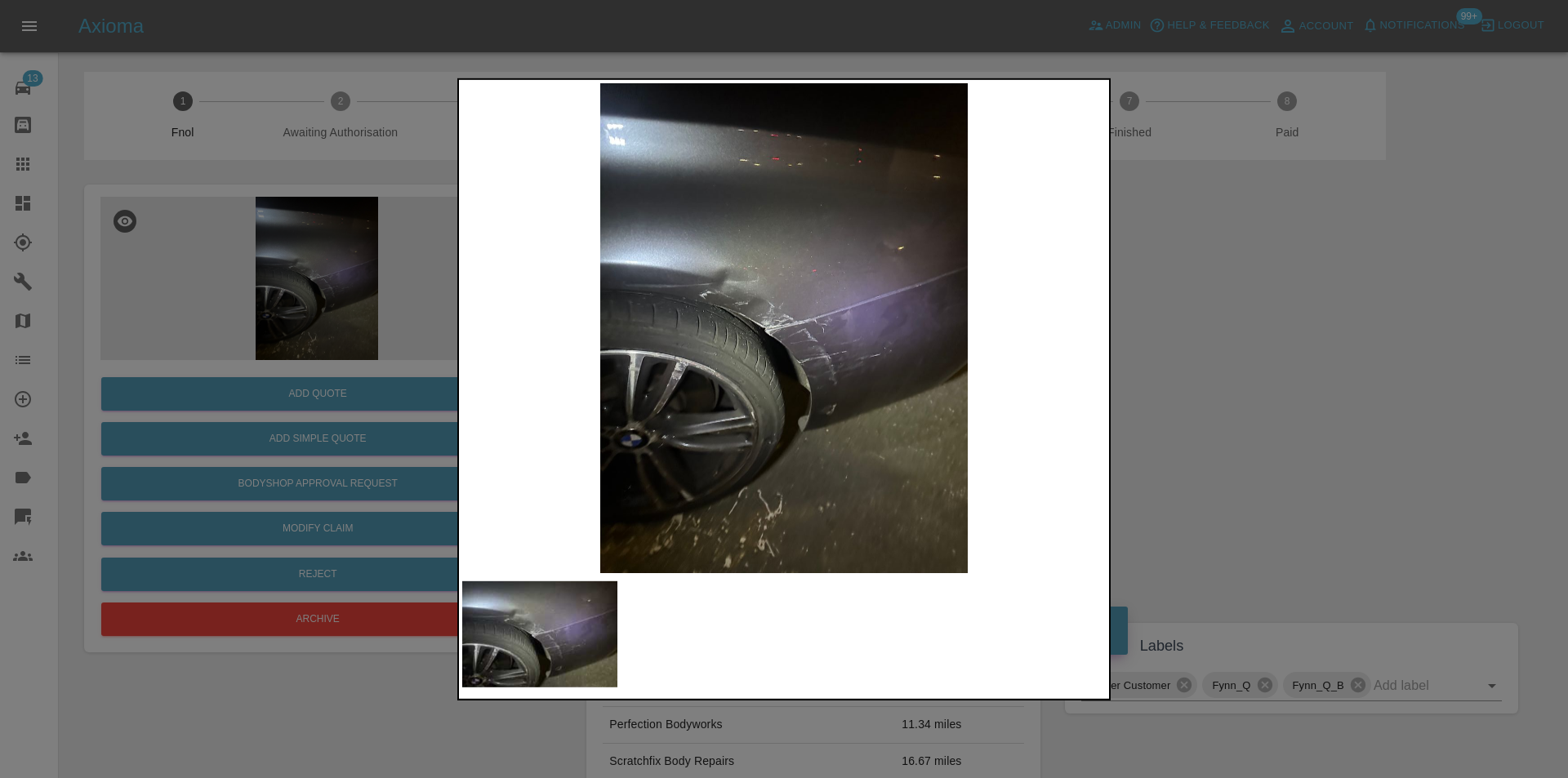
click at [776, 268] on img at bounding box center [784, 327] width 644 height 490
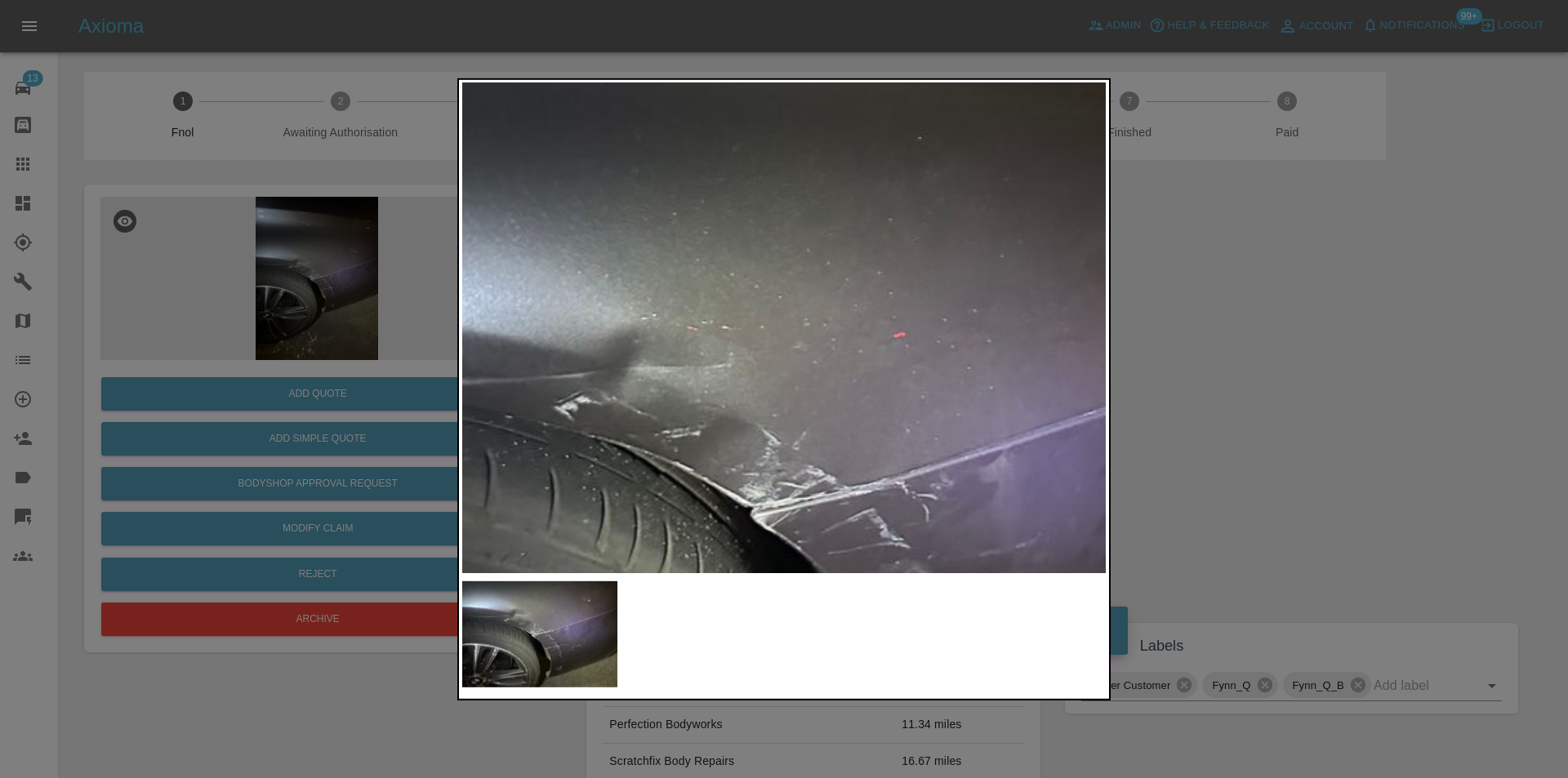
click at [777, 269] on img at bounding box center [808, 507] width 1931 height 1470
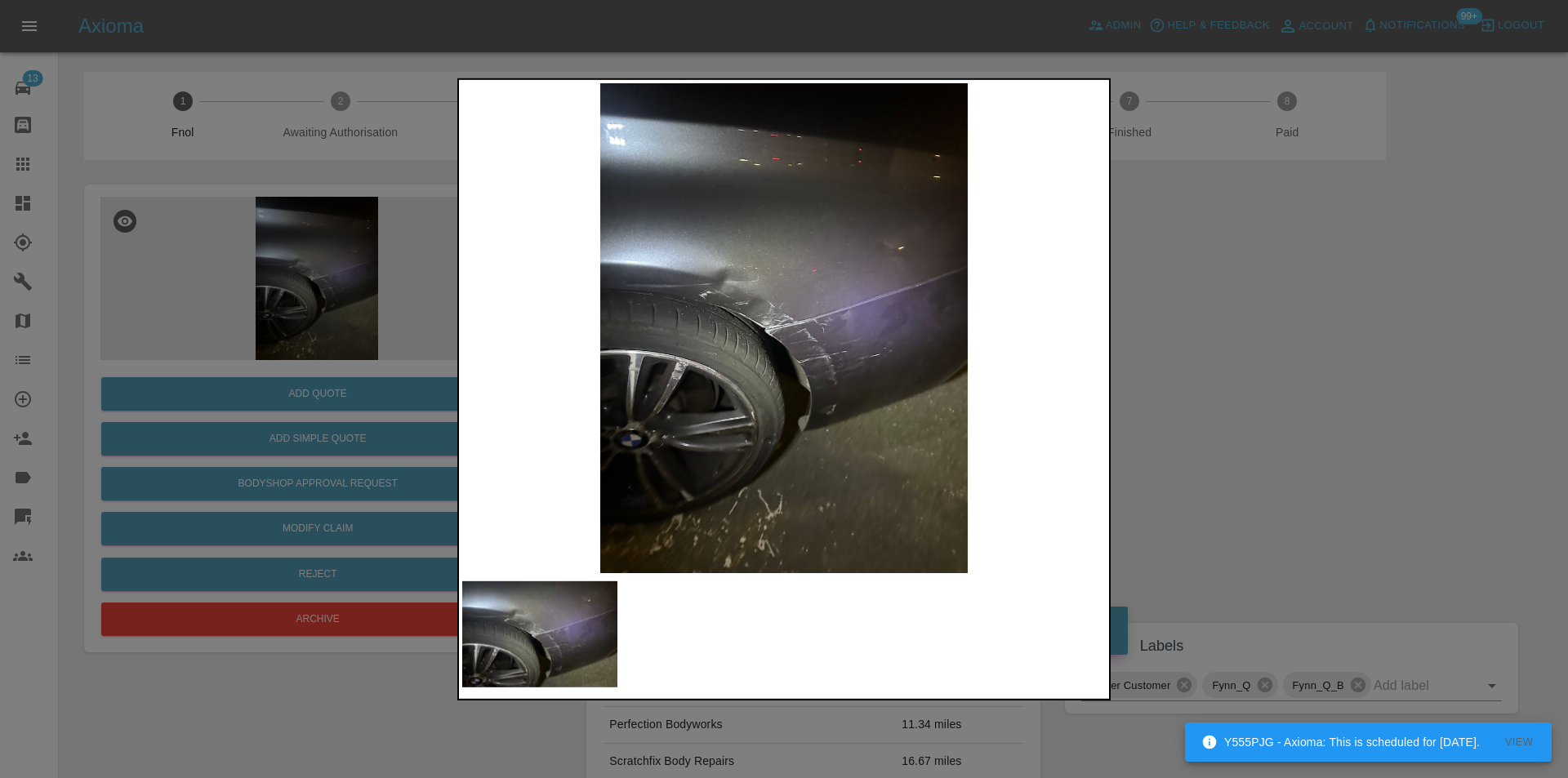
click at [1280, 381] on div at bounding box center [784, 389] width 1568 height 778
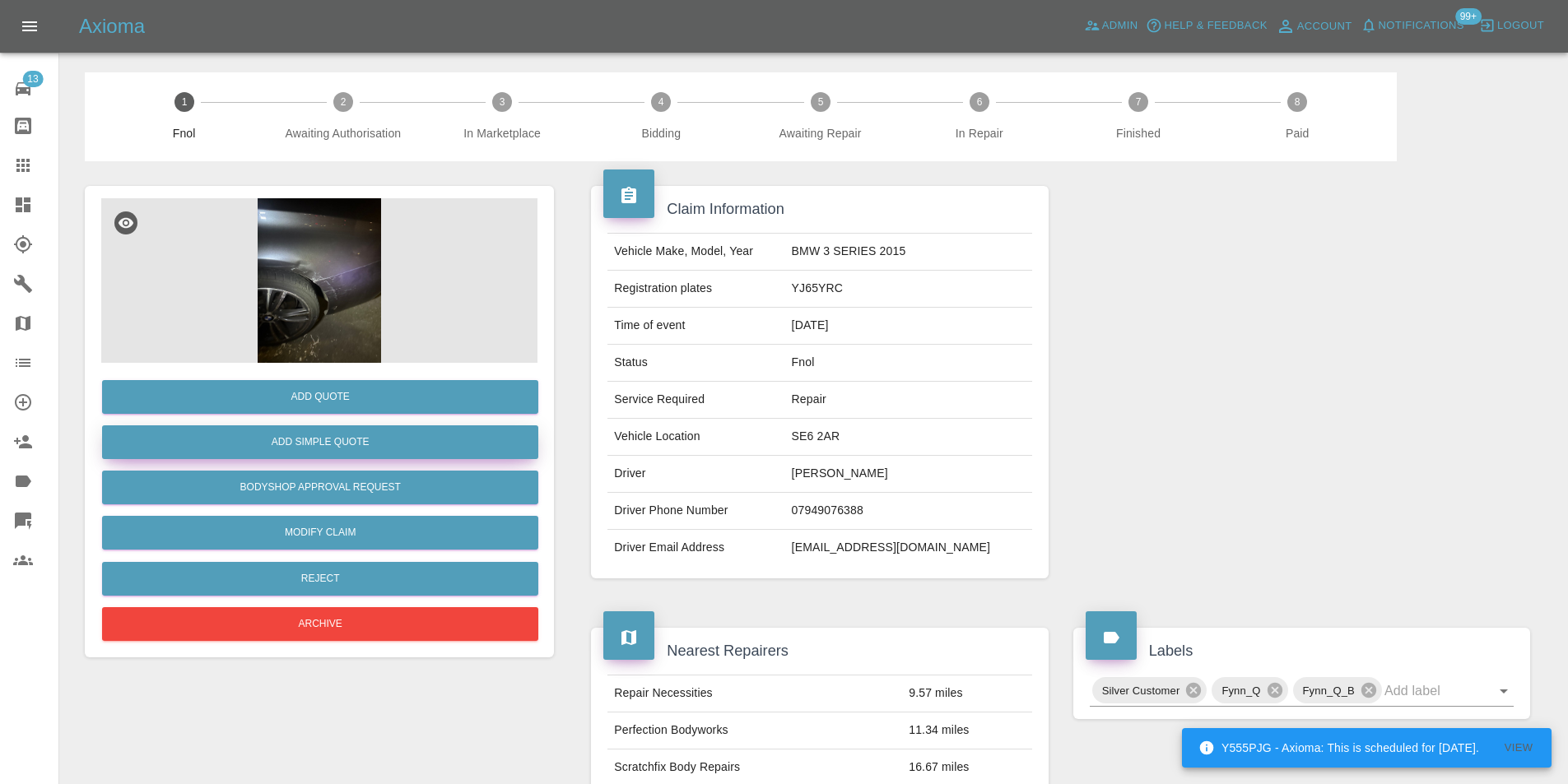
click at [347, 444] on button "Add Simple Quote" at bounding box center [319, 442] width 436 height 34
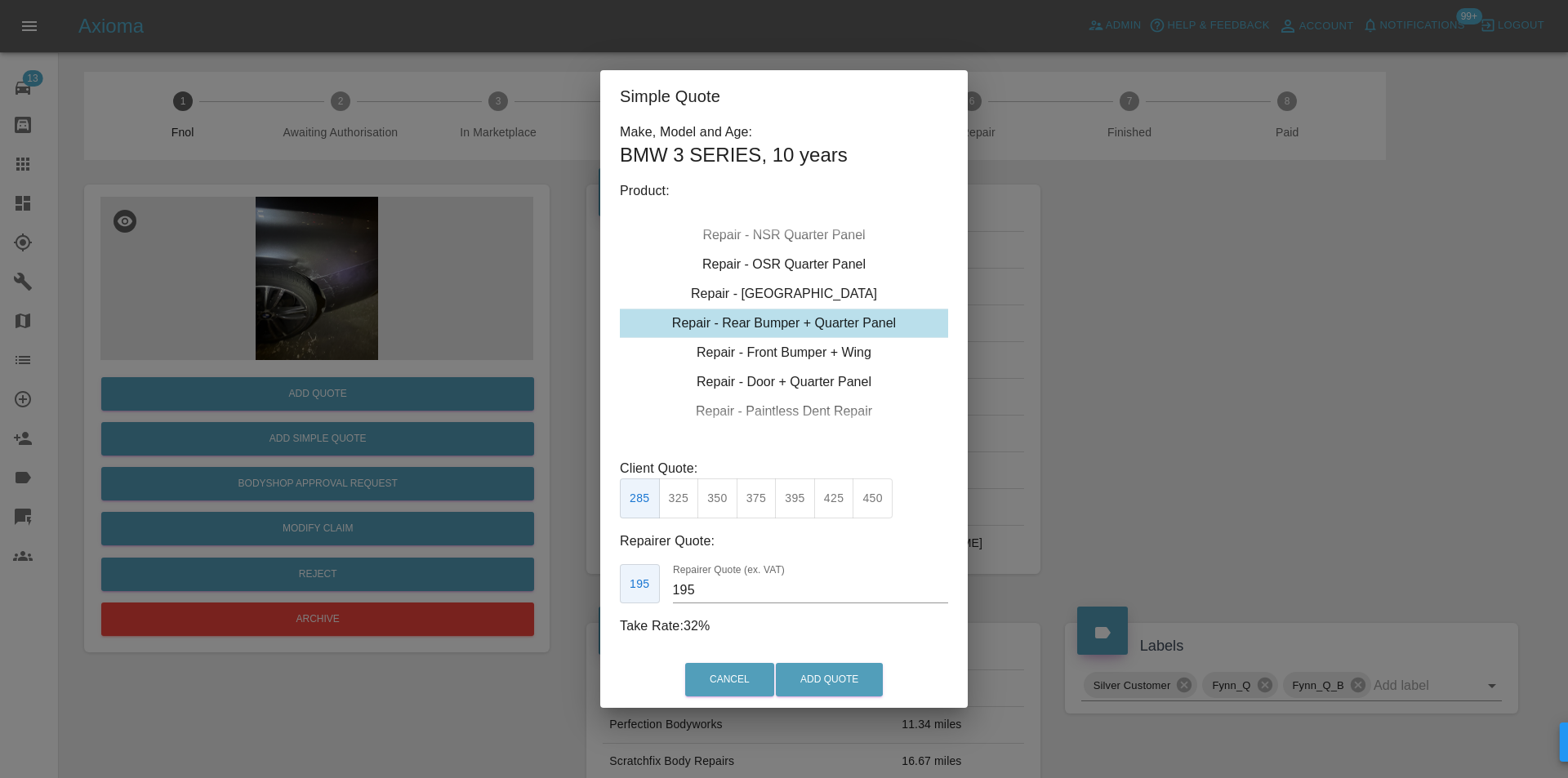
click at [832, 326] on div "Repair - Rear Bumper + Quarter Panel" at bounding box center [784, 323] width 328 height 29
click at [781, 496] on button "395" at bounding box center [794, 498] width 40 height 40
type input "250"
click at [828, 683] on button "Add Quote" at bounding box center [829, 680] width 107 height 34
